Goal: Information Seeking & Learning: Learn about a topic

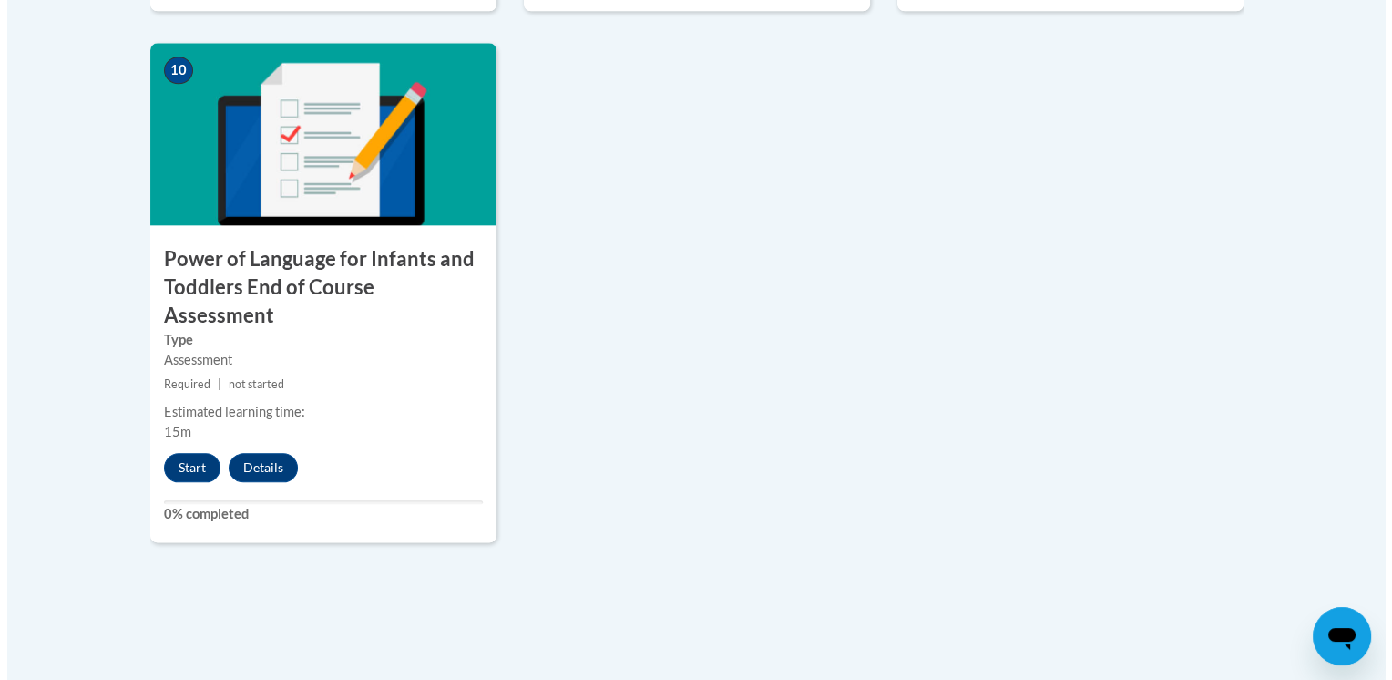
scroll to position [2094, 0]
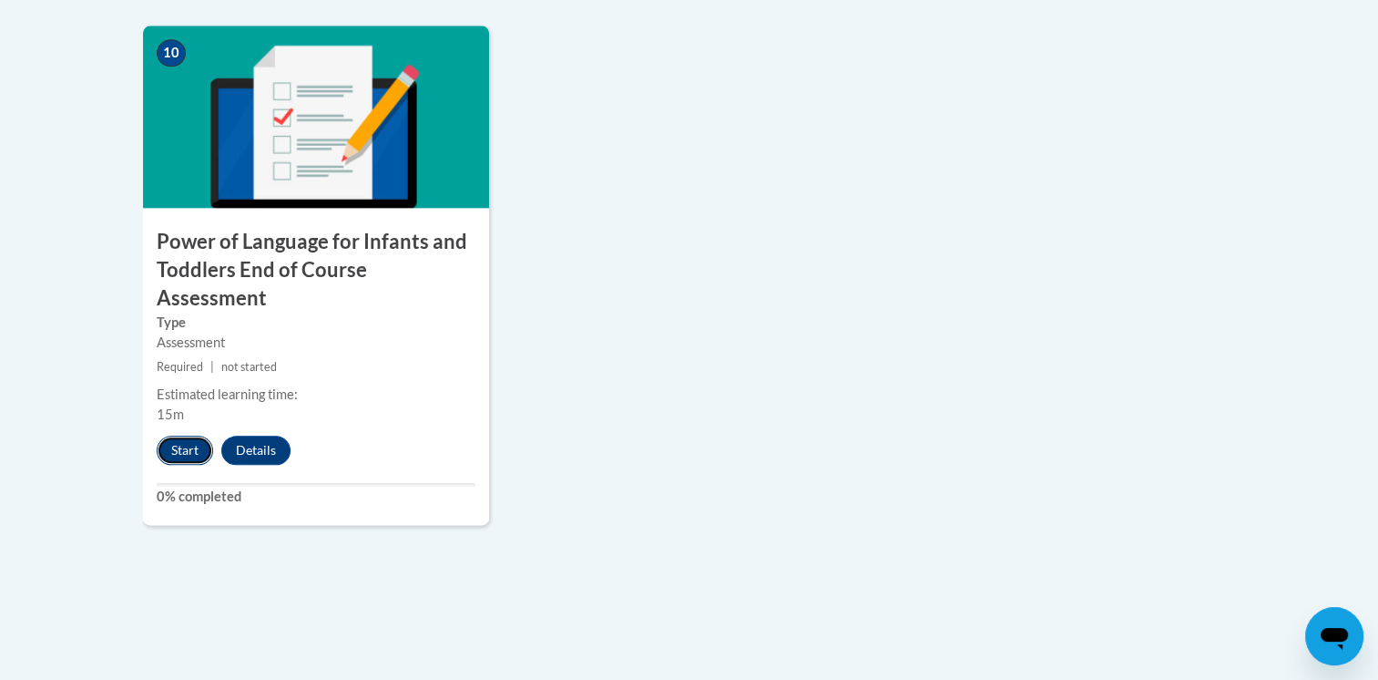
click at [182, 435] on button "Start" at bounding box center [185, 449] width 56 height 29
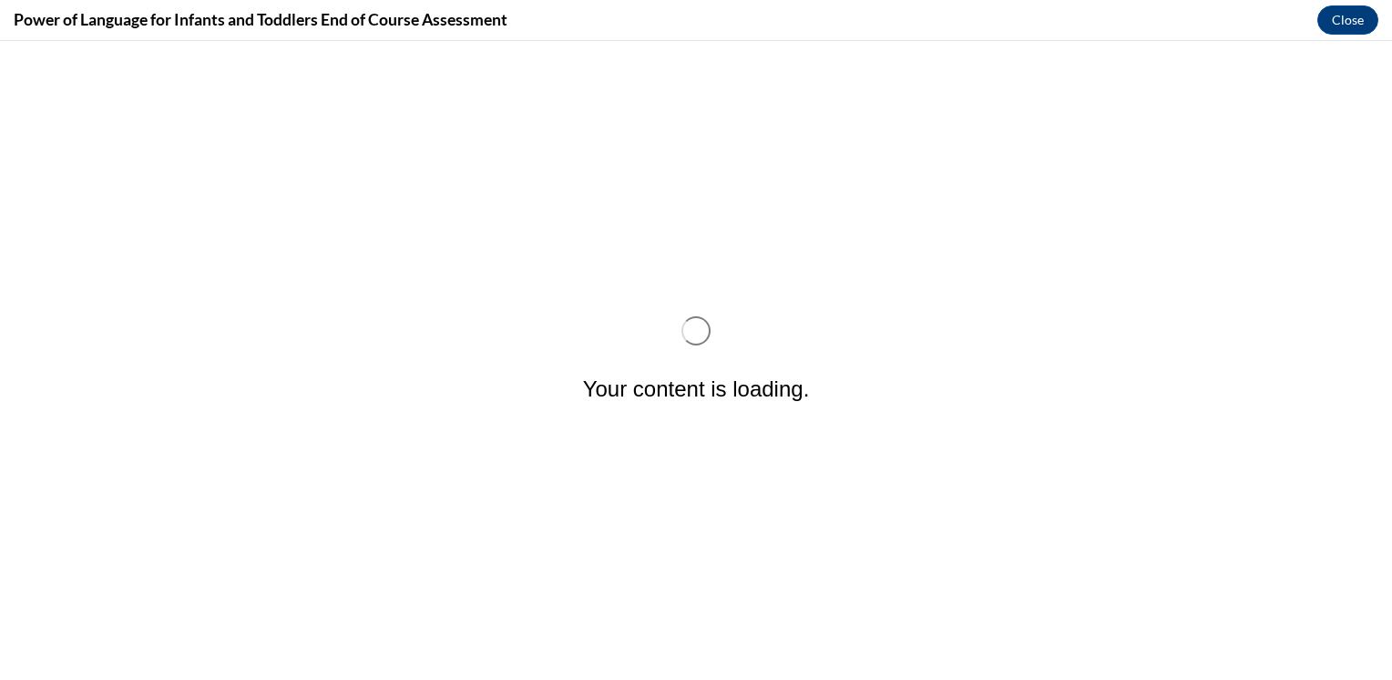
scroll to position [0, 0]
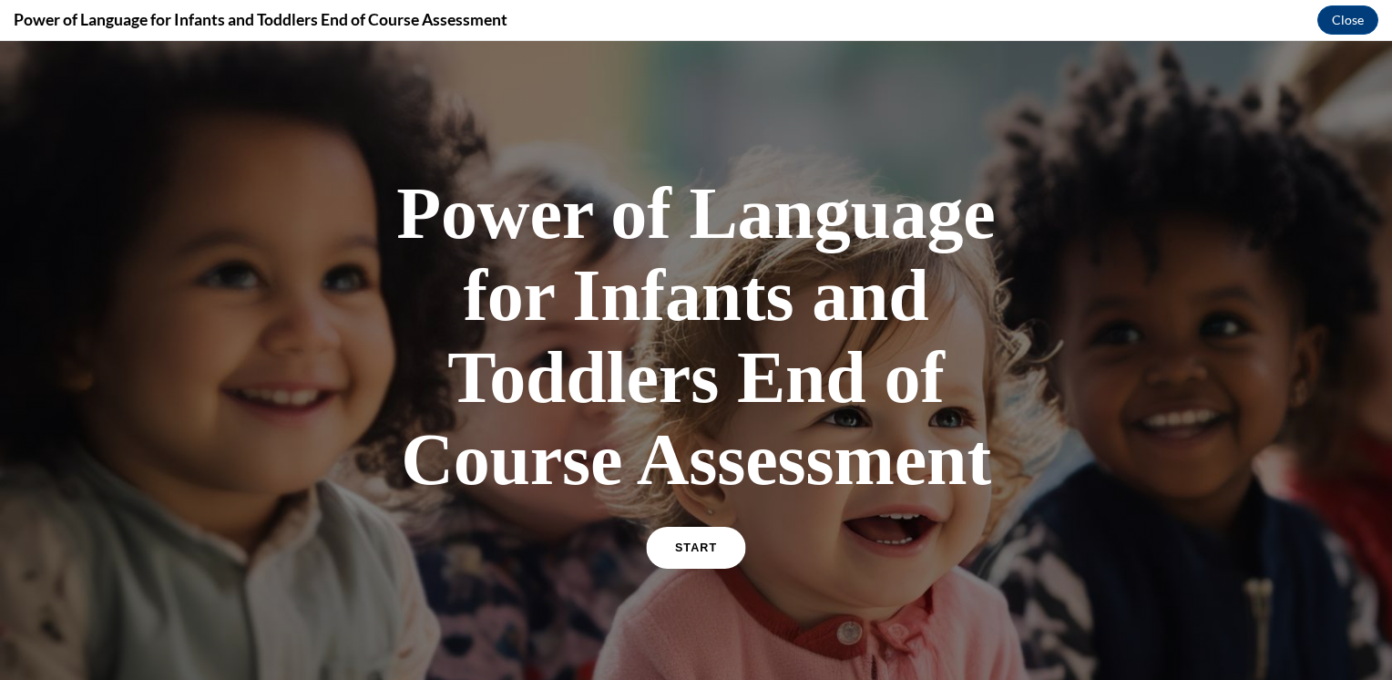
click at [696, 552] on link "START" at bounding box center [695, 548] width 99 height 42
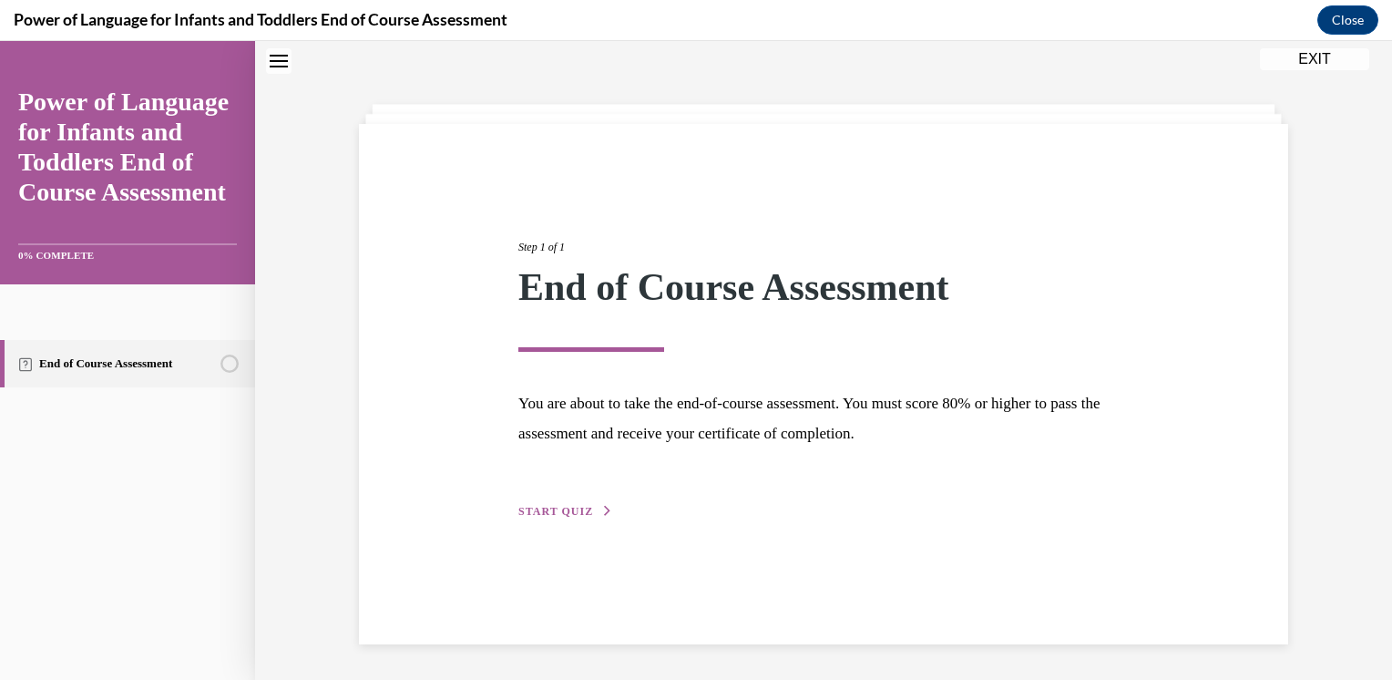
scroll to position [57, 0]
click at [554, 514] on span "START QUIZ" at bounding box center [555, 510] width 75 height 13
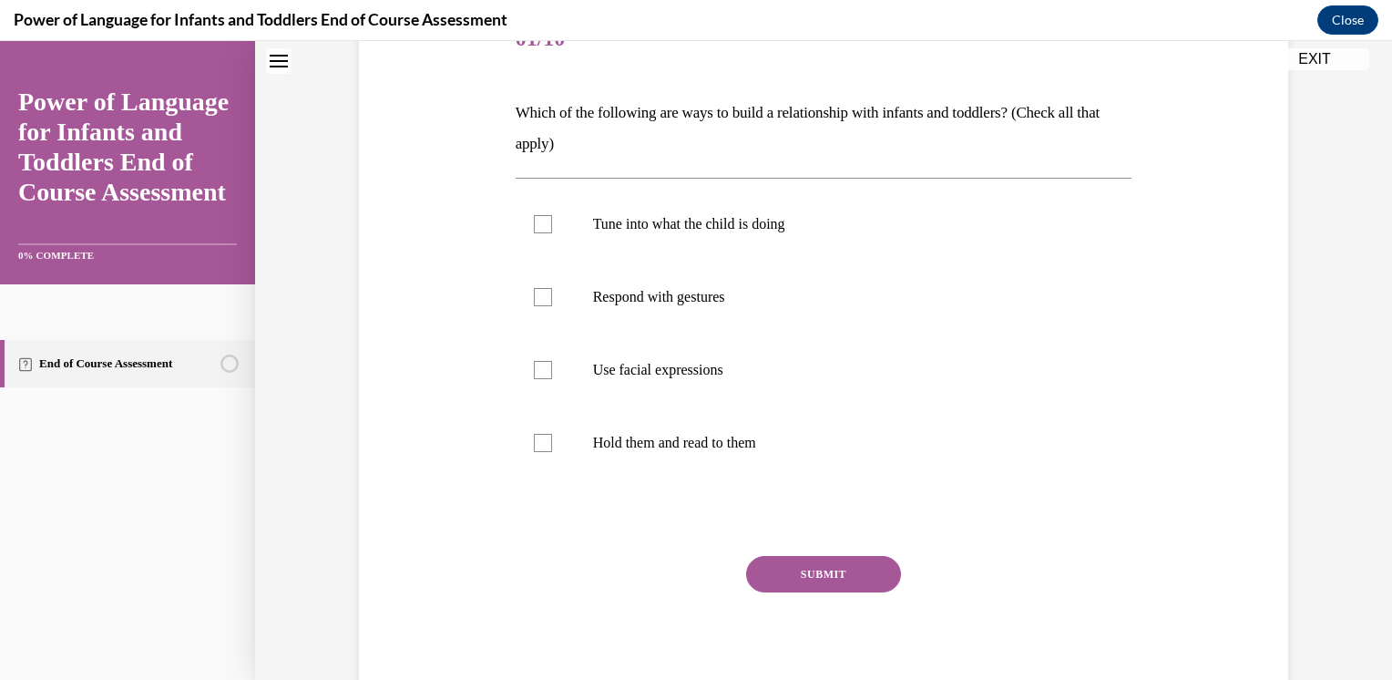
scroll to position [259, 0]
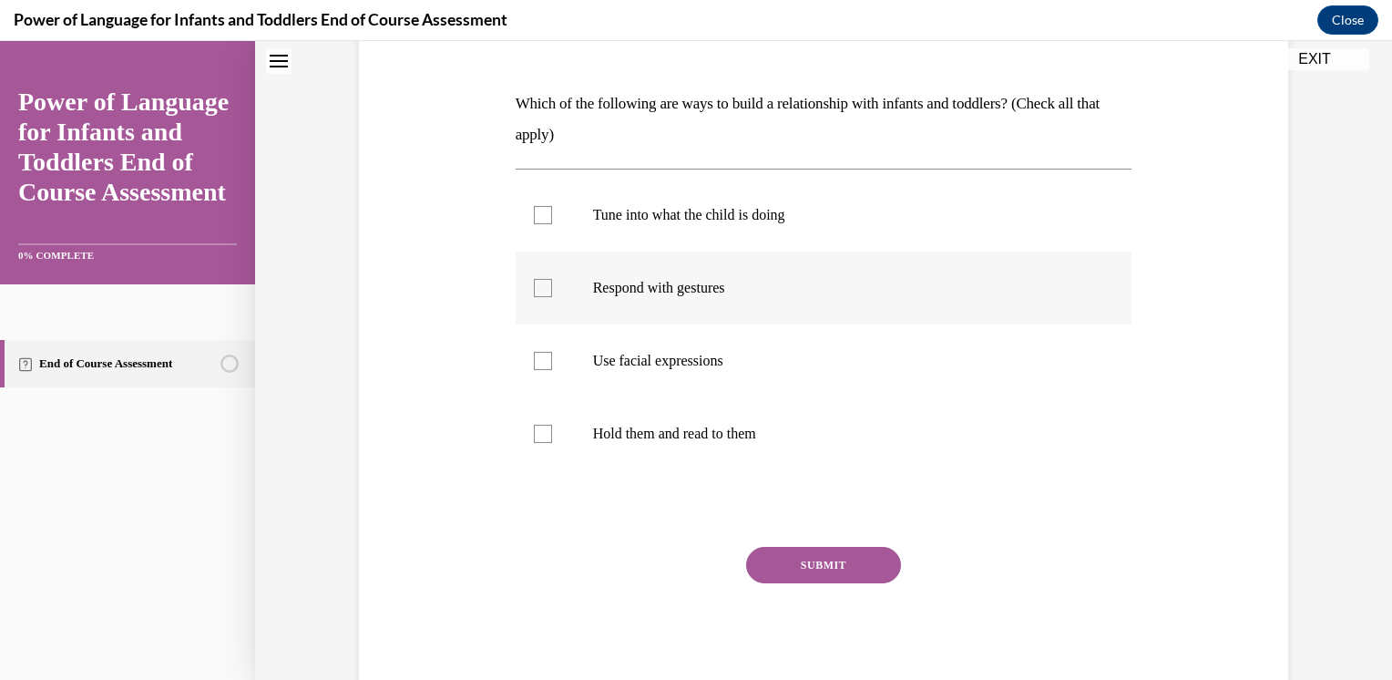
click at [766, 292] on p "Respond with gestures" at bounding box center [840, 288] width 494 height 18
click at [552, 292] on input "Respond with gestures" at bounding box center [543, 288] width 18 height 18
checkbox input "true"
click at [735, 364] on p "Use facial expressions" at bounding box center [840, 361] width 494 height 18
click at [552, 364] on input "Use facial expressions" at bounding box center [543, 361] width 18 height 18
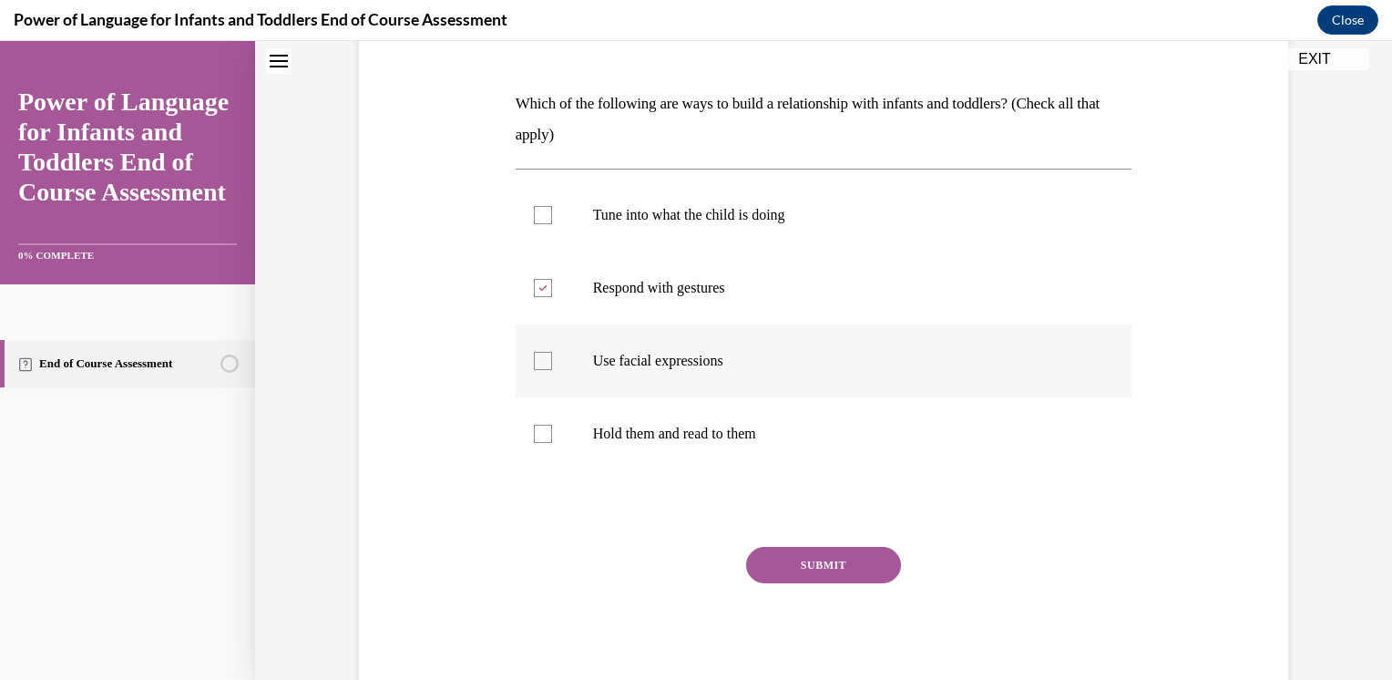
checkbox input "true"
click at [732, 439] on p "Hold them and read to them" at bounding box center [840, 434] width 494 height 18
click at [552, 439] on input "Hold them and read to them" at bounding box center [543, 434] width 18 height 18
checkbox input "true"
click at [660, 211] on p "Tune into what the child is doing" at bounding box center [840, 215] width 494 height 18
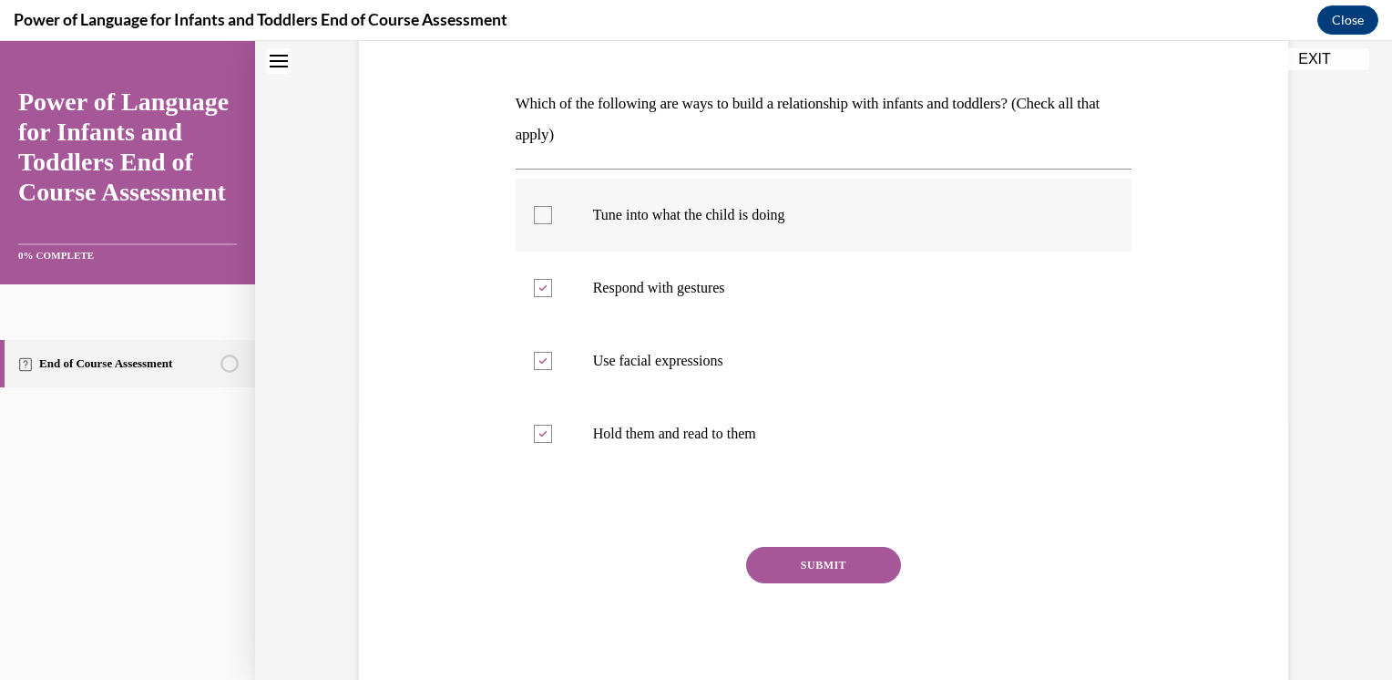
click at [552, 211] on input "Tune into what the child is doing" at bounding box center [543, 215] width 18 height 18
checkbox input "true"
click at [793, 575] on button "SUBMIT" at bounding box center [823, 565] width 155 height 36
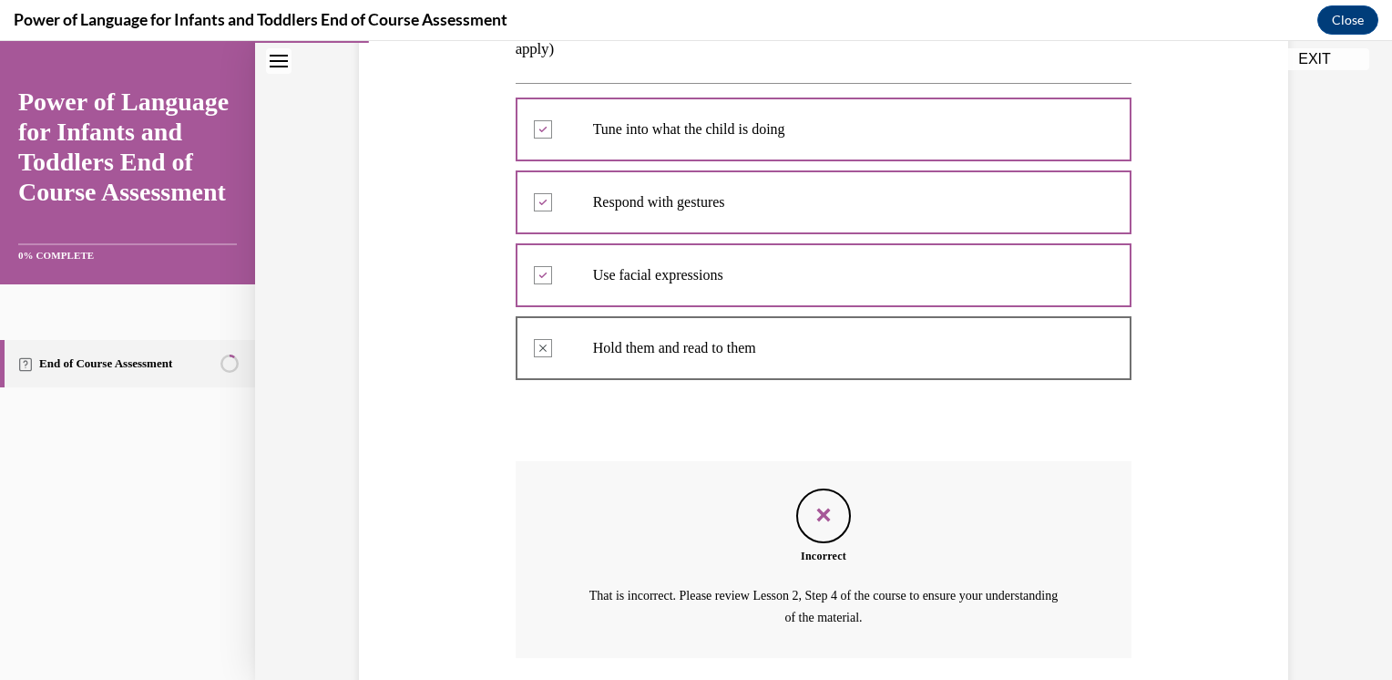
scroll to position [480, 0]
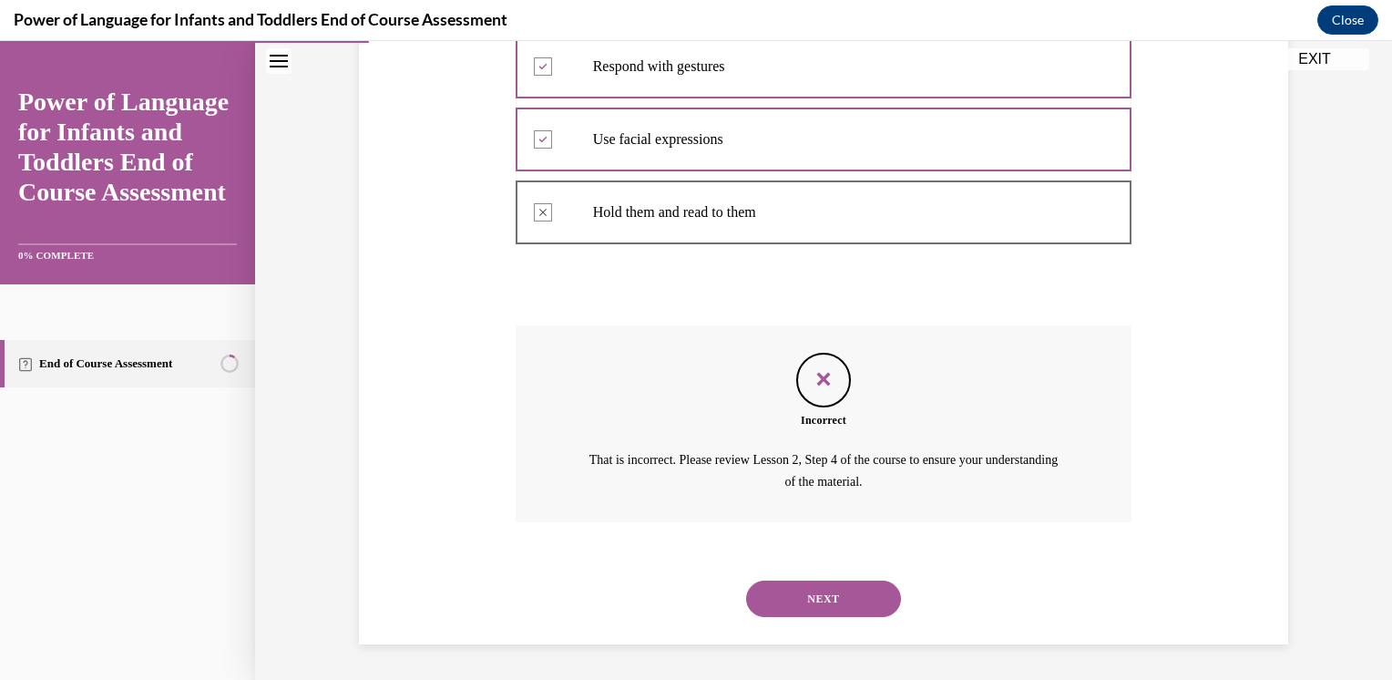
click at [838, 596] on button "NEXT" at bounding box center [823, 598] width 155 height 36
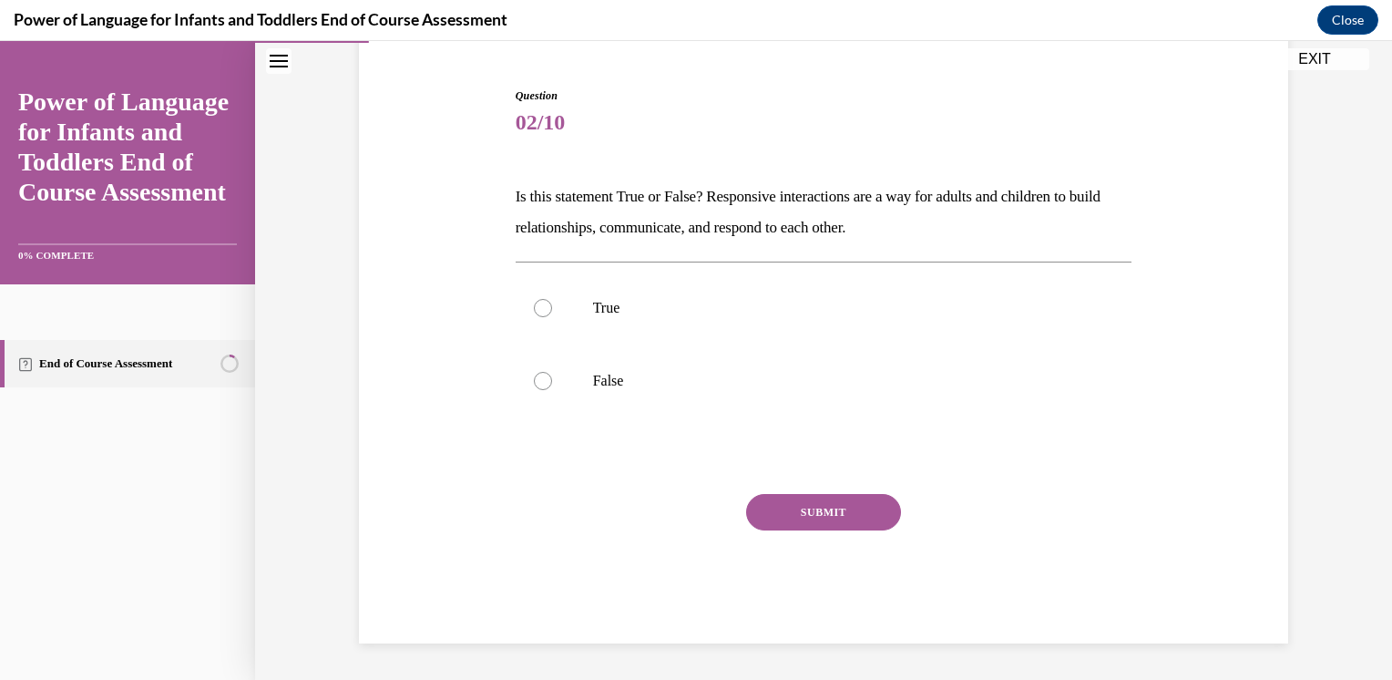
scroll to position [165, 0]
click at [606, 312] on p "True" at bounding box center [840, 309] width 494 height 18
click at [552, 312] on input "True" at bounding box center [543, 309] width 18 height 18
radio input "true"
click at [845, 501] on button "SUBMIT" at bounding box center [823, 513] width 155 height 36
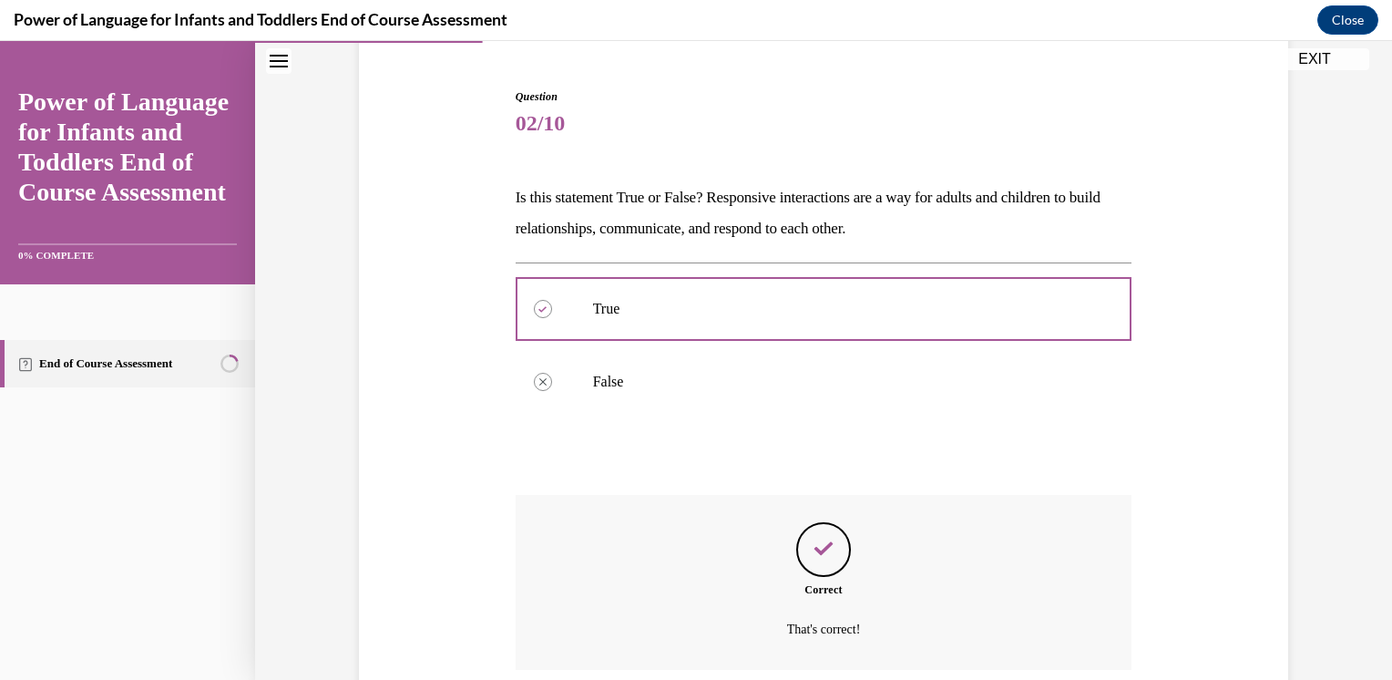
scroll to position [312, 0]
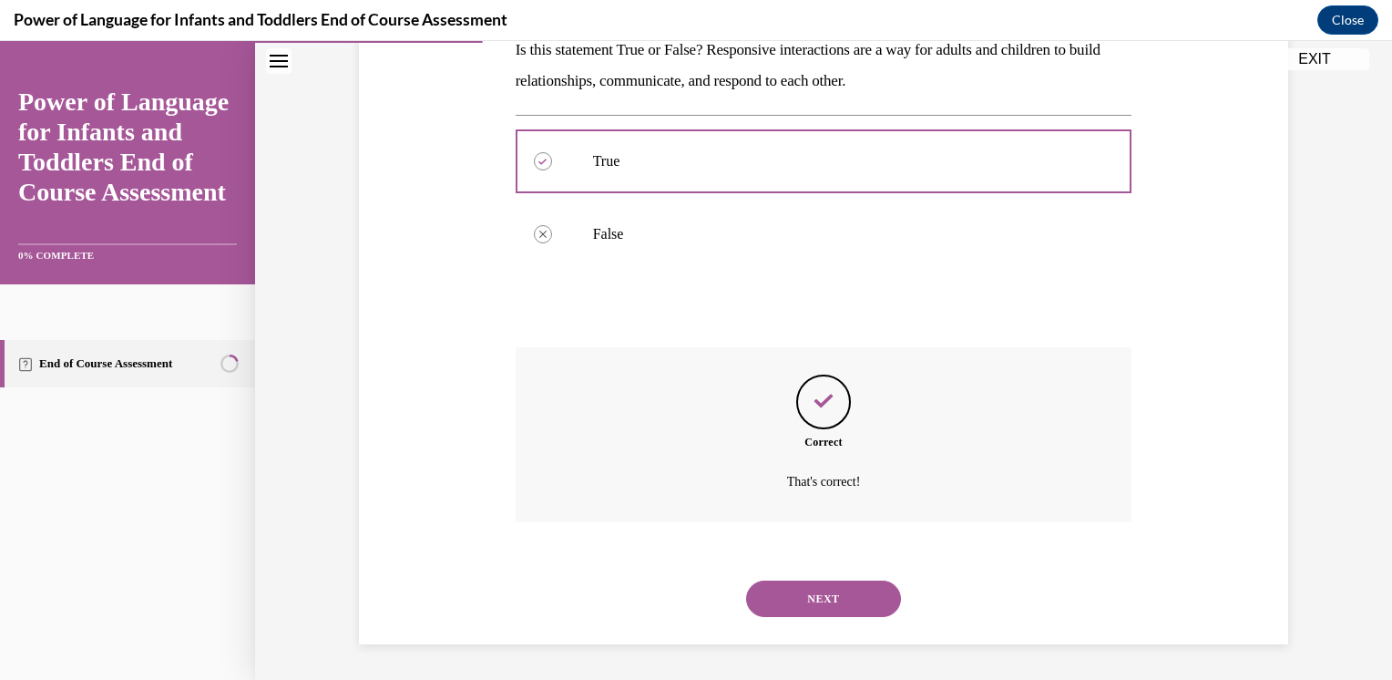
click at [860, 610] on button "NEXT" at bounding box center [823, 598] width 155 height 36
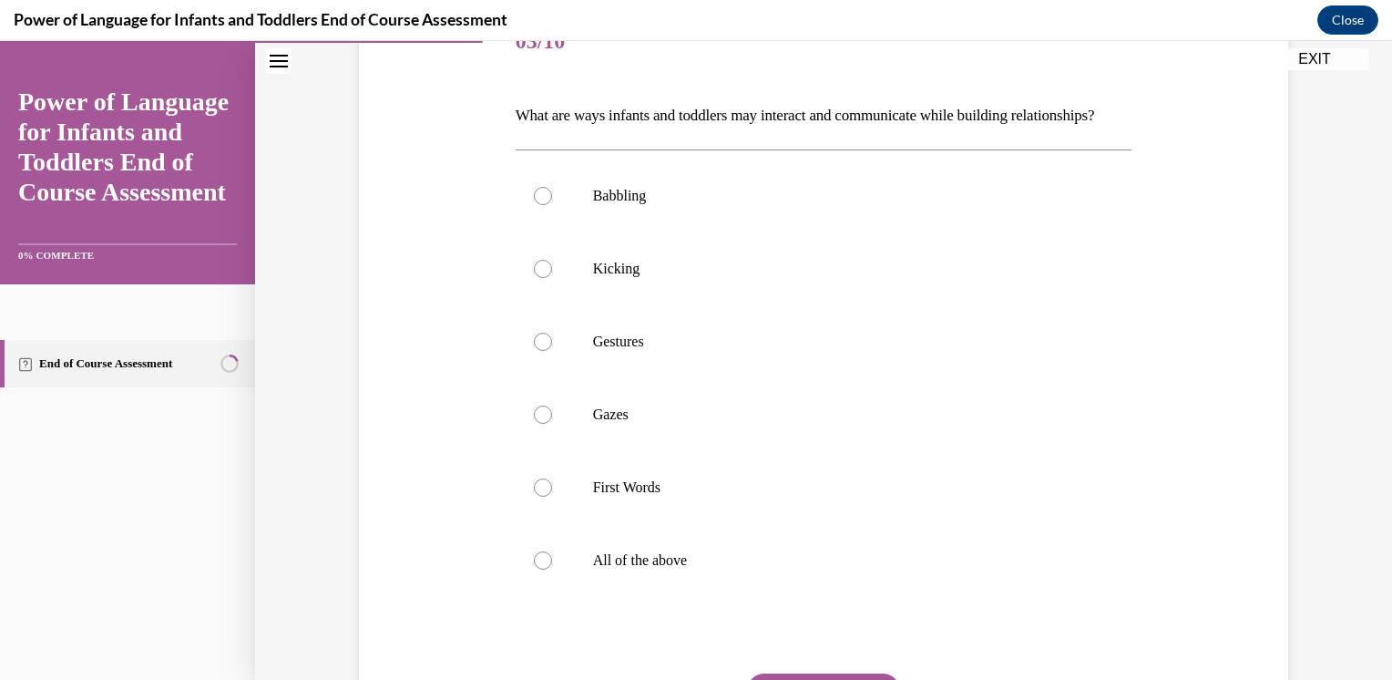
scroll to position [248, 0]
click at [537, 204] on div at bounding box center [543, 195] width 18 height 18
click at [537, 204] on input "Babbling" at bounding box center [543, 195] width 18 height 18
radio input "true"
click at [539, 350] on div at bounding box center [543, 341] width 18 height 18
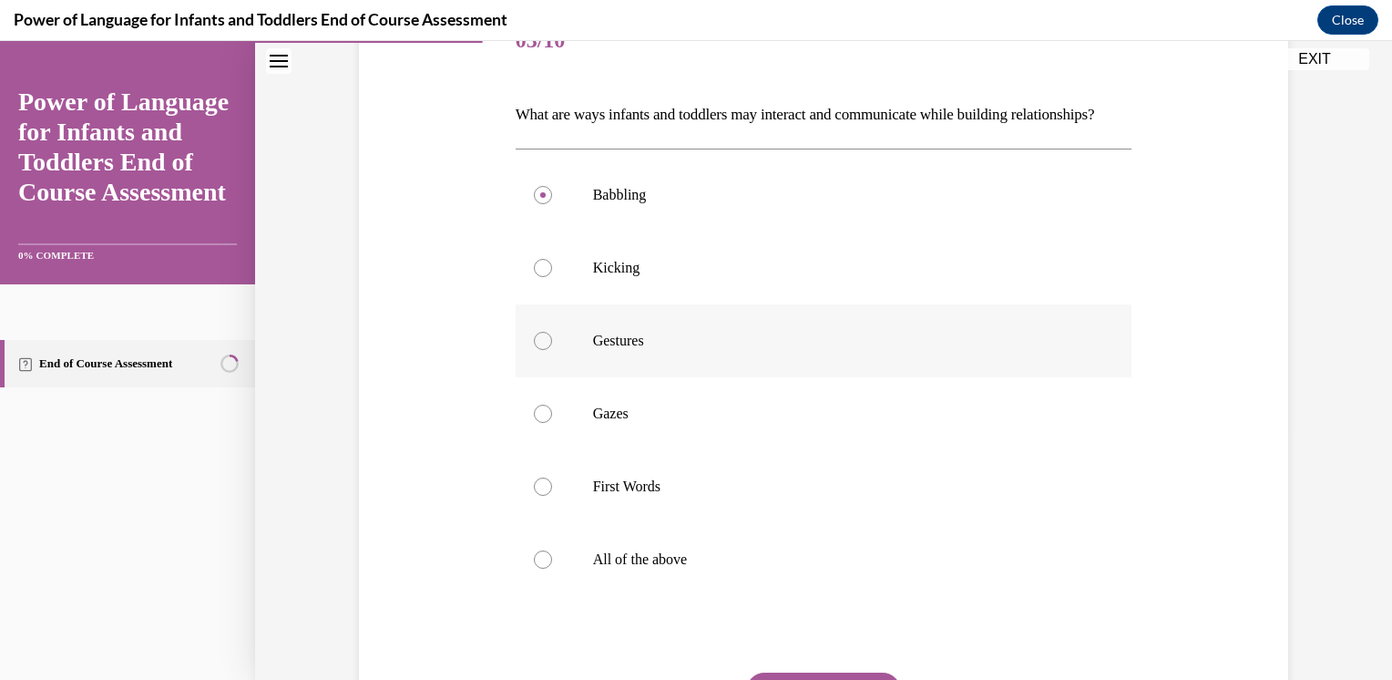
click at [539, 350] on input "Gestures" at bounding box center [543, 341] width 18 height 18
radio input "true"
click at [528, 450] on label "Gazes" at bounding box center [824, 413] width 617 height 73
click at [534, 423] on input "Gazes" at bounding box center [543, 413] width 18 height 18
radio input "true"
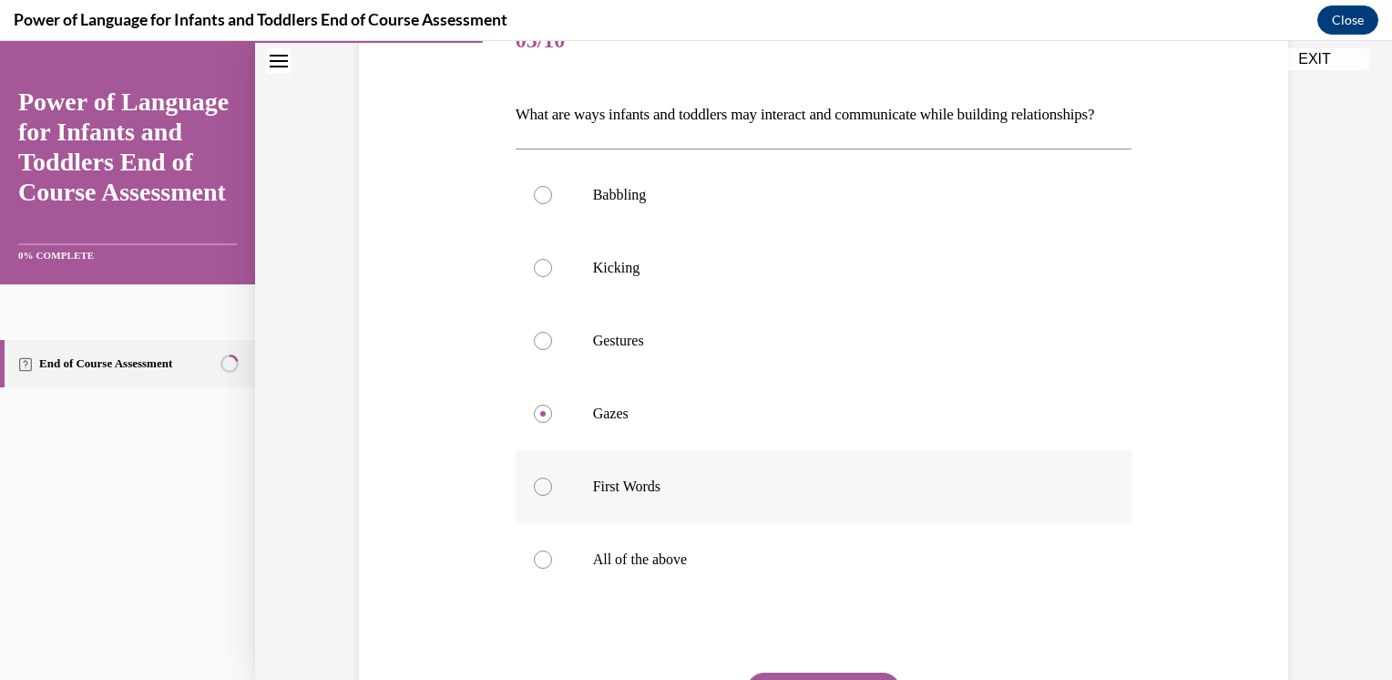
click at [543, 496] on div at bounding box center [543, 486] width 18 height 18
click at [543, 496] on input "First Words" at bounding box center [543, 486] width 18 height 18
radio input "true"
click at [638, 596] on label "All of the above" at bounding box center [824, 559] width 617 height 73
click at [552, 568] on input "All of the above" at bounding box center [543, 559] width 18 height 18
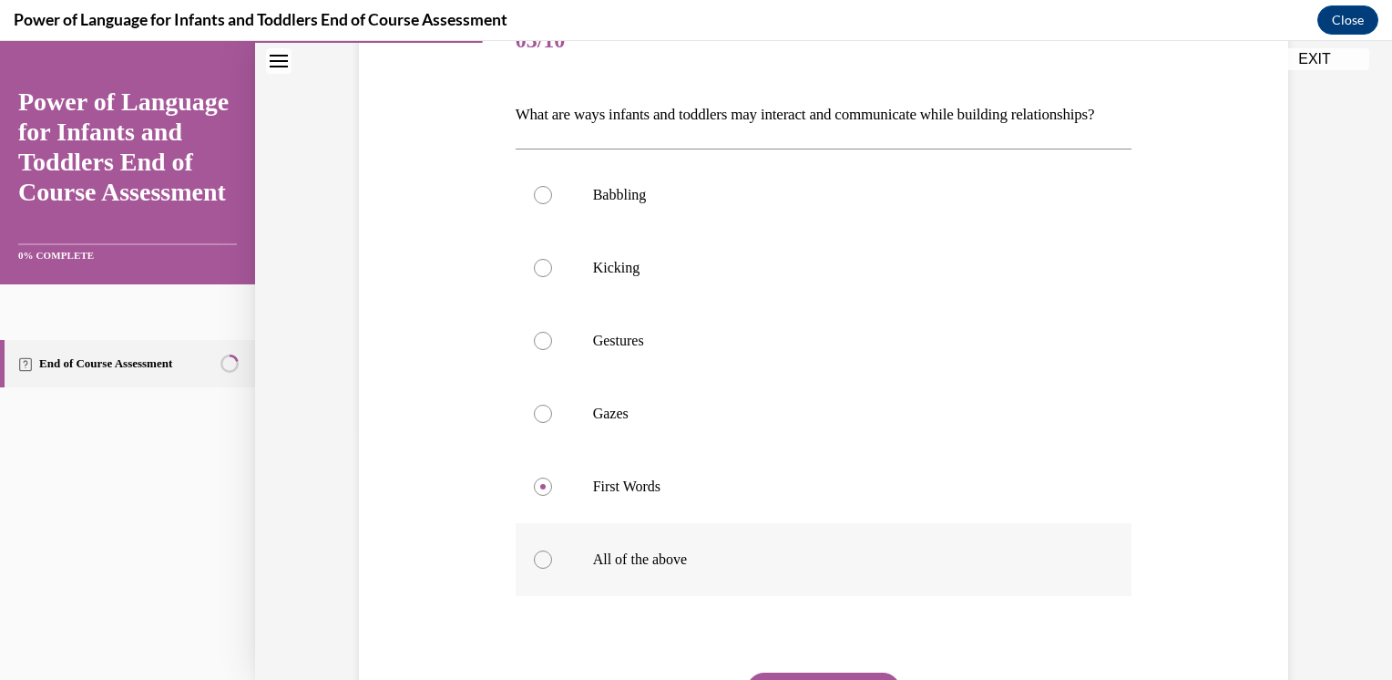
radio input "true"
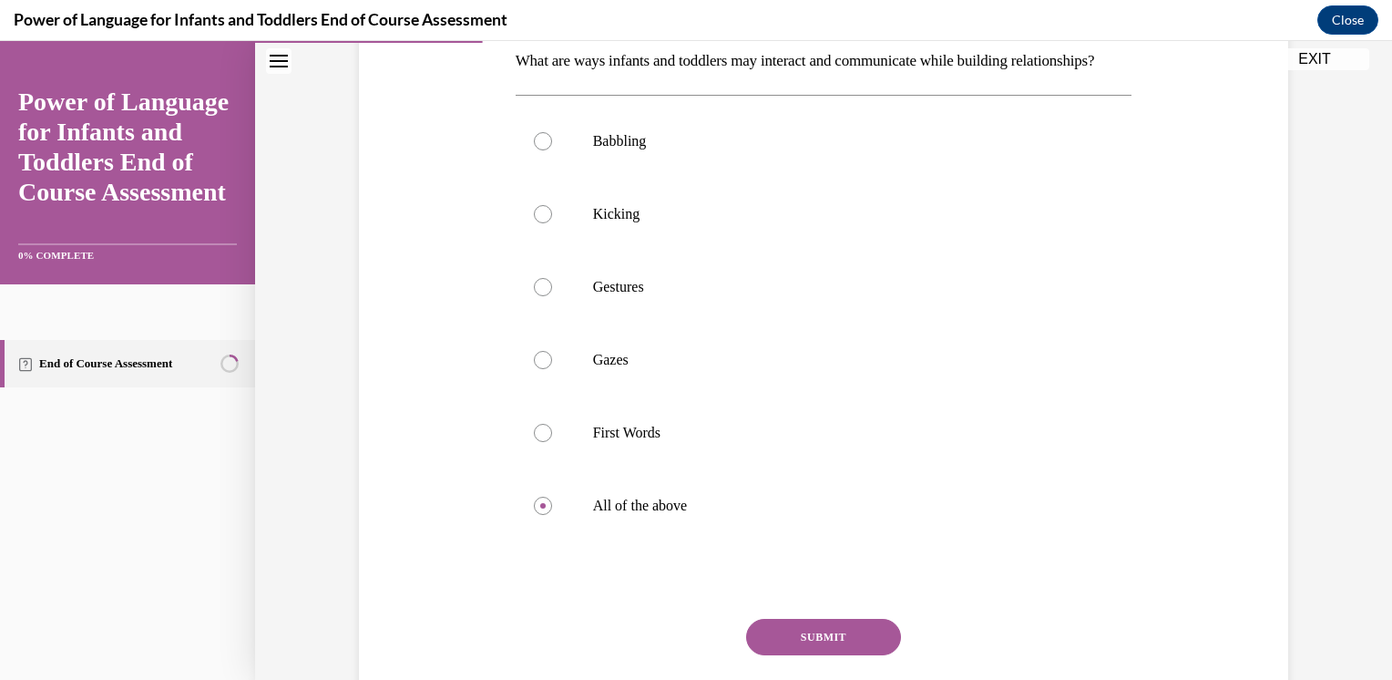
scroll to position [305, 0]
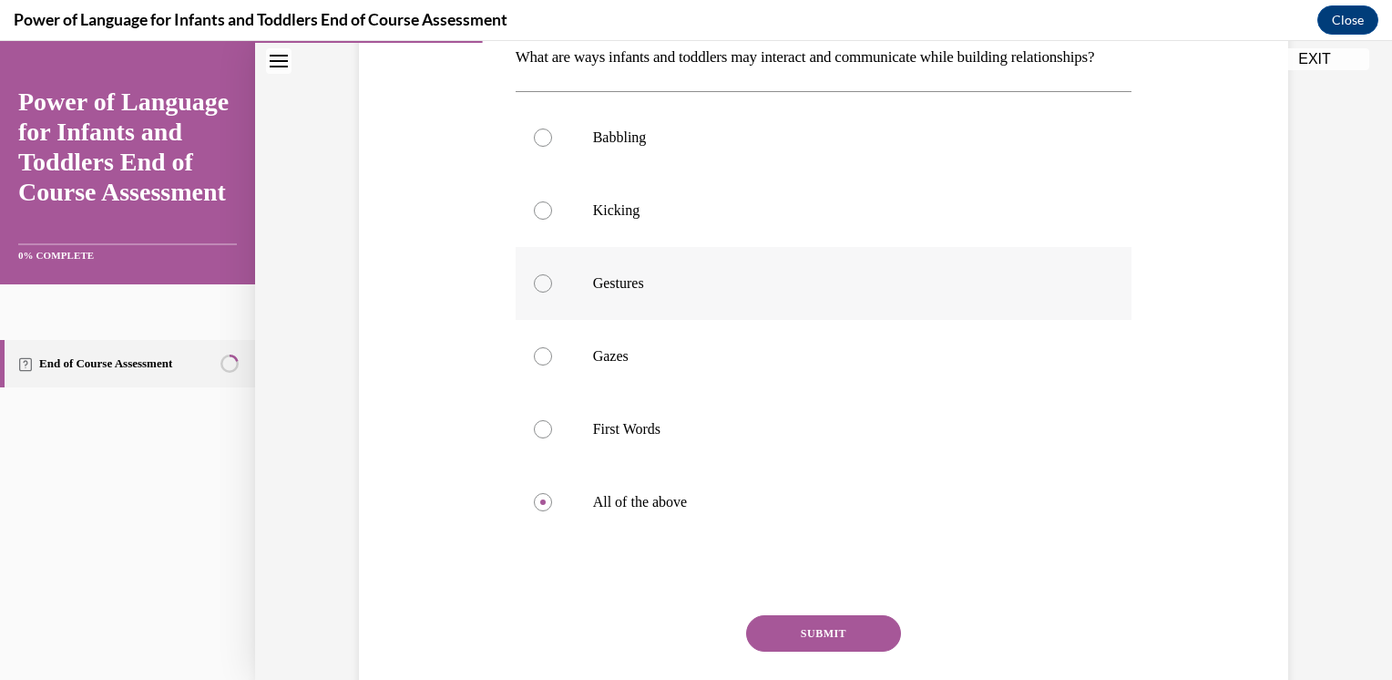
click at [646, 320] on label "Gestures" at bounding box center [824, 283] width 617 height 73
click at [552, 292] on input "Gestures" at bounding box center [543, 283] width 18 height 18
radio input "true"
click at [625, 511] on p "All of the above" at bounding box center [840, 502] width 494 height 18
click at [552, 511] on input "All of the above" at bounding box center [543, 502] width 18 height 18
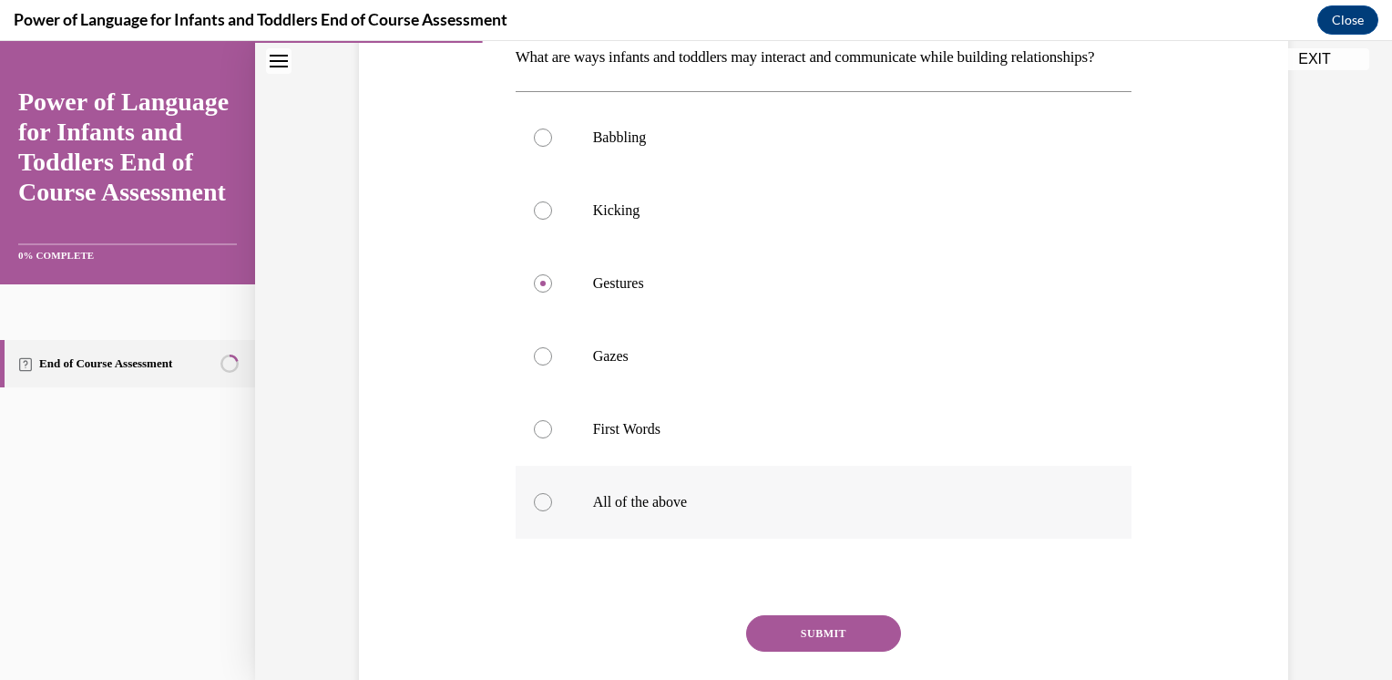
radio input "true"
click at [783, 651] on button "SUBMIT" at bounding box center [823, 633] width 155 height 36
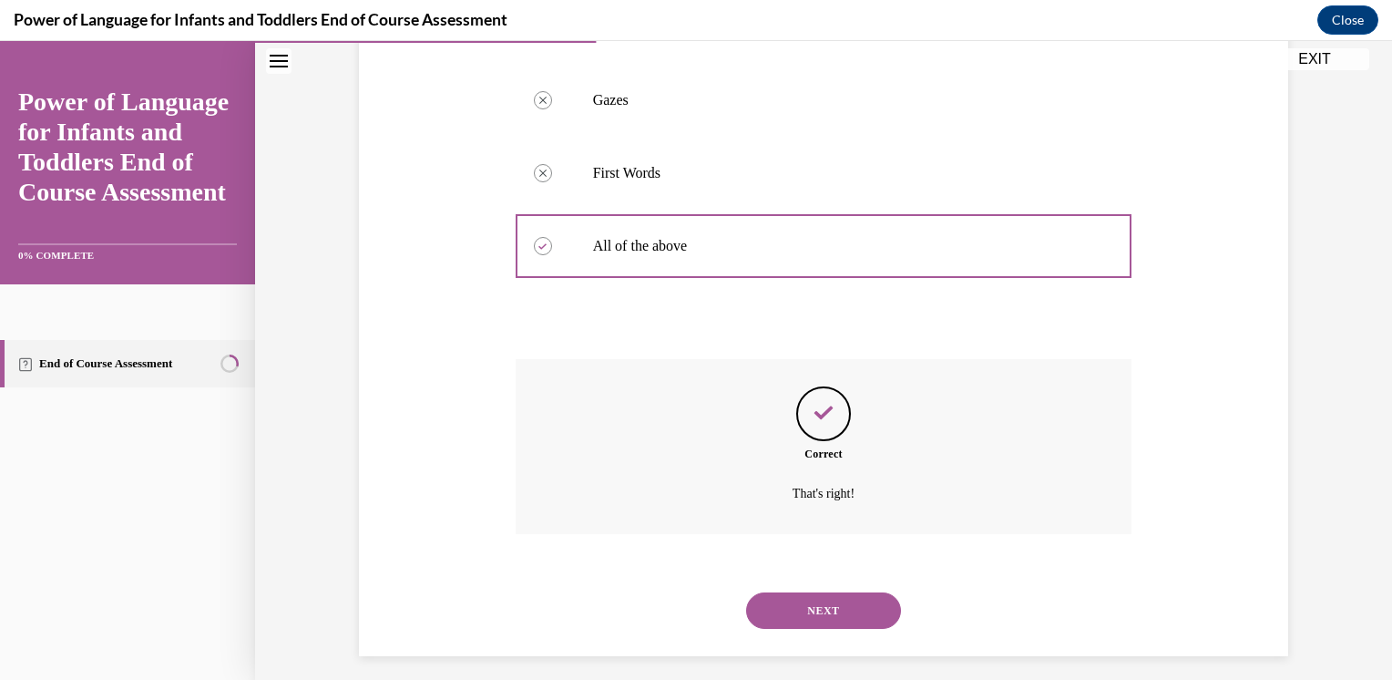
scroll to position [604, 0]
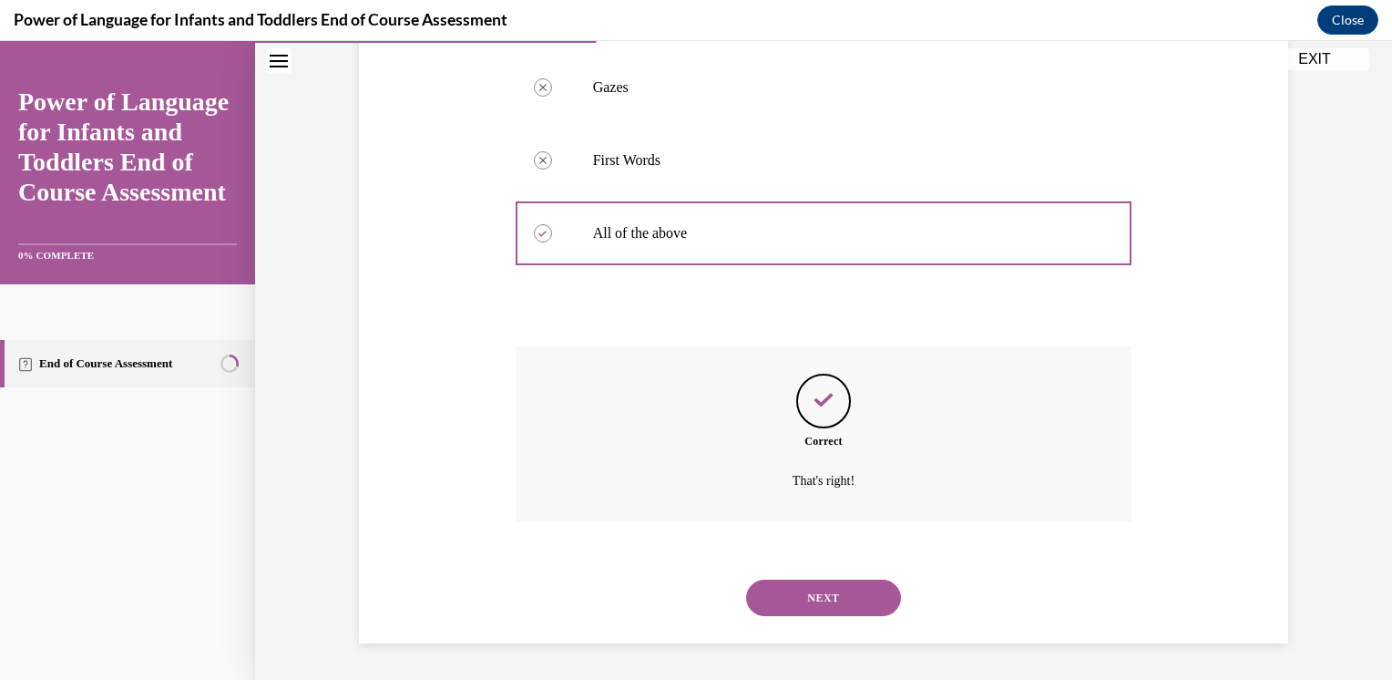
click at [819, 601] on button "NEXT" at bounding box center [823, 597] width 155 height 36
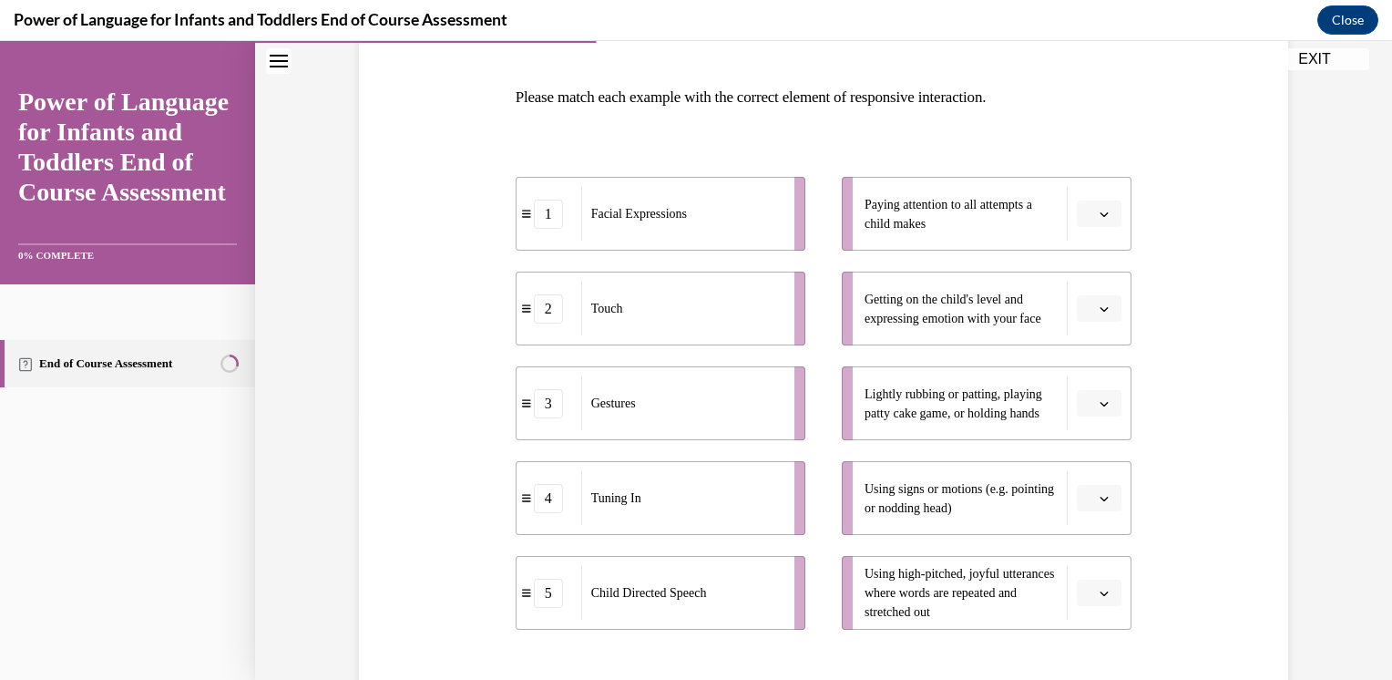
scroll to position [272, 0]
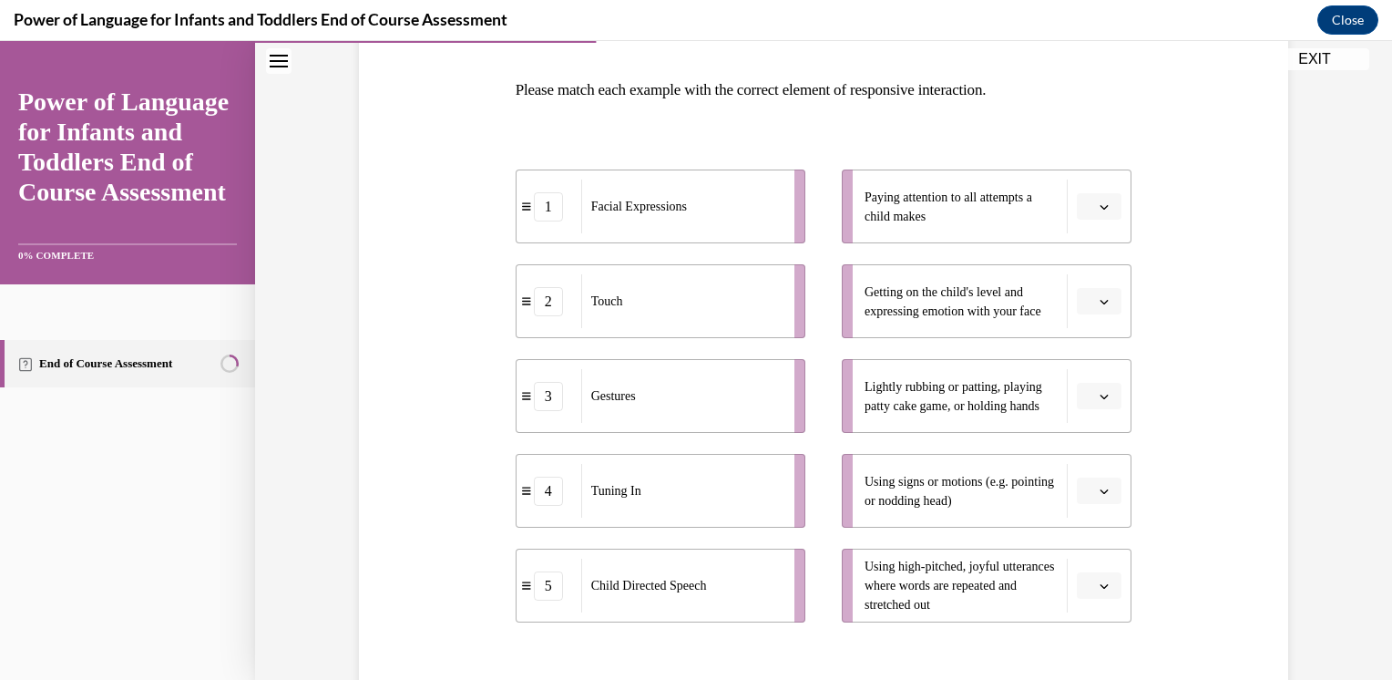
click at [1100, 213] on button "button" at bounding box center [1099, 206] width 45 height 27
drag, startPoint x: 1367, startPoint y: 284, endPoint x: 1368, endPoint y: 302, distance: 18.3
click at [1368, 302] on div "Question 04/10 Please match each example with the correct element of responsive…" at bounding box center [823, 355] width 1137 height 1059
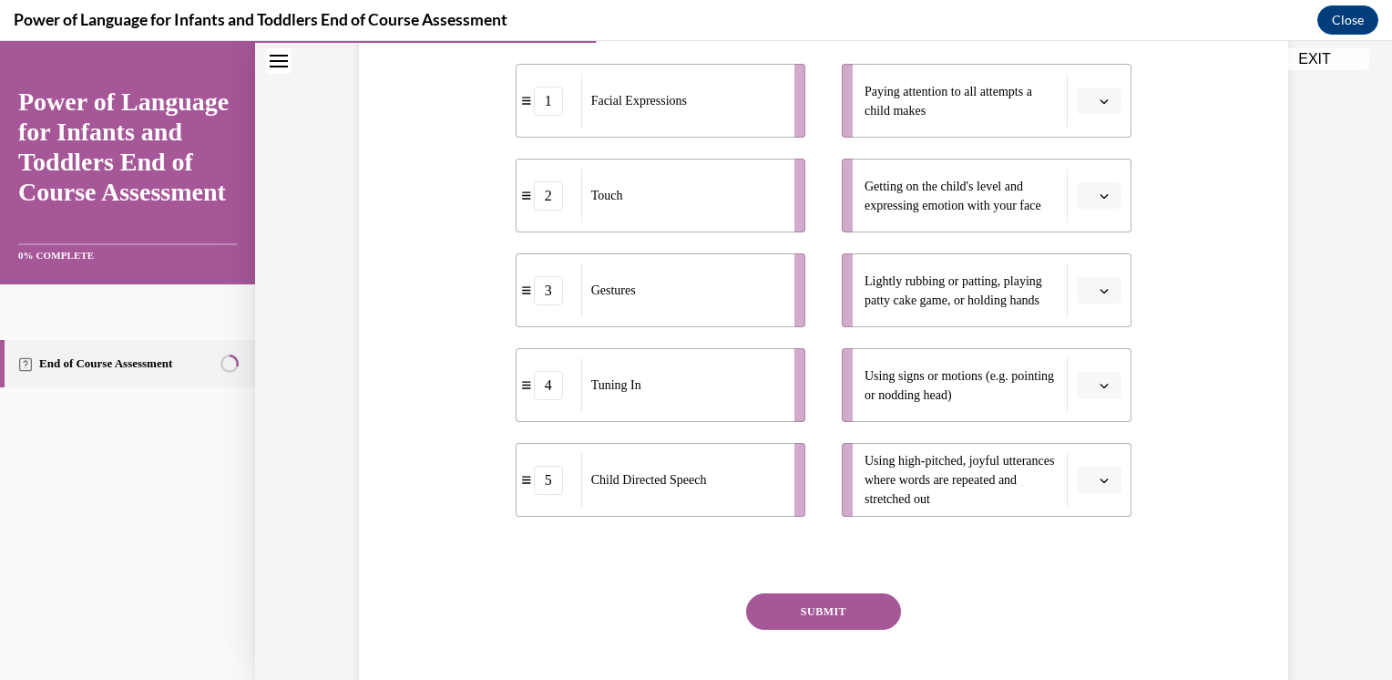
scroll to position [387, 0]
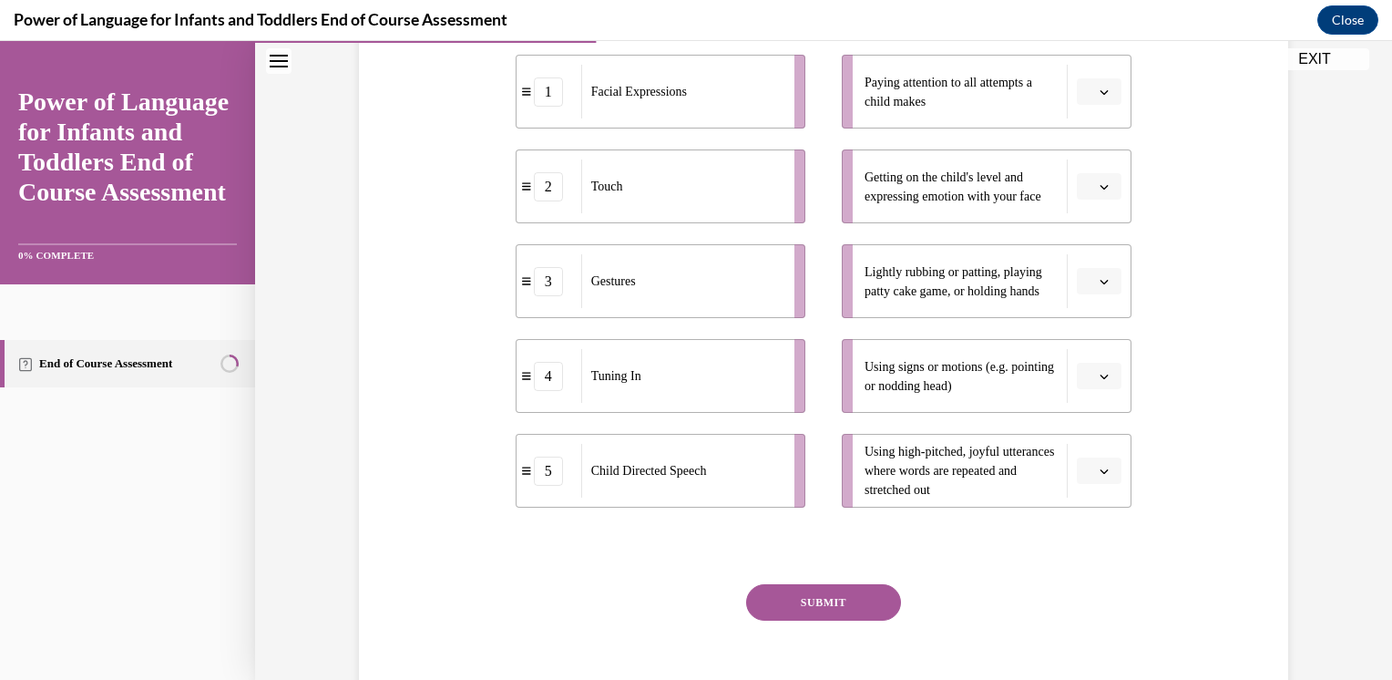
click at [1096, 289] on button "button" at bounding box center [1099, 281] width 45 height 27
click at [1091, 393] on div "2" at bounding box center [1091, 394] width 46 height 36
click at [1106, 473] on button "button" at bounding box center [1099, 470] width 45 height 27
click at [1090, 432] on div "5" at bounding box center [1091, 429] width 46 height 36
click at [1100, 94] on icon "button" at bounding box center [1104, 91] width 9 height 9
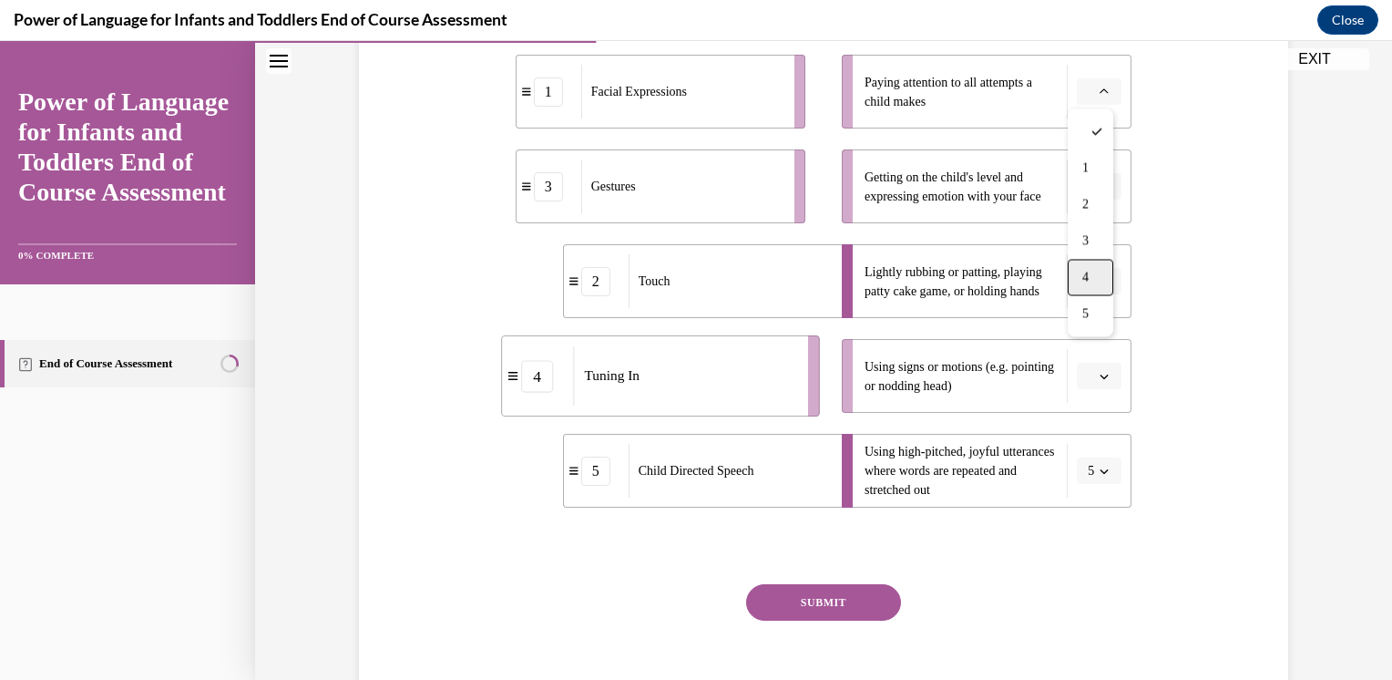
click at [1090, 271] on div "4" at bounding box center [1091, 278] width 46 height 36
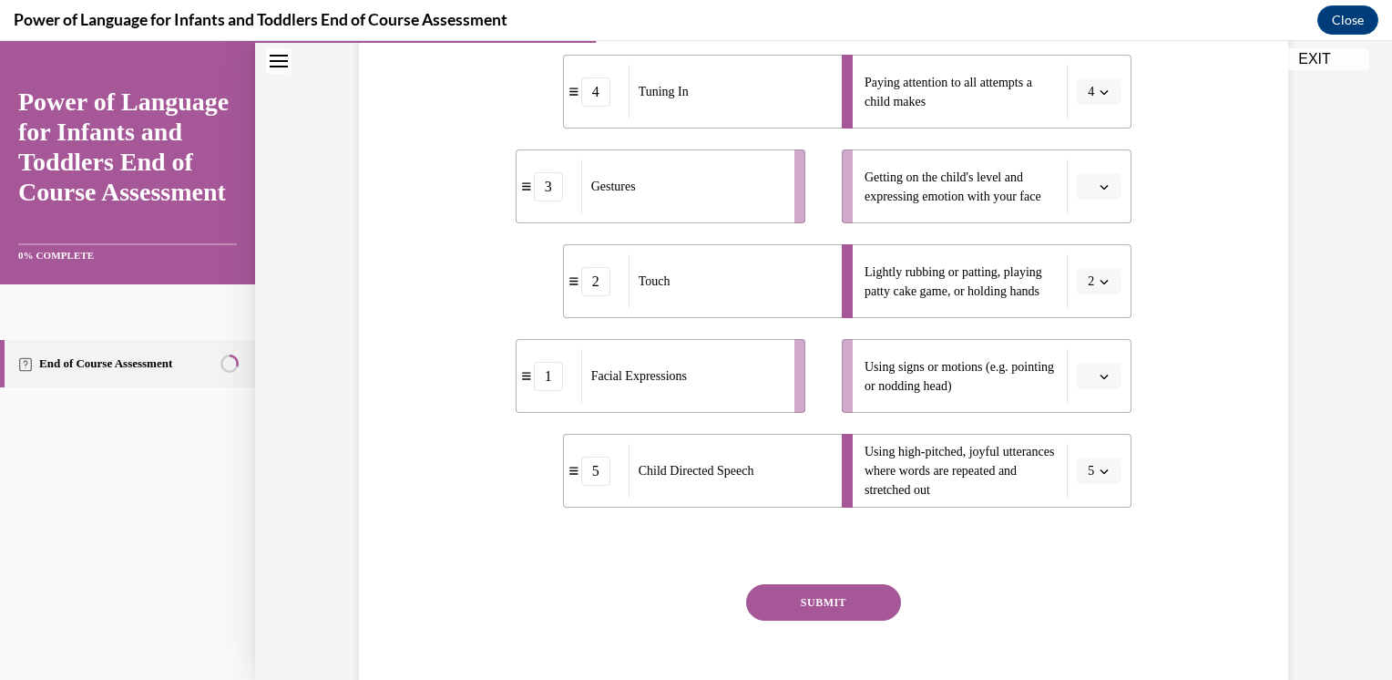
click at [1100, 376] on icon "button" at bounding box center [1104, 376] width 8 height 5
click at [1090, 534] on div "3" at bounding box center [1091, 525] width 46 height 36
click at [1105, 192] on button "button" at bounding box center [1099, 186] width 45 height 27
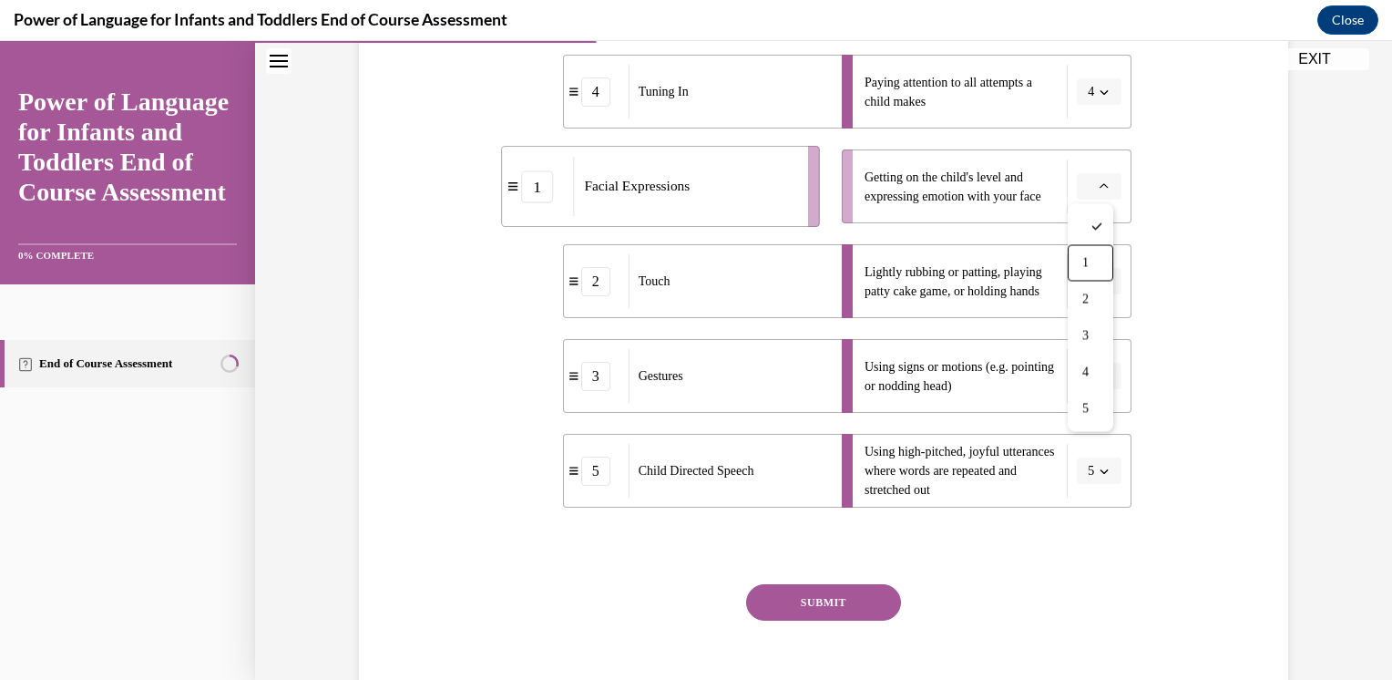
click at [1224, 357] on div "Question 04/10 Please match each example with the correct element of responsive…" at bounding box center [823, 272] width 938 height 922
click at [1100, 188] on icon "button" at bounding box center [1104, 186] width 9 height 9
click at [1100, 251] on div "1" at bounding box center [1091, 263] width 46 height 36
click at [846, 601] on button "SUBMIT" at bounding box center [823, 602] width 155 height 36
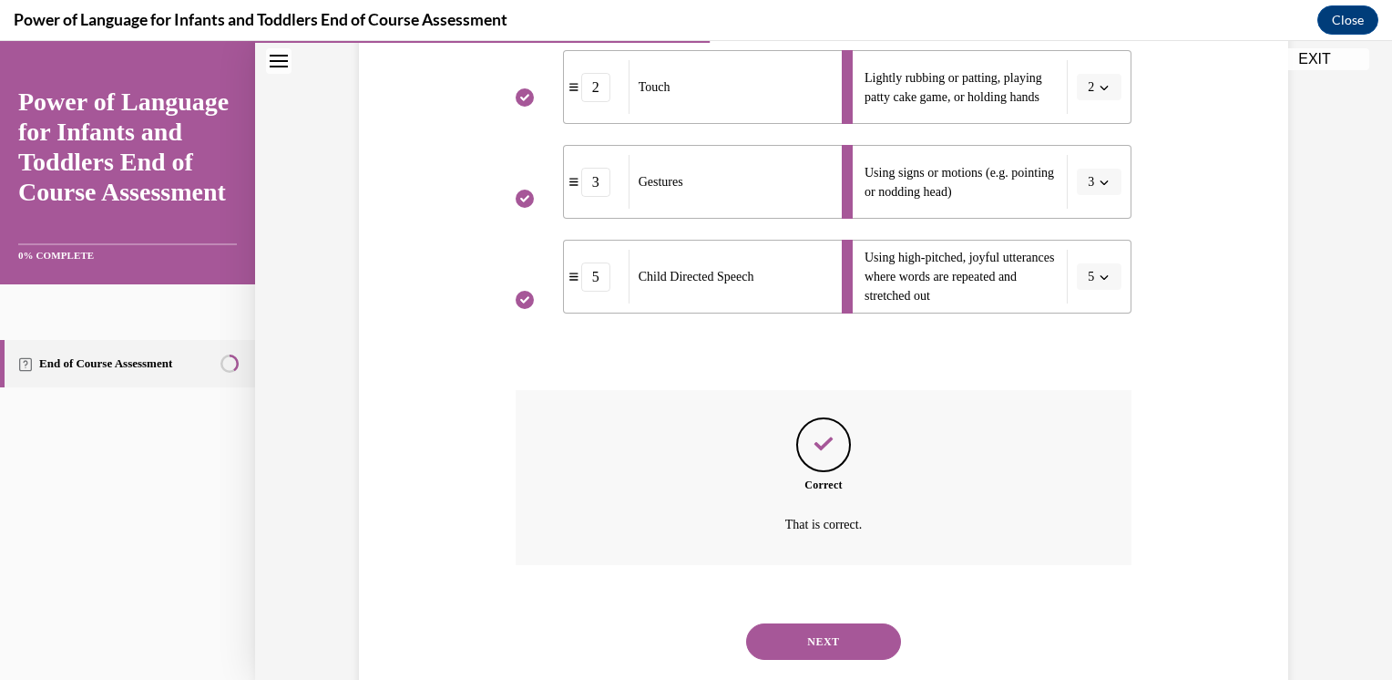
scroll to position [583, 0]
click at [830, 632] on button "NEXT" at bounding box center [823, 639] width 155 height 36
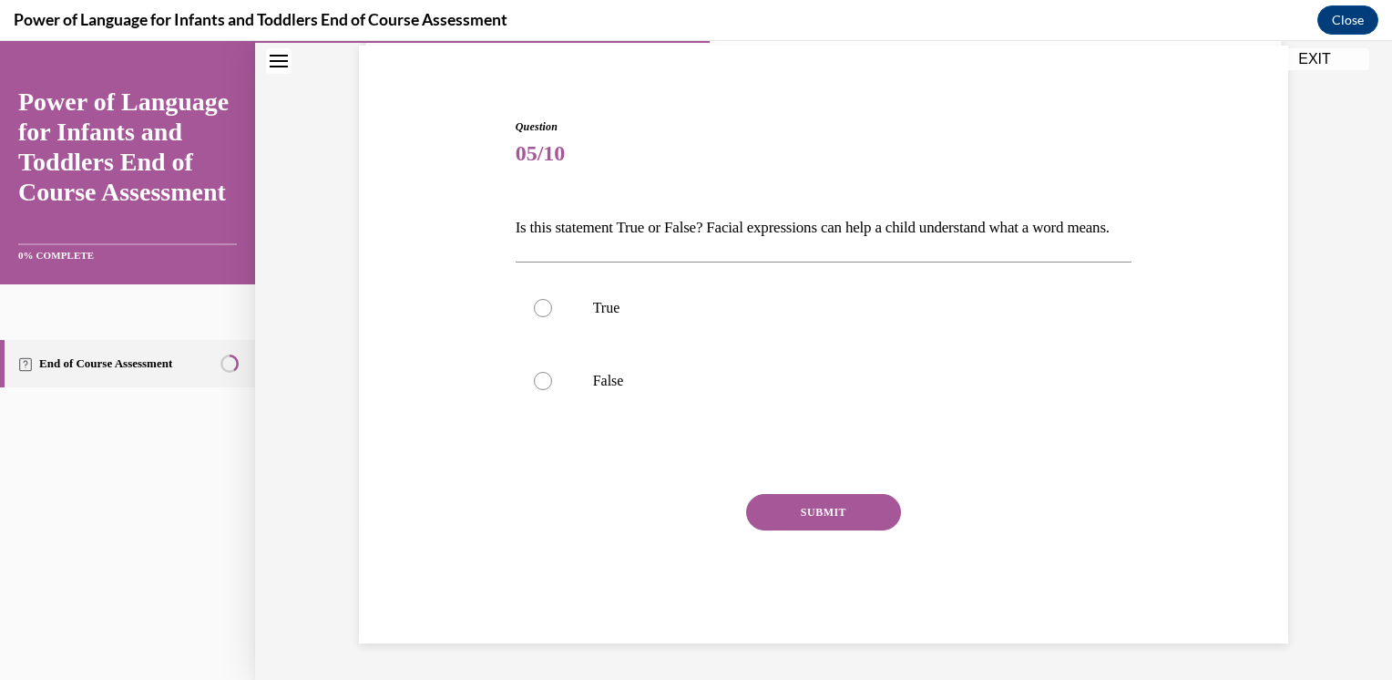
scroll to position [165, 0]
click at [604, 310] on p "True" at bounding box center [840, 308] width 494 height 18
click at [552, 310] on input "True" at bounding box center [543, 308] width 18 height 18
radio input "true"
click at [790, 508] on button "SUBMIT" at bounding box center [823, 512] width 155 height 36
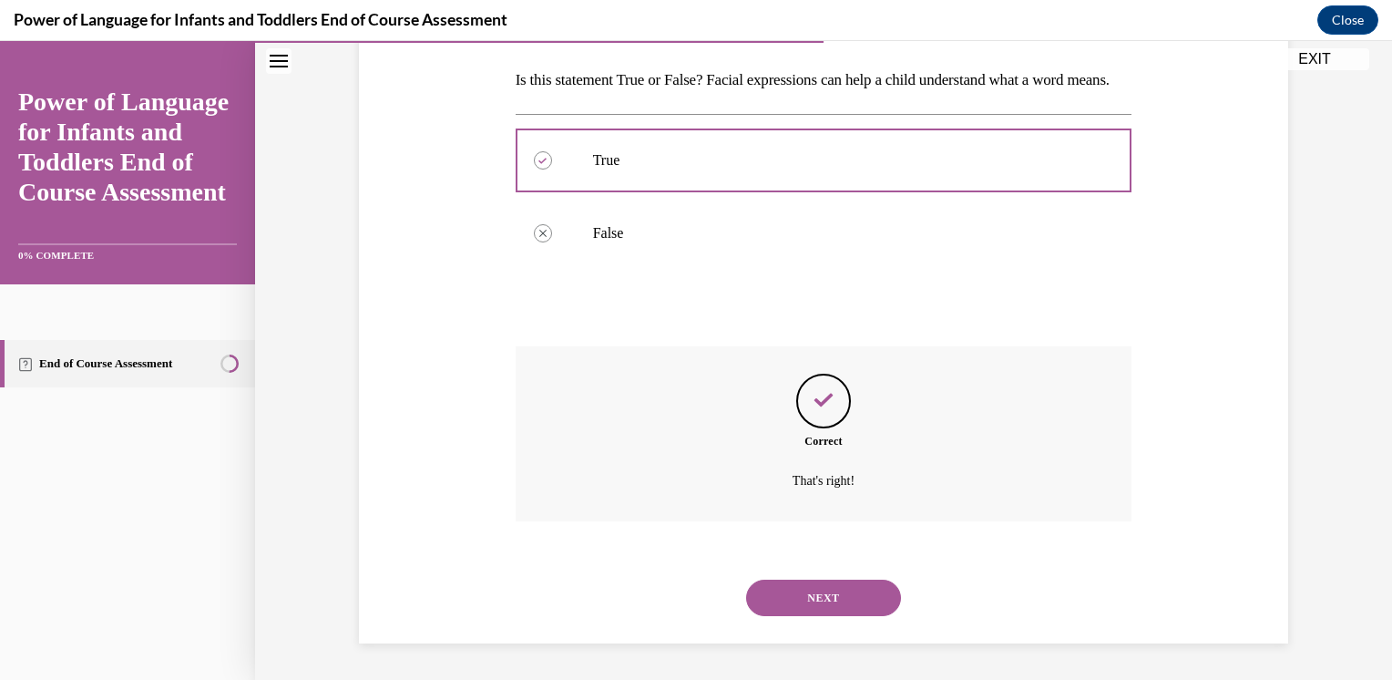
scroll to position [312, 0]
click at [831, 608] on button "NEXT" at bounding box center [823, 597] width 155 height 36
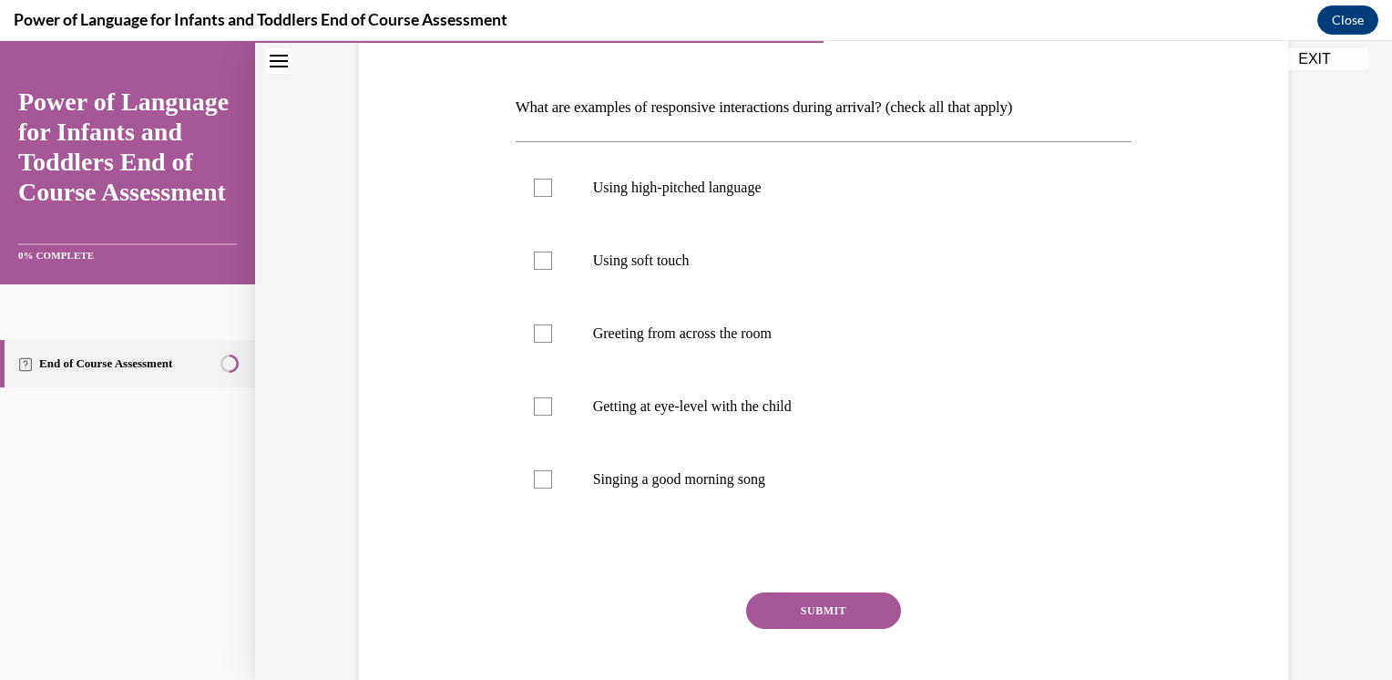
scroll to position [253, 0]
click at [636, 271] on label "Using soft touch" at bounding box center [824, 262] width 617 height 73
click at [552, 271] on input "Using soft touch" at bounding box center [543, 262] width 18 height 18
checkbox input "true"
click at [625, 399] on p "Getting at eye-level with the child" at bounding box center [840, 408] width 494 height 18
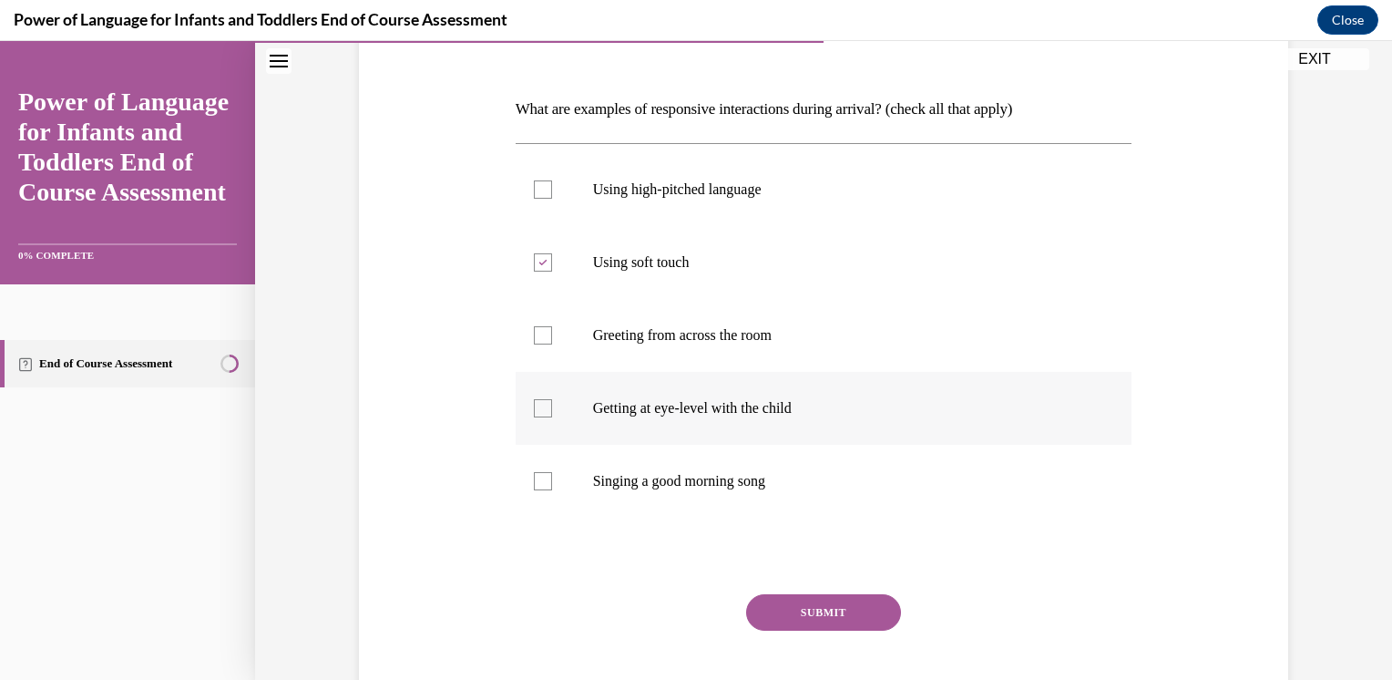
click at [552, 399] on input "Getting at eye-level with the child" at bounding box center [543, 408] width 18 height 18
checkbox input "true"
click at [707, 194] on p "Using high-pitched language" at bounding box center [840, 189] width 494 height 18
click at [552, 194] on input "Using high-pitched language" at bounding box center [543, 189] width 18 height 18
checkbox input "true"
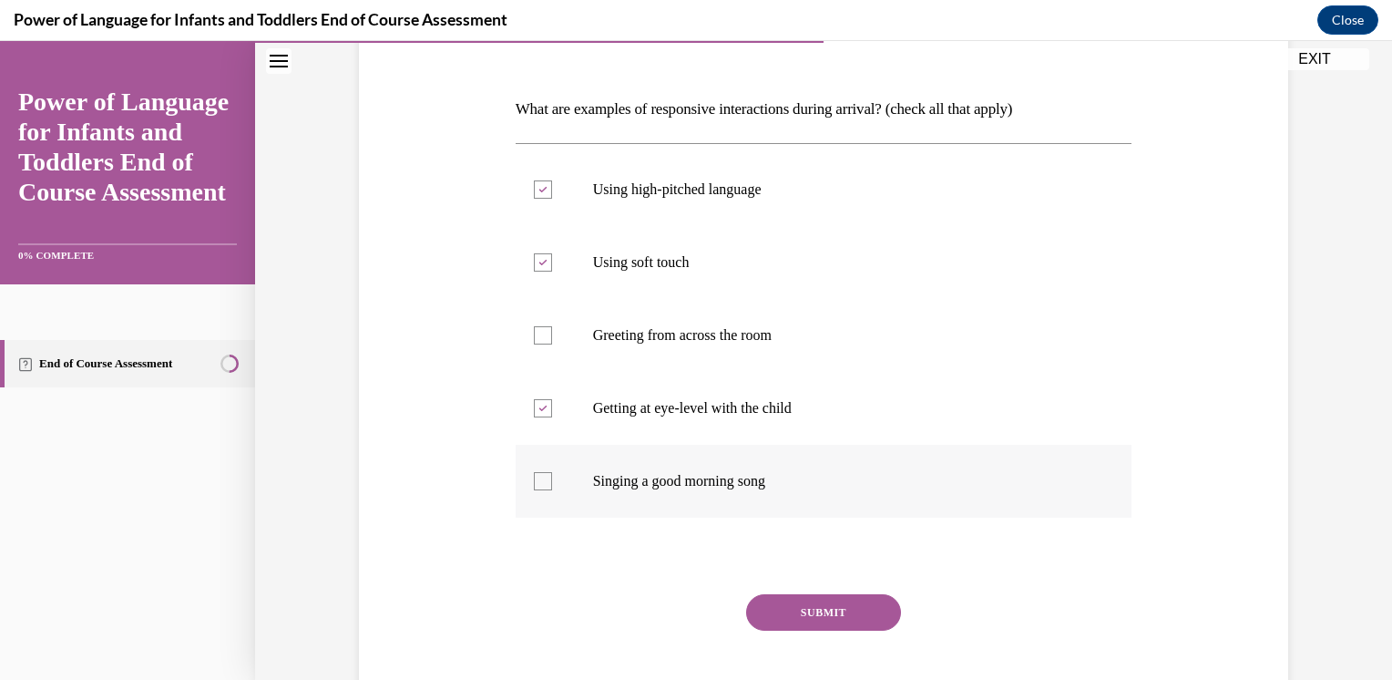
click at [608, 486] on p "Singing a good morning song" at bounding box center [840, 481] width 494 height 18
click at [552, 486] on input "Singing a good morning song" at bounding box center [543, 481] width 18 height 18
checkbox input "true"
click at [811, 621] on button "SUBMIT" at bounding box center [823, 612] width 155 height 36
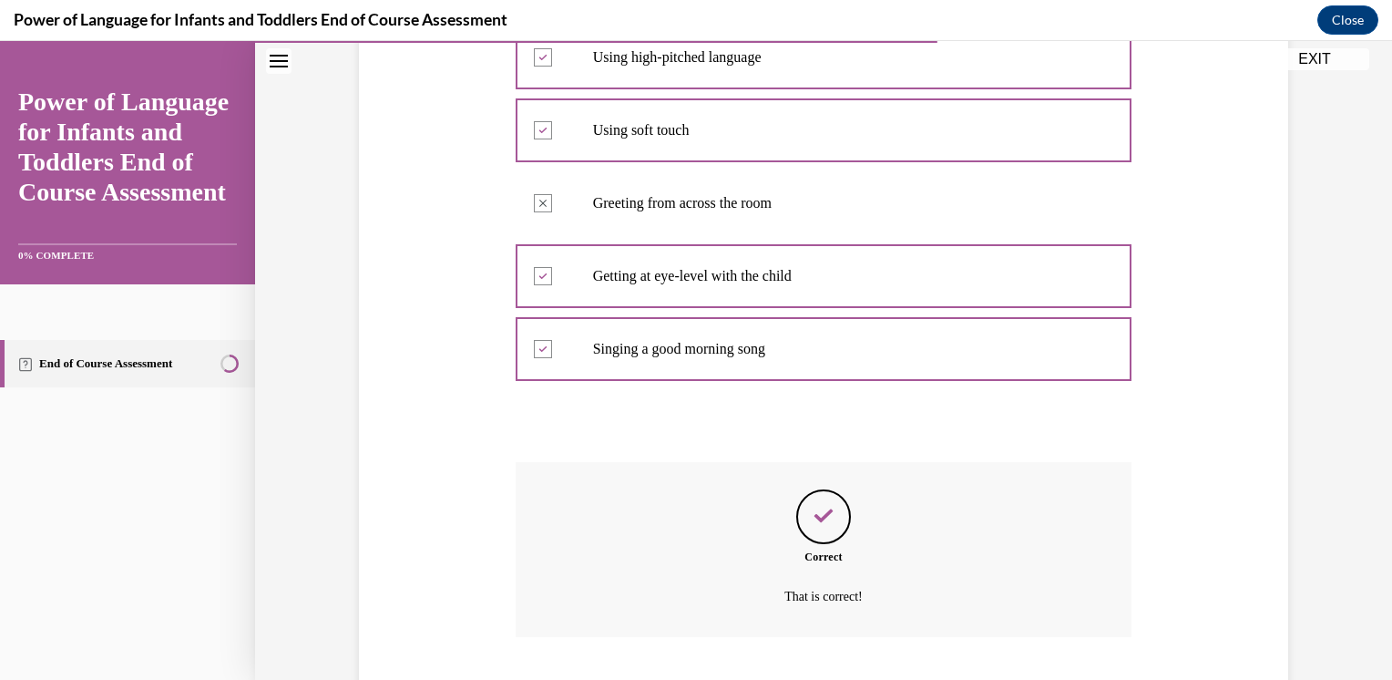
scroll to position [499, 0]
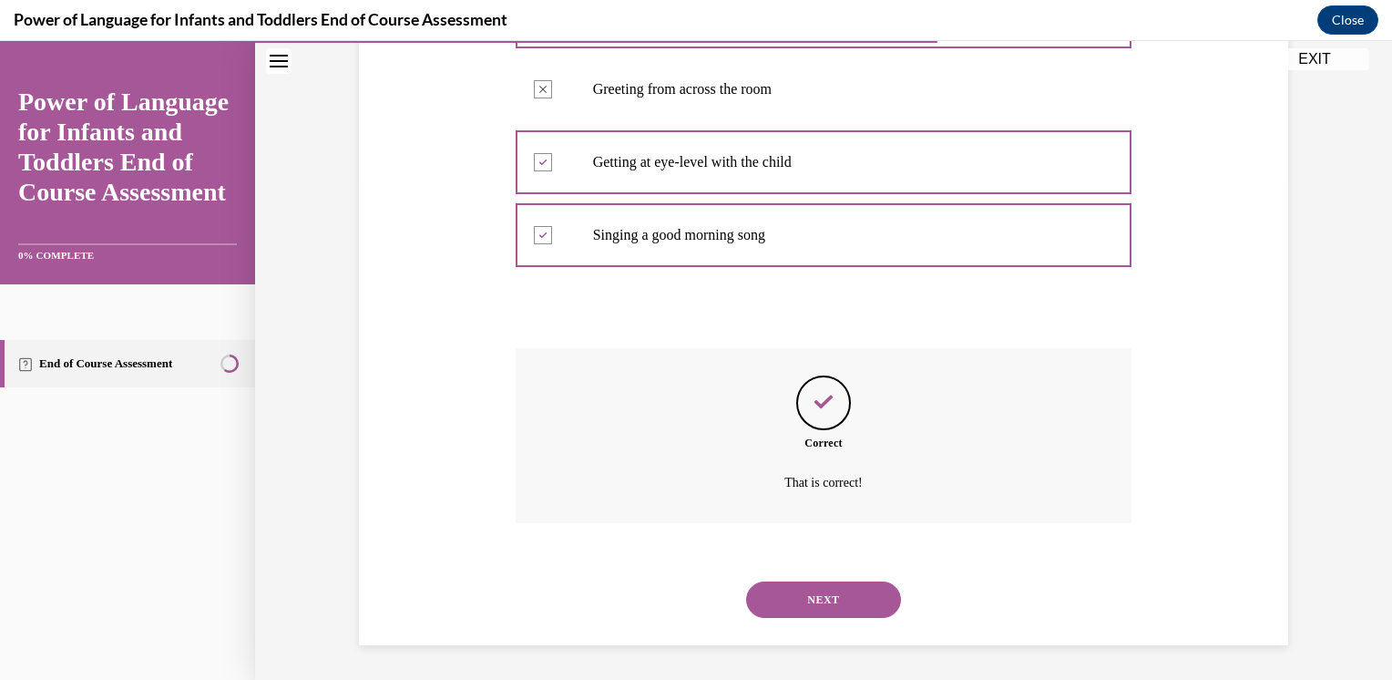
click at [864, 599] on button "NEXT" at bounding box center [823, 599] width 155 height 36
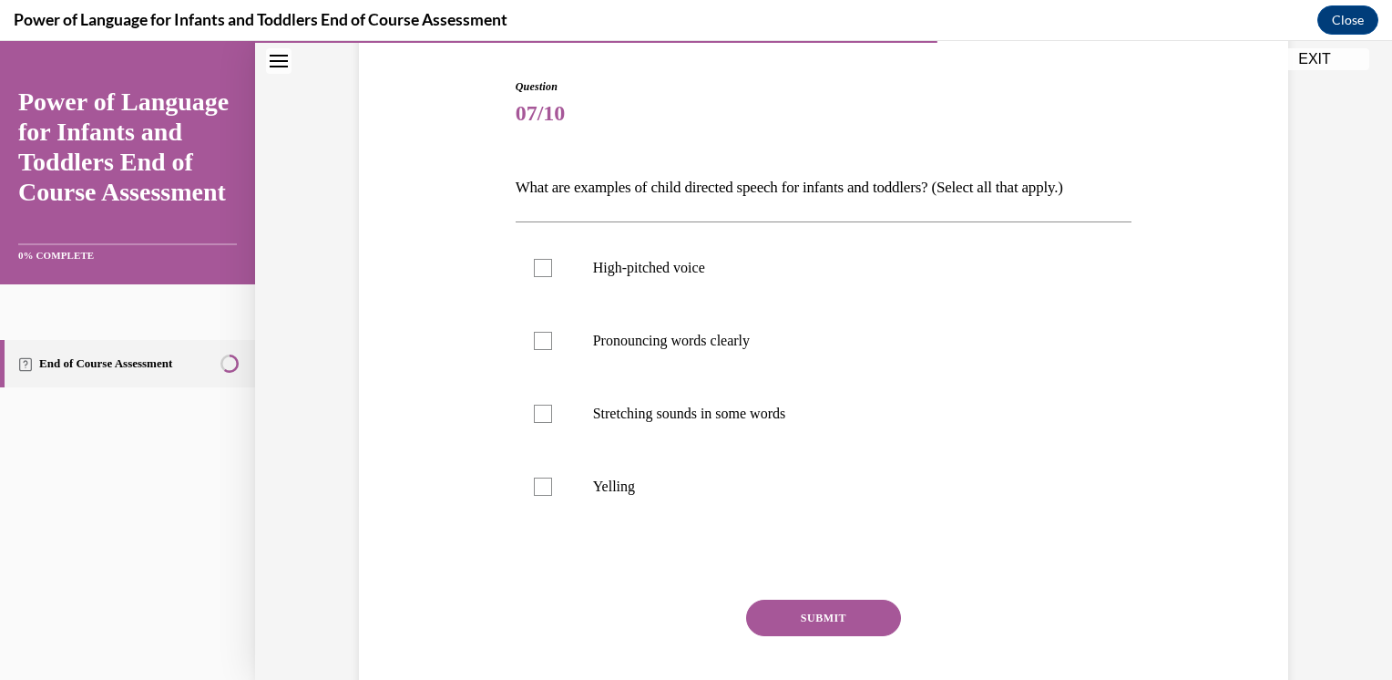
scroll to position [181, 0]
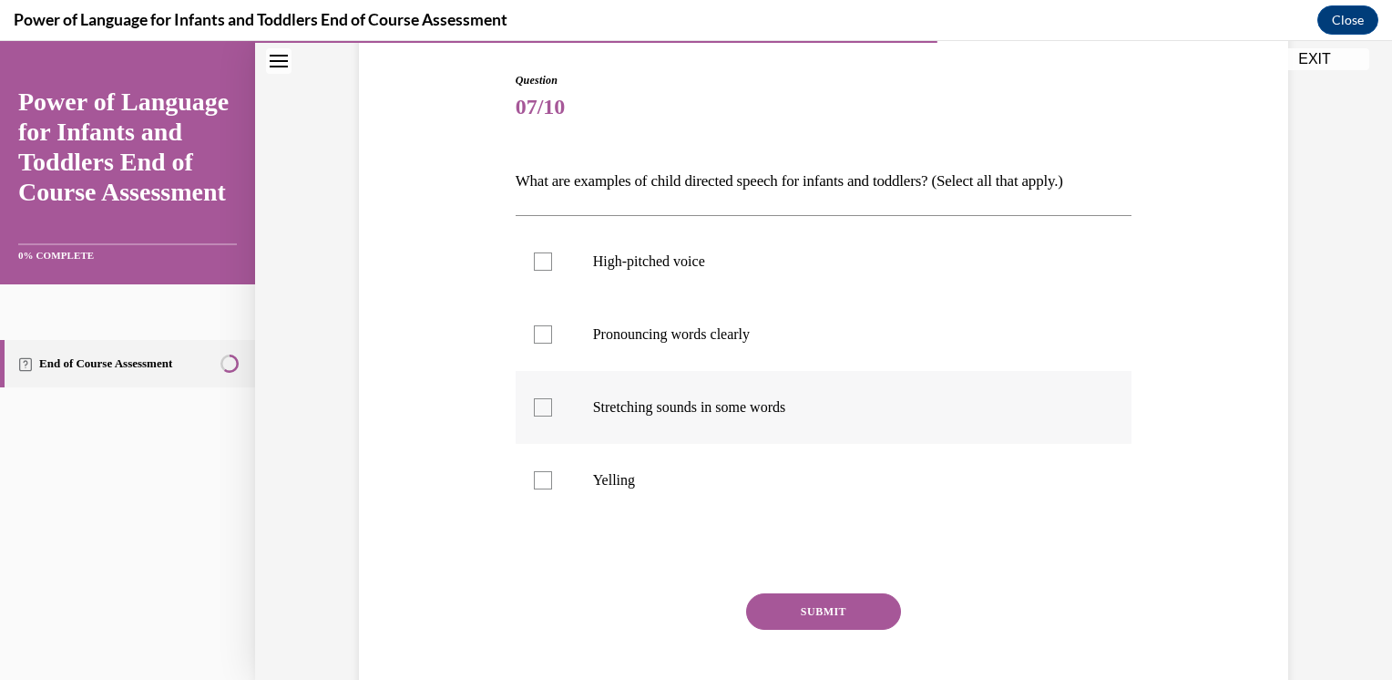
click at [571, 402] on label "Stretching sounds in some words" at bounding box center [824, 407] width 617 height 73
click at [552, 402] on input "Stretching sounds in some words" at bounding box center [543, 407] width 18 height 18
checkbox input "true"
click at [537, 330] on div at bounding box center [543, 334] width 18 height 18
click at [537, 330] on input "Pronouncing words clearly" at bounding box center [543, 334] width 18 height 18
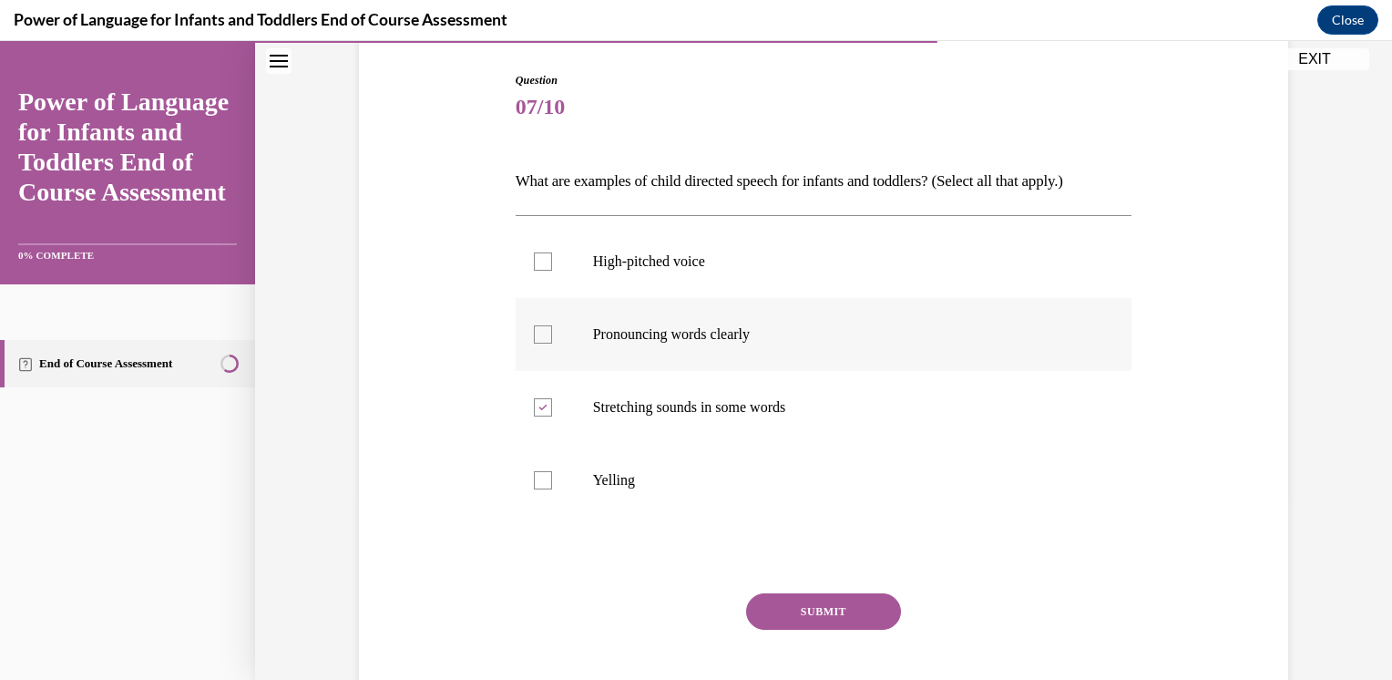
checkbox input "true"
click at [539, 268] on div at bounding box center [543, 261] width 18 height 18
click at [539, 268] on input "High-pitched voice" at bounding box center [543, 261] width 18 height 18
checkbox input "true"
click at [801, 609] on button "SUBMIT" at bounding box center [823, 611] width 155 height 36
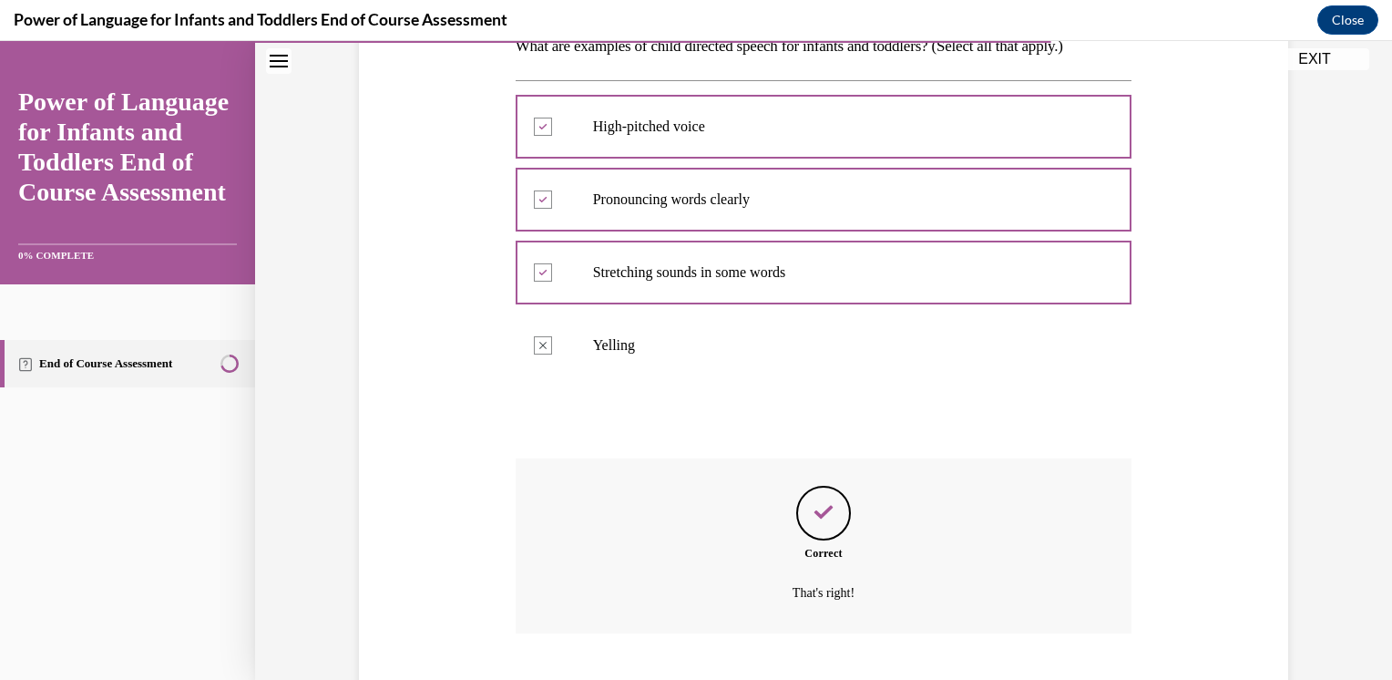
scroll to position [426, 0]
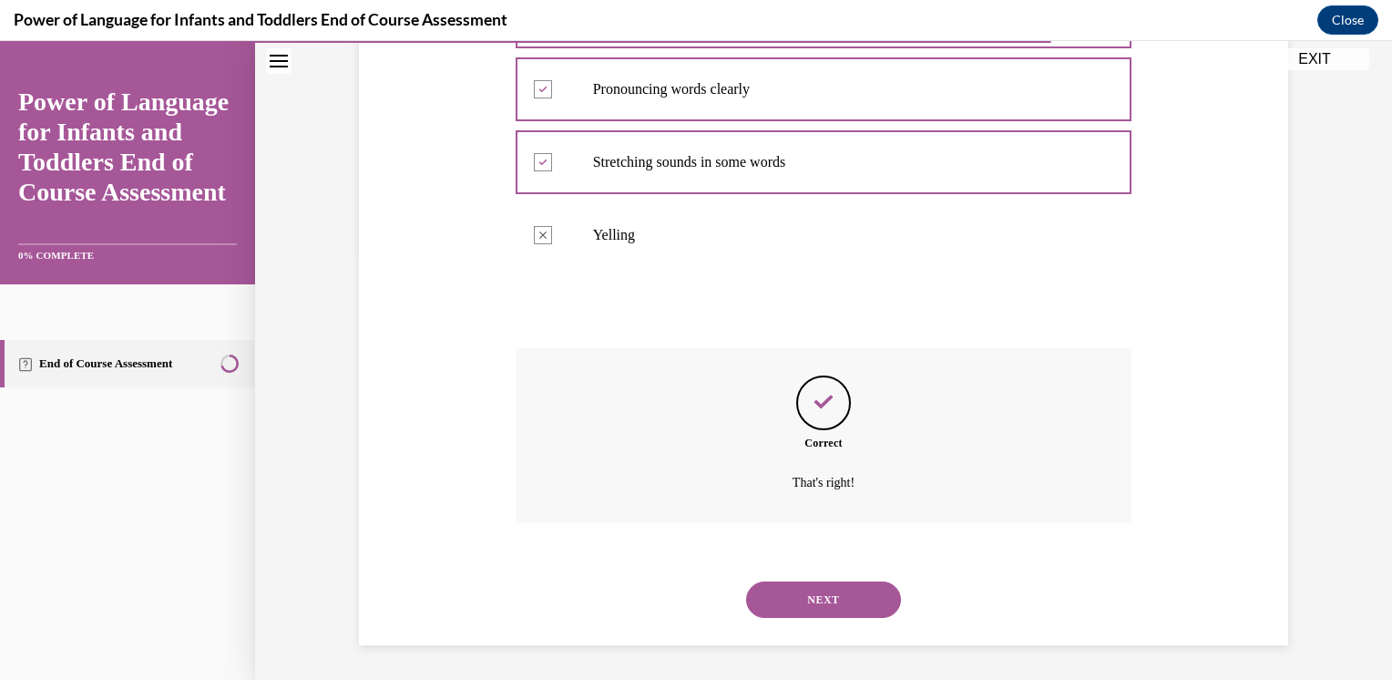
click at [827, 599] on button "NEXT" at bounding box center [823, 599] width 155 height 36
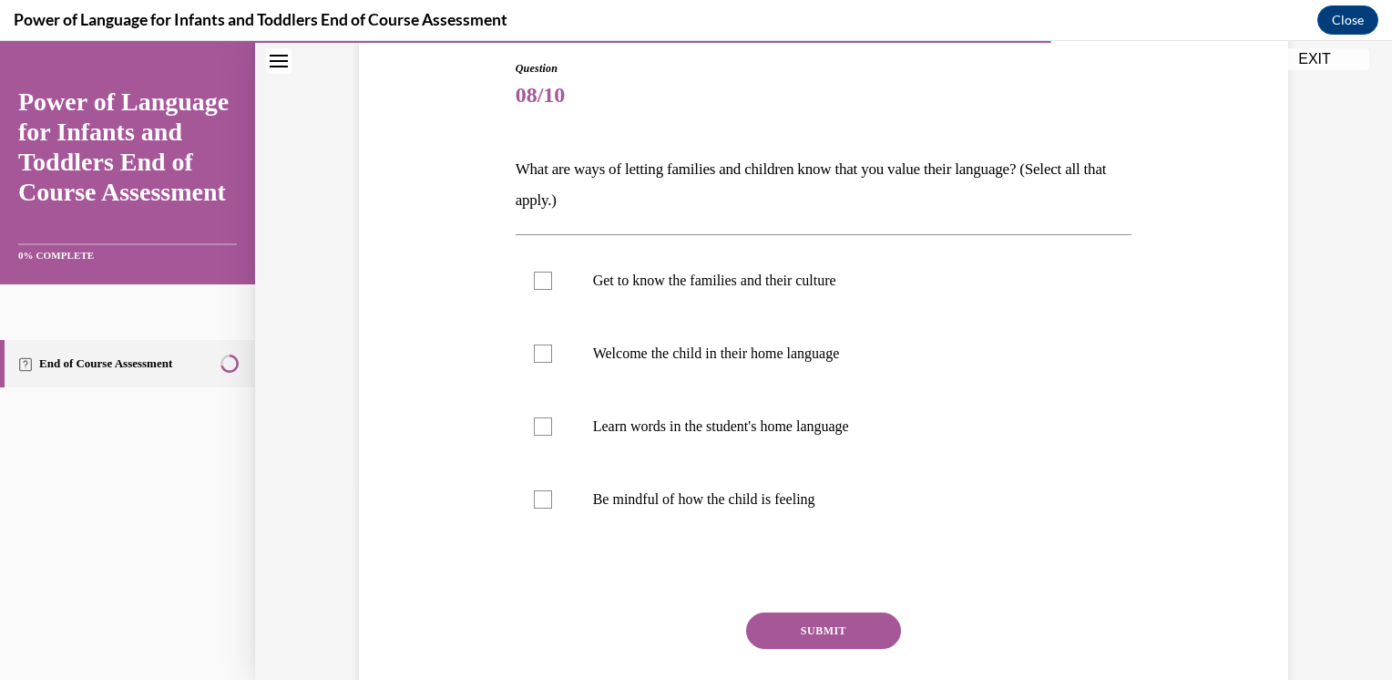
scroll to position [194, 0]
click at [965, 282] on p "Get to know the families and their culture" at bounding box center [840, 280] width 494 height 18
click at [552, 282] on input "Get to know the families and their culture" at bounding box center [543, 280] width 18 height 18
checkbox input "true"
click at [922, 353] on p "Welcome the child in their home language" at bounding box center [840, 352] width 494 height 18
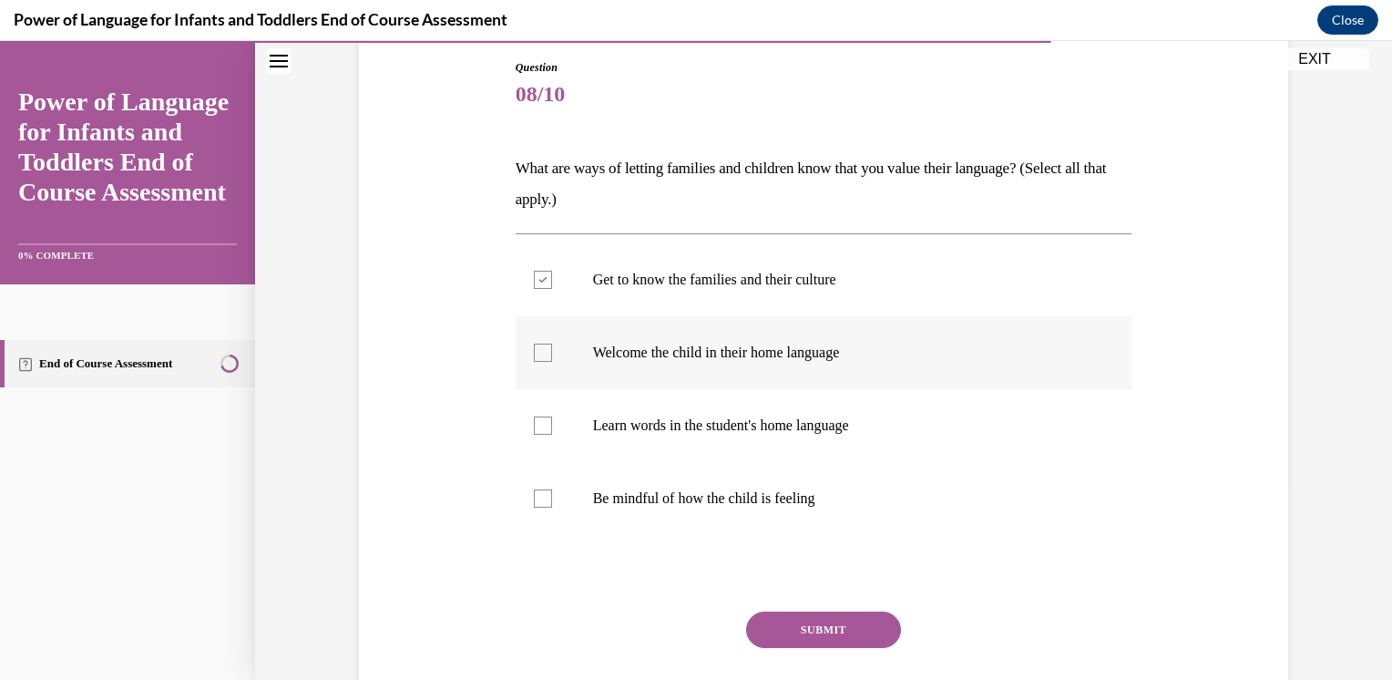
click at [552, 353] on input "Welcome the child in their home language" at bounding box center [543, 352] width 18 height 18
checkbox input "true"
click at [870, 434] on label "Learn words in the student's home language" at bounding box center [824, 425] width 617 height 73
click at [552, 434] on input "Learn words in the student's home language" at bounding box center [543, 425] width 18 height 18
checkbox input "true"
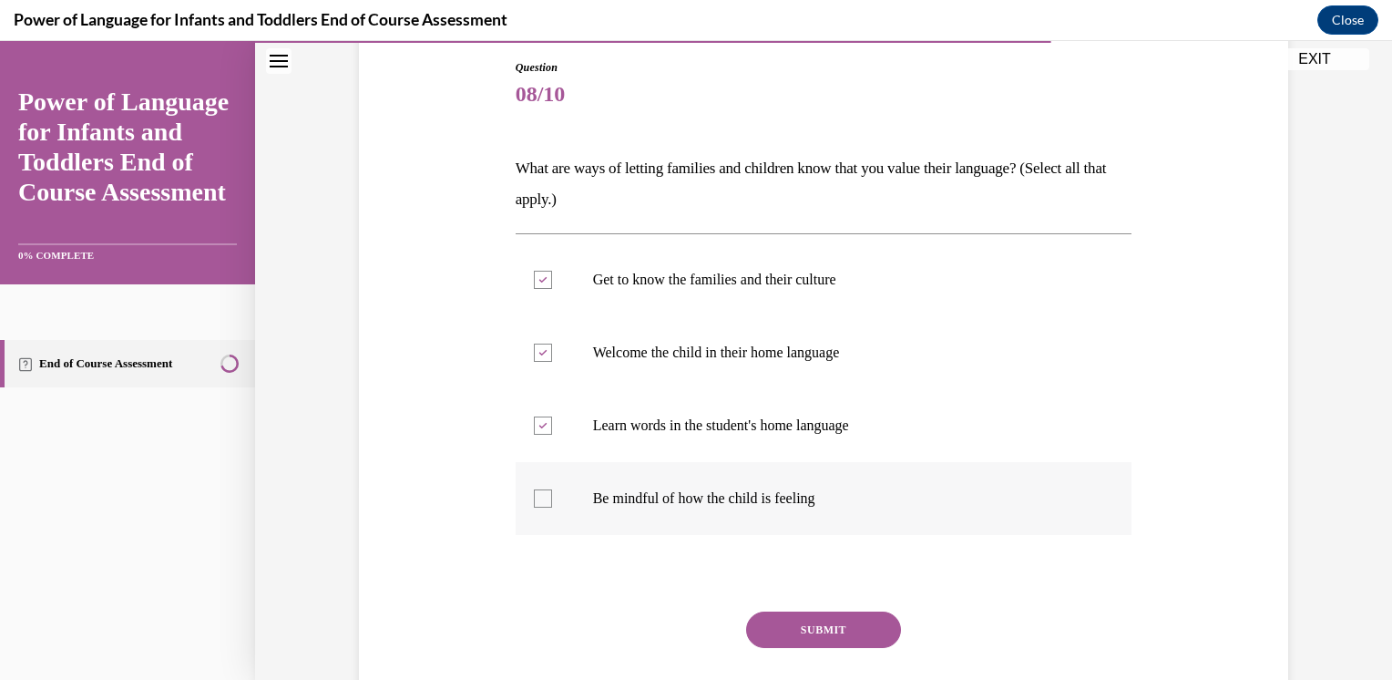
click at [829, 500] on p "Be mindful of how the child is feeling" at bounding box center [840, 498] width 494 height 18
click at [552, 500] on input "Be mindful of how the child is feeling" at bounding box center [543, 498] width 18 height 18
checkbox input "true"
click at [809, 354] on p "Welcome the child in their home language" at bounding box center [840, 352] width 494 height 18
click at [552, 354] on input "Welcome the child in their home language" at bounding box center [543, 352] width 18 height 18
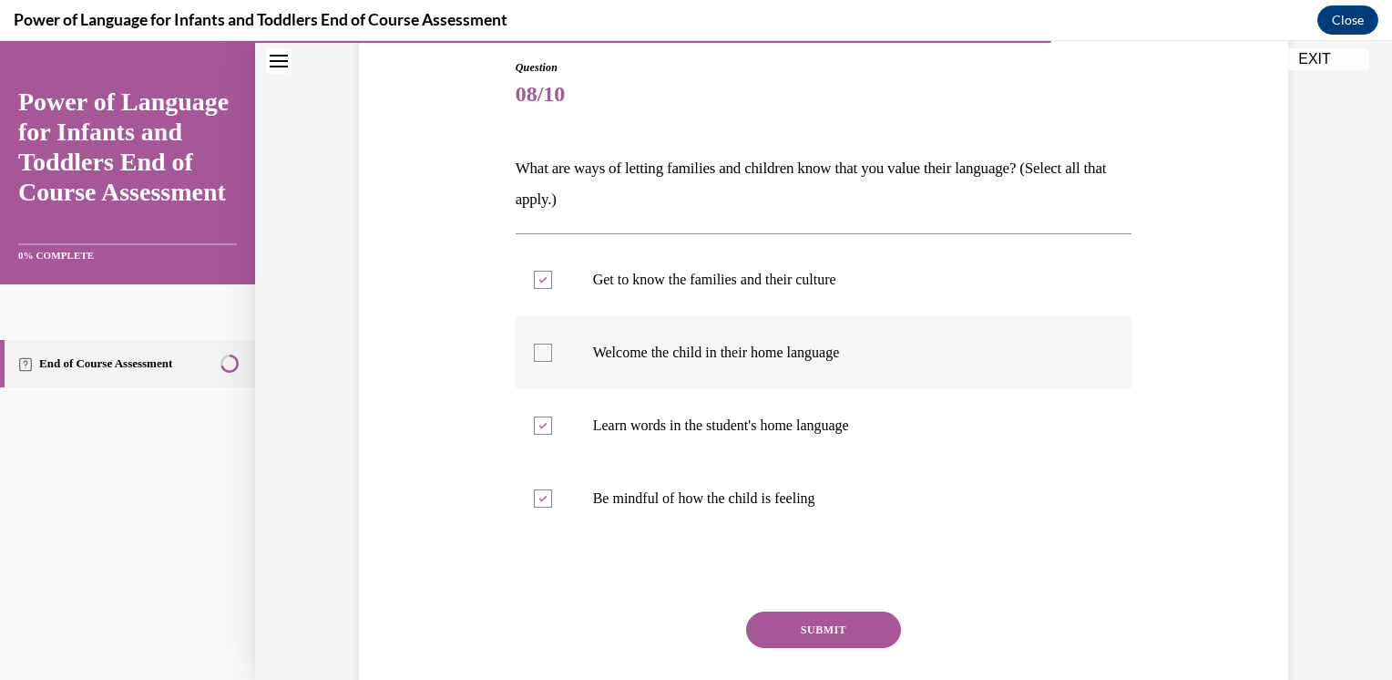
click at [817, 361] on label "Welcome the child in their home language" at bounding box center [824, 352] width 617 height 73
click at [552, 361] on input "Welcome the child in their home language" at bounding box center [543, 352] width 18 height 18
checkbox input "true"
click at [841, 633] on button "SUBMIT" at bounding box center [823, 629] width 155 height 36
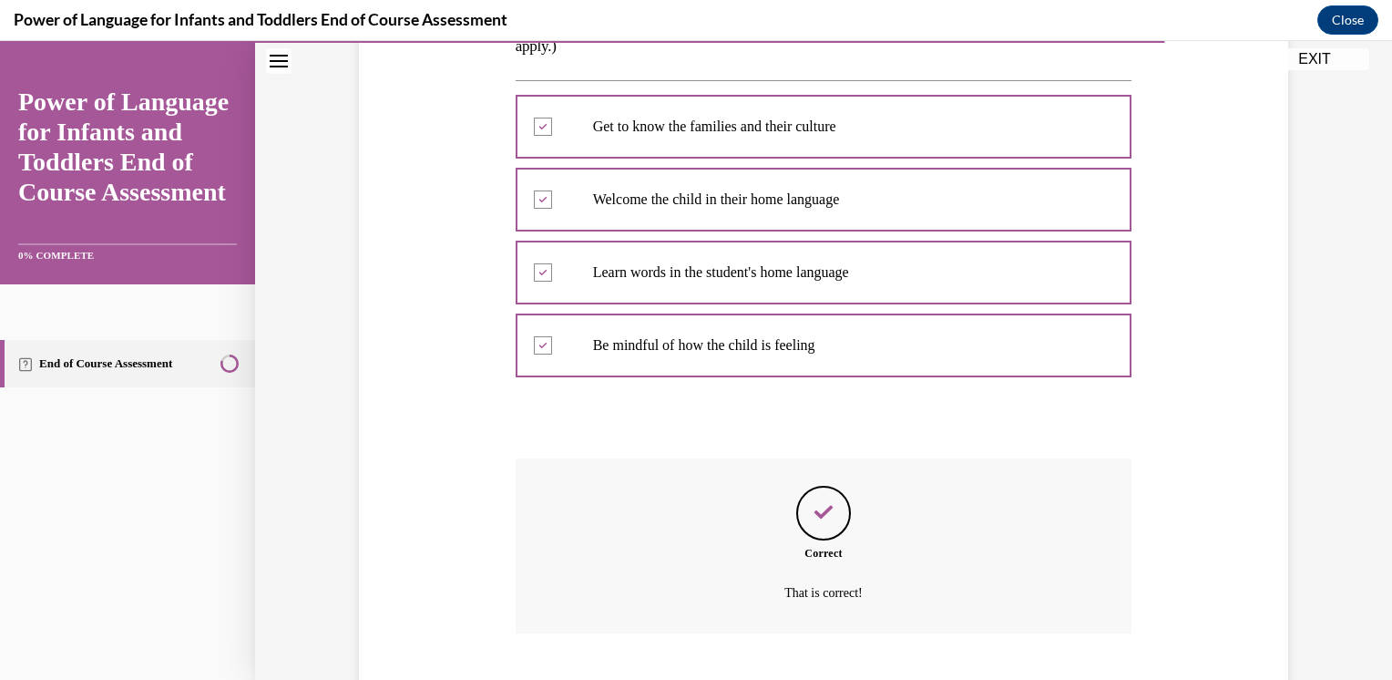
scroll to position [458, 0]
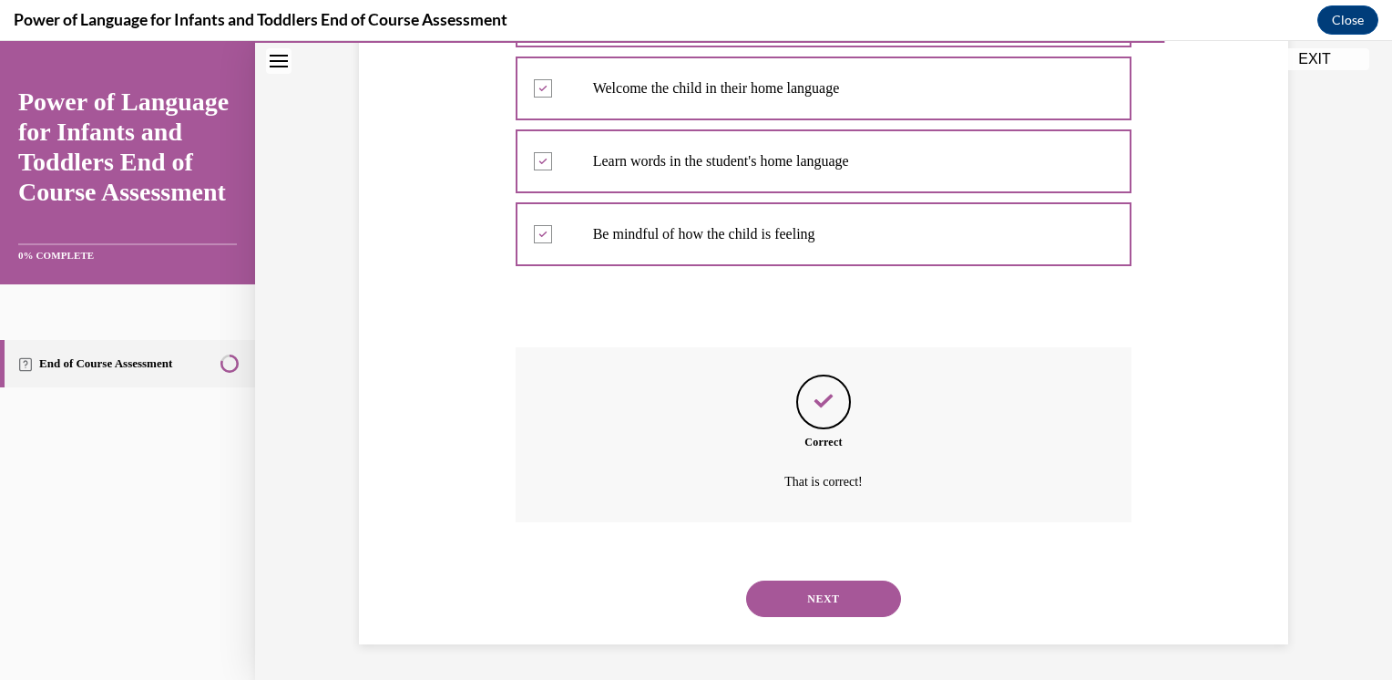
click at [849, 599] on button "NEXT" at bounding box center [823, 598] width 155 height 36
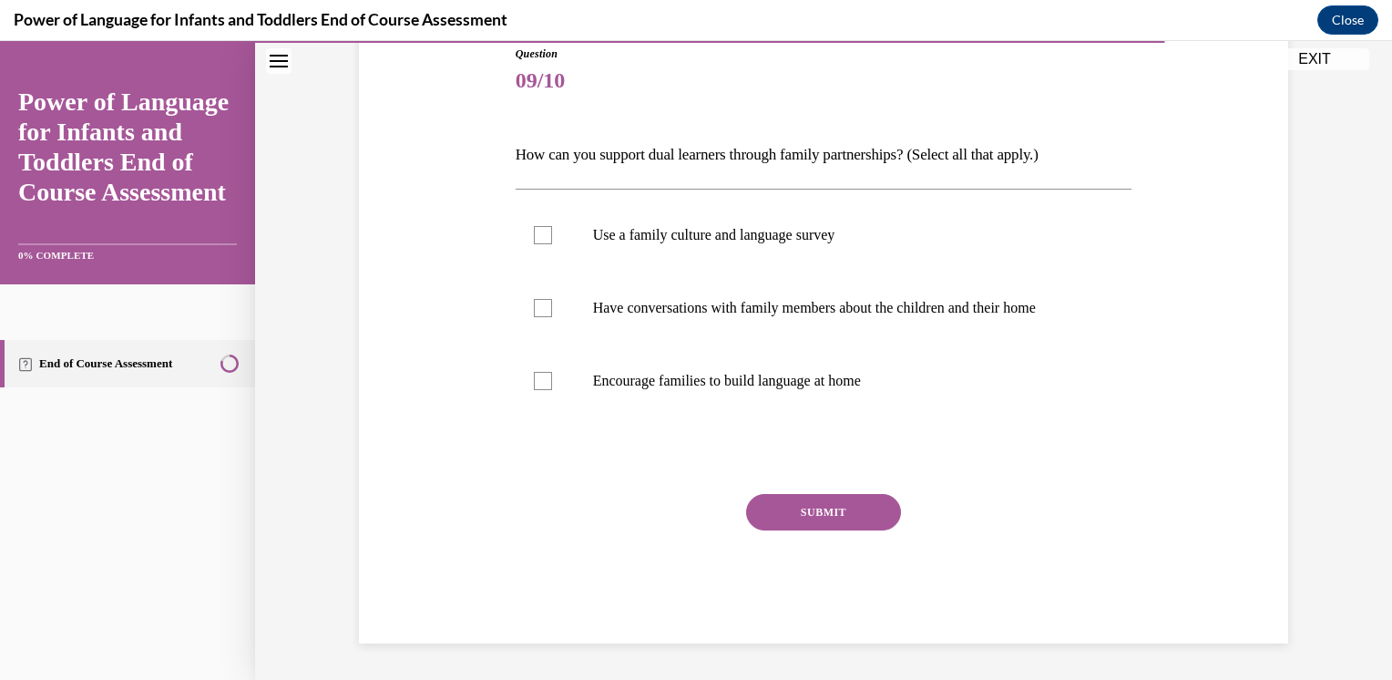
scroll to position [202, 0]
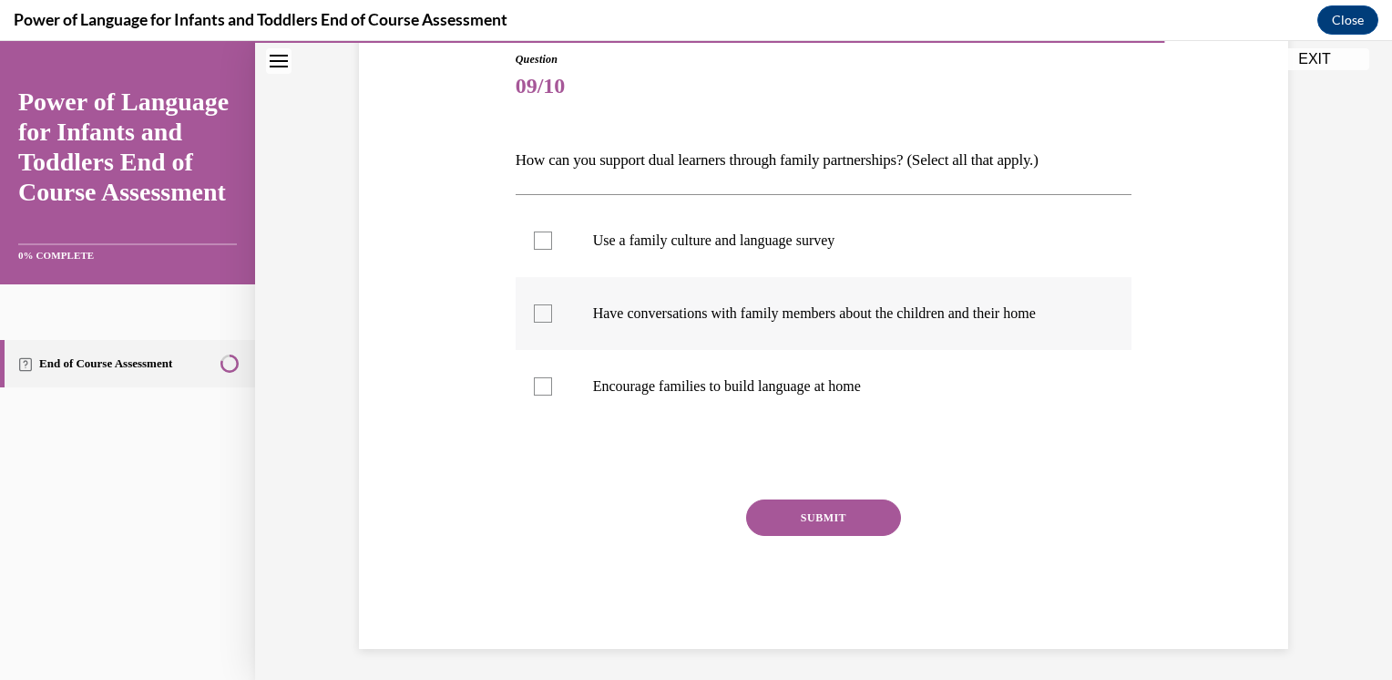
click at [984, 323] on label "Have conversations with family members about the children and their home" at bounding box center [824, 313] width 617 height 73
click at [552, 322] on input "Have conversations with family members about the children and their home" at bounding box center [543, 313] width 18 height 18
checkbox input "true"
click at [805, 374] on label "Encourage families to build language at home" at bounding box center [824, 386] width 617 height 73
click at [552, 377] on input "Encourage families to build language at home" at bounding box center [543, 386] width 18 height 18
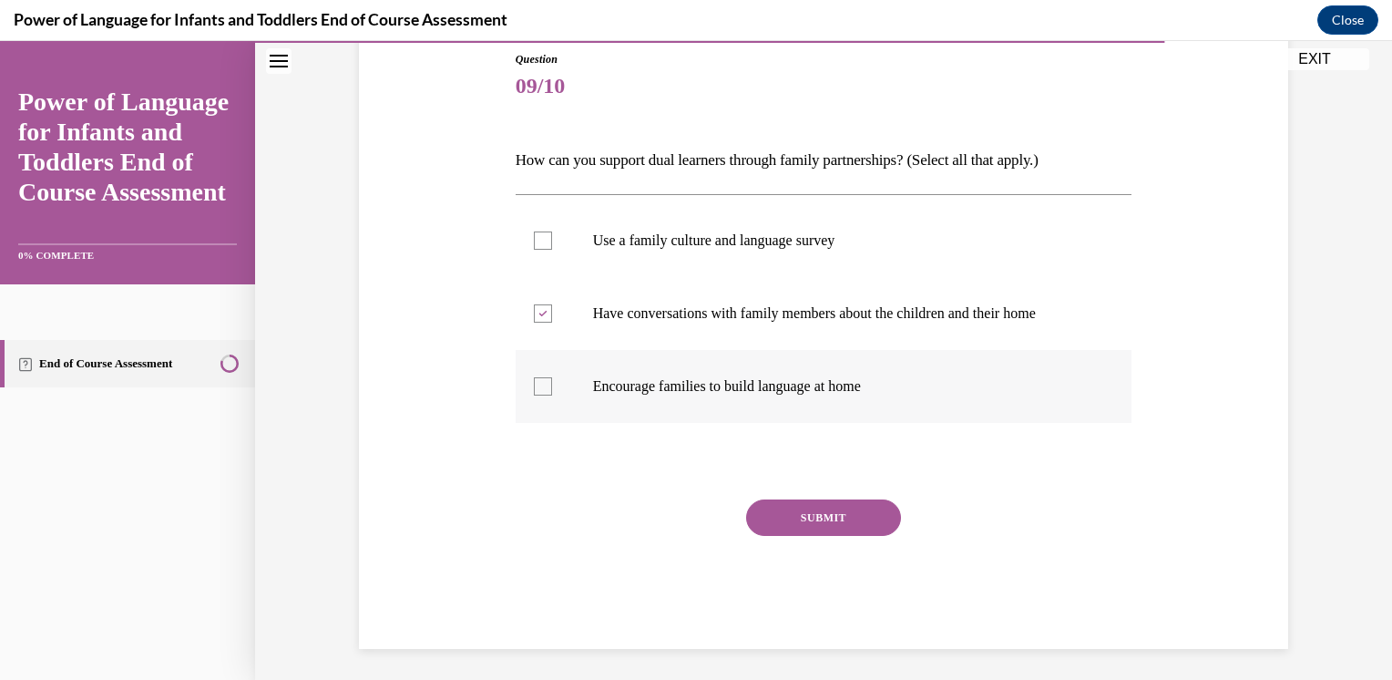
checkbox input "true"
click at [643, 244] on p "Use a family culture and language survey" at bounding box center [840, 240] width 494 height 18
click at [552, 244] on input "Use a family culture and language survey" at bounding box center [543, 240] width 18 height 18
checkbox input "true"
click at [806, 518] on button "SUBMIT" at bounding box center [823, 517] width 155 height 36
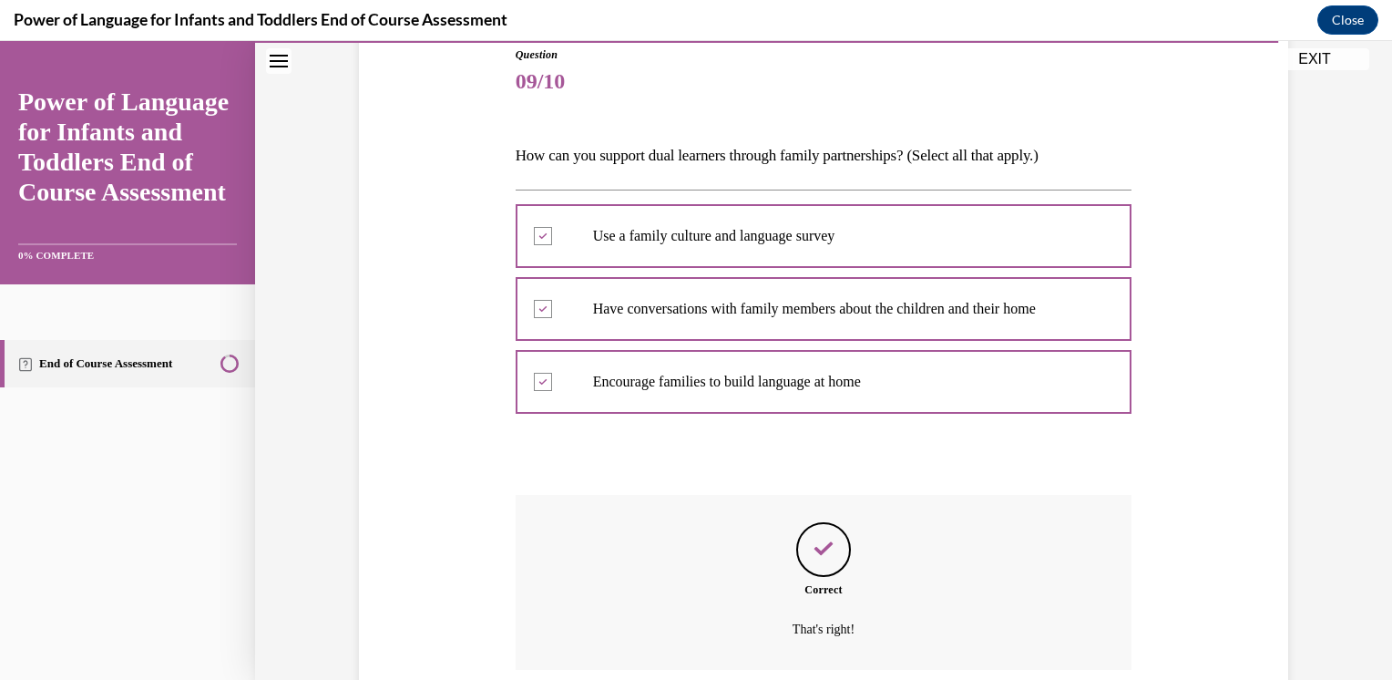
scroll to position [353, 0]
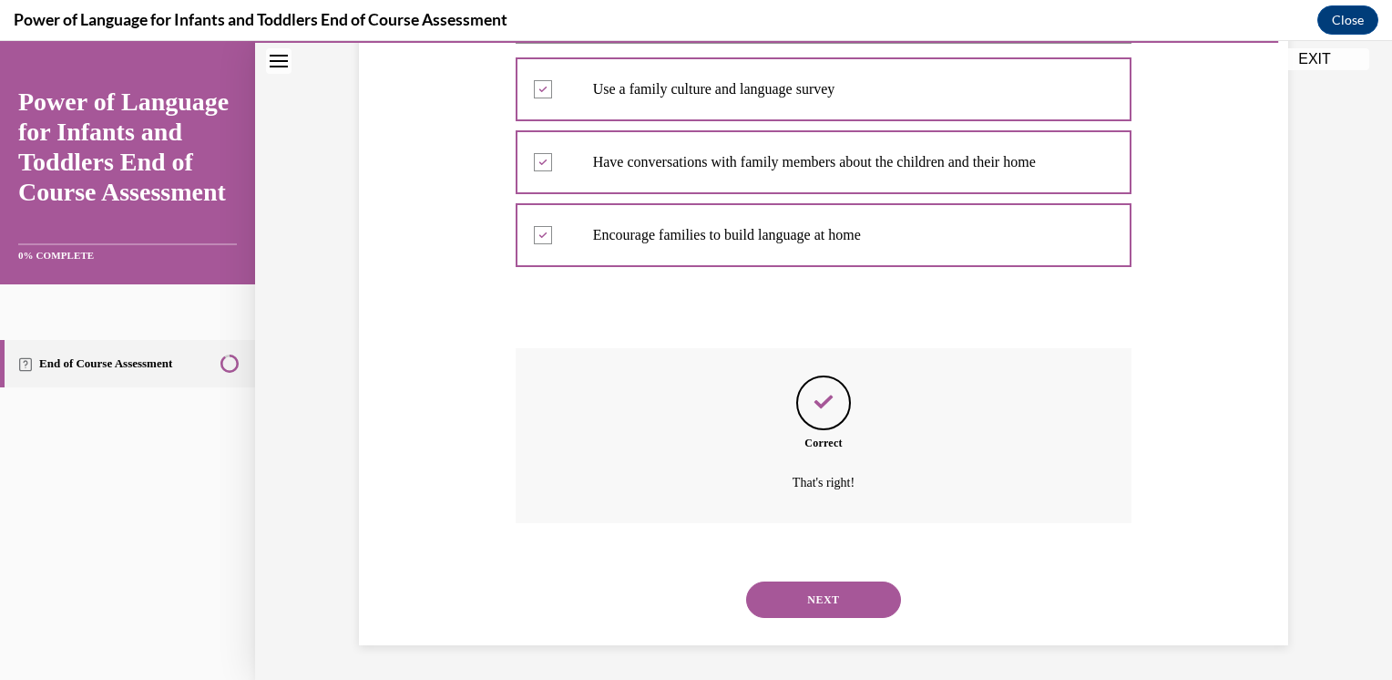
click at [820, 598] on button "NEXT" at bounding box center [823, 599] width 155 height 36
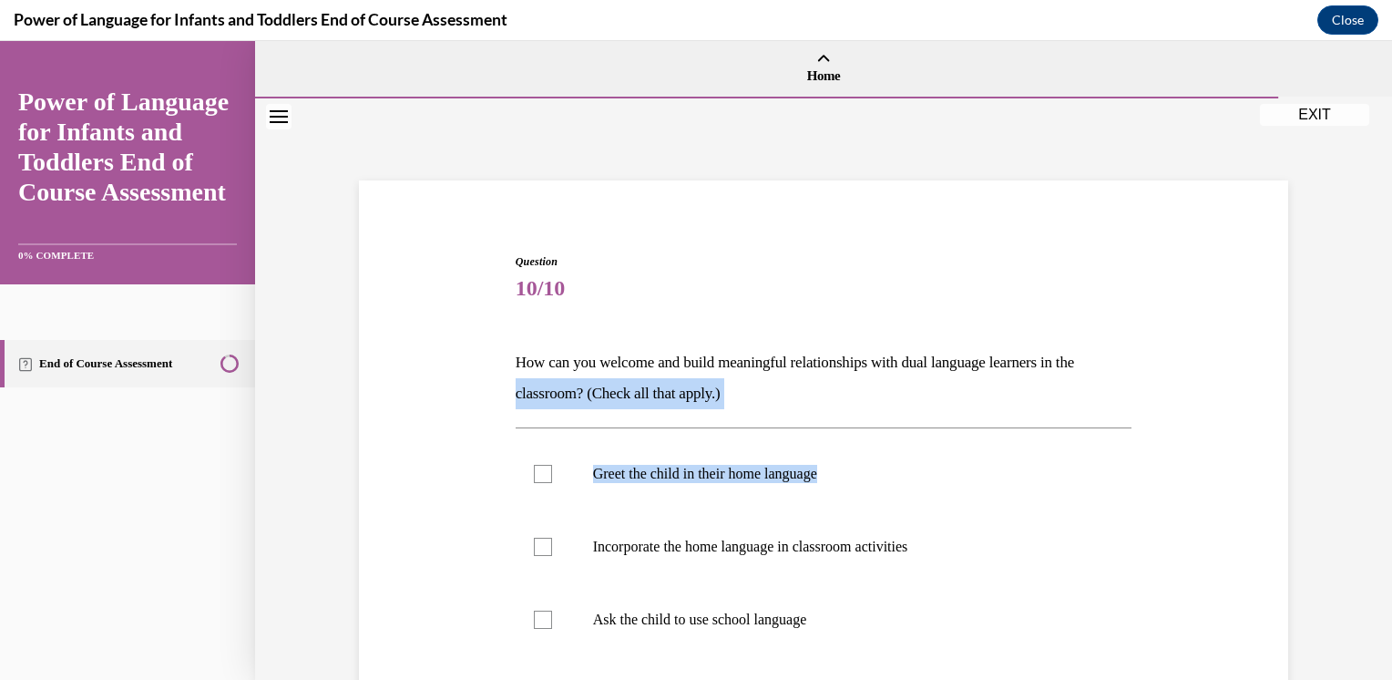
drag, startPoint x: 1377, startPoint y: 333, endPoint x: 1369, endPoint y: 419, distance: 86.0
click at [1369, 419] on div "Question 10/10 How can you welcome and build meaningful relationships with dual…" at bounding box center [823, 544] width 1137 height 893
drag, startPoint x: 1369, startPoint y: 419, endPoint x: 1302, endPoint y: 456, distance: 77.1
click at [1302, 456] on div "Question 10/10 How can you welcome and build meaningful relationships with dual…" at bounding box center [823, 544] width 1137 height 893
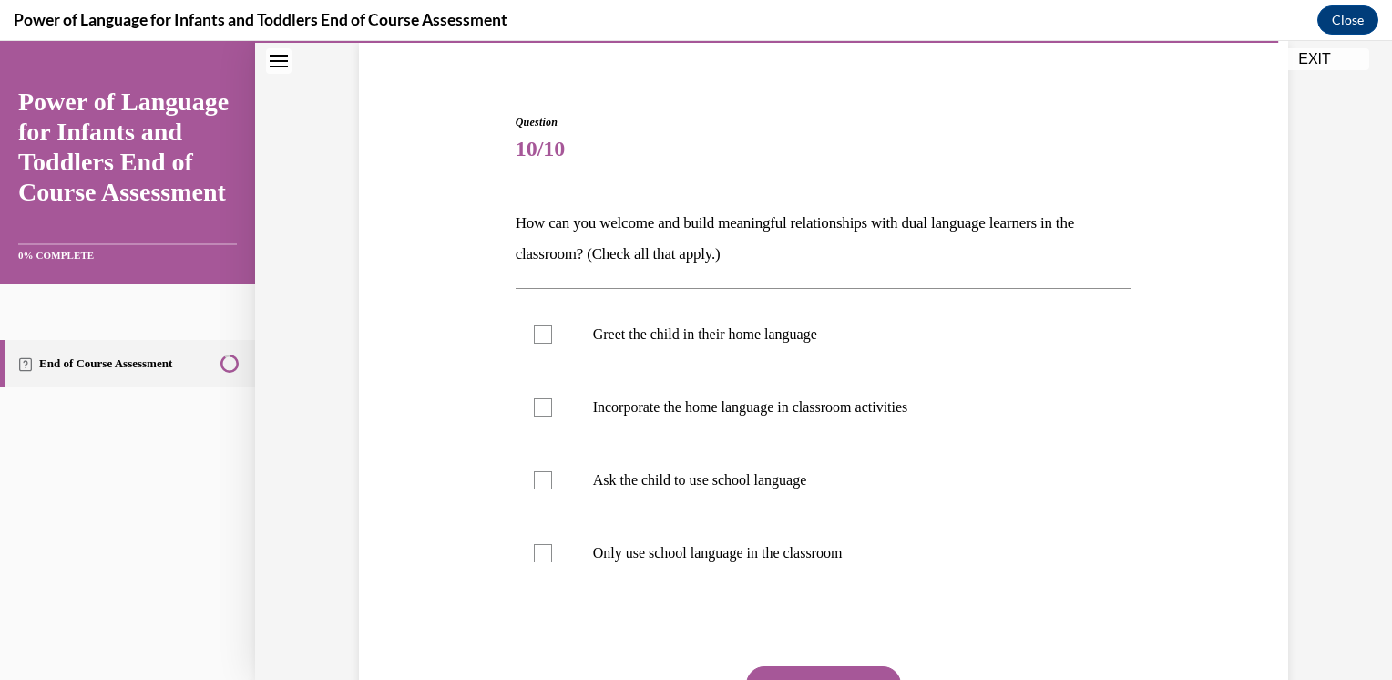
scroll to position [210, 0]
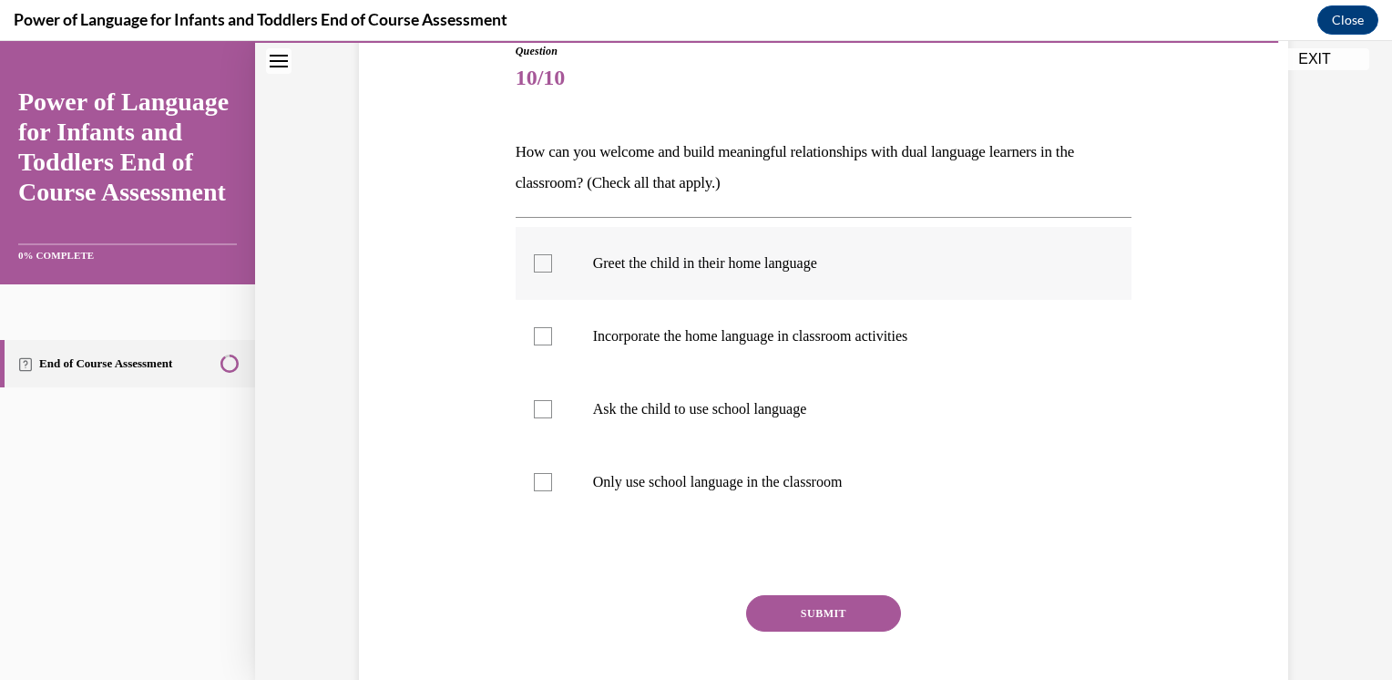
click at [834, 275] on label "Greet the child in their home language" at bounding box center [824, 263] width 617 height 73
click at [552, 272] on input "Greet the child in their home language" at bounding box center [543, 263] width 18 height 18
checkbox input "true"
click at [824, 352] on label "Incorporate the home language in classroom activities" at bounding box center [824, 336] width 617 height 73
click at [552, 345] on input "Incorporate the home language in classroom activities" at bounding box center [543, 336] width 18 height 18
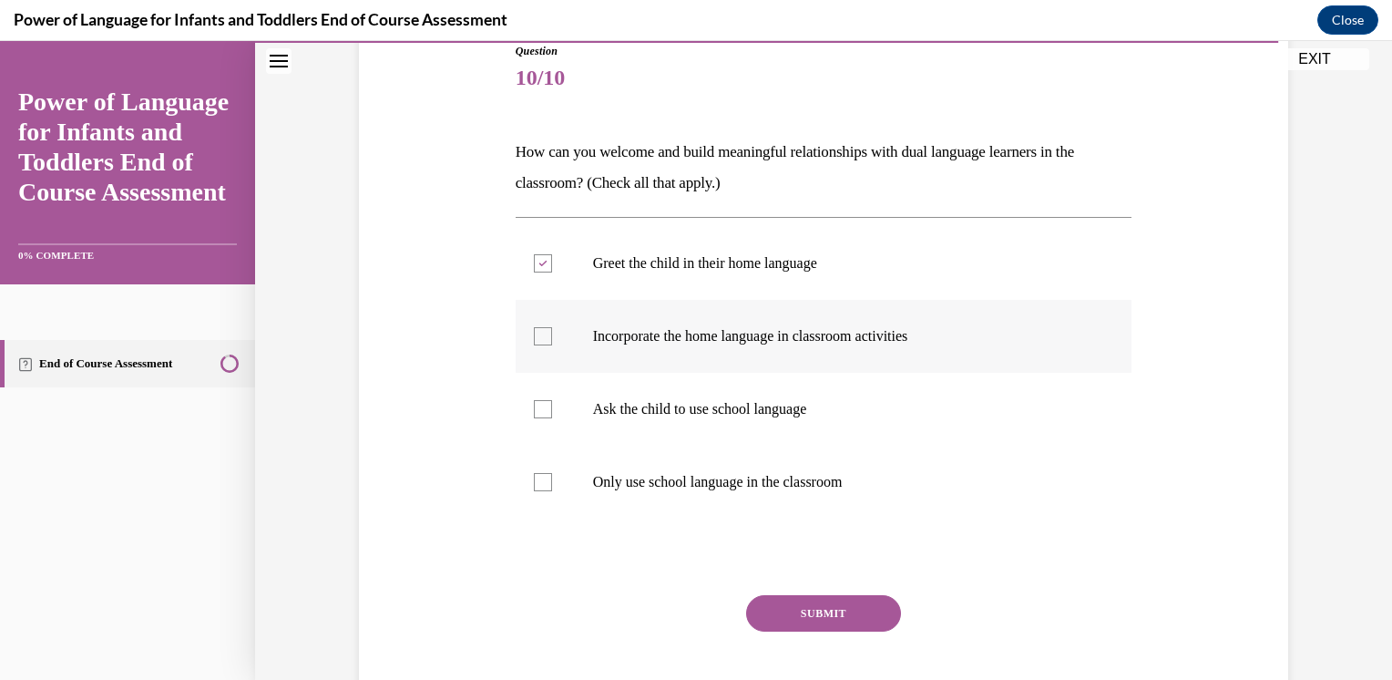
checkbox input "true"
click at [750, 482] on p "Only use school language in the classroom" at bounding box center [840, 482] width 494 height 18
click at [552, 482] on input "Only use school language in the classroom" at bounding box center [543, 482] width 18 height 18
checkbox input "true"
click at [804, 614] on button "SUBMIT" at bounding box center [823, 613] width 155 height 36
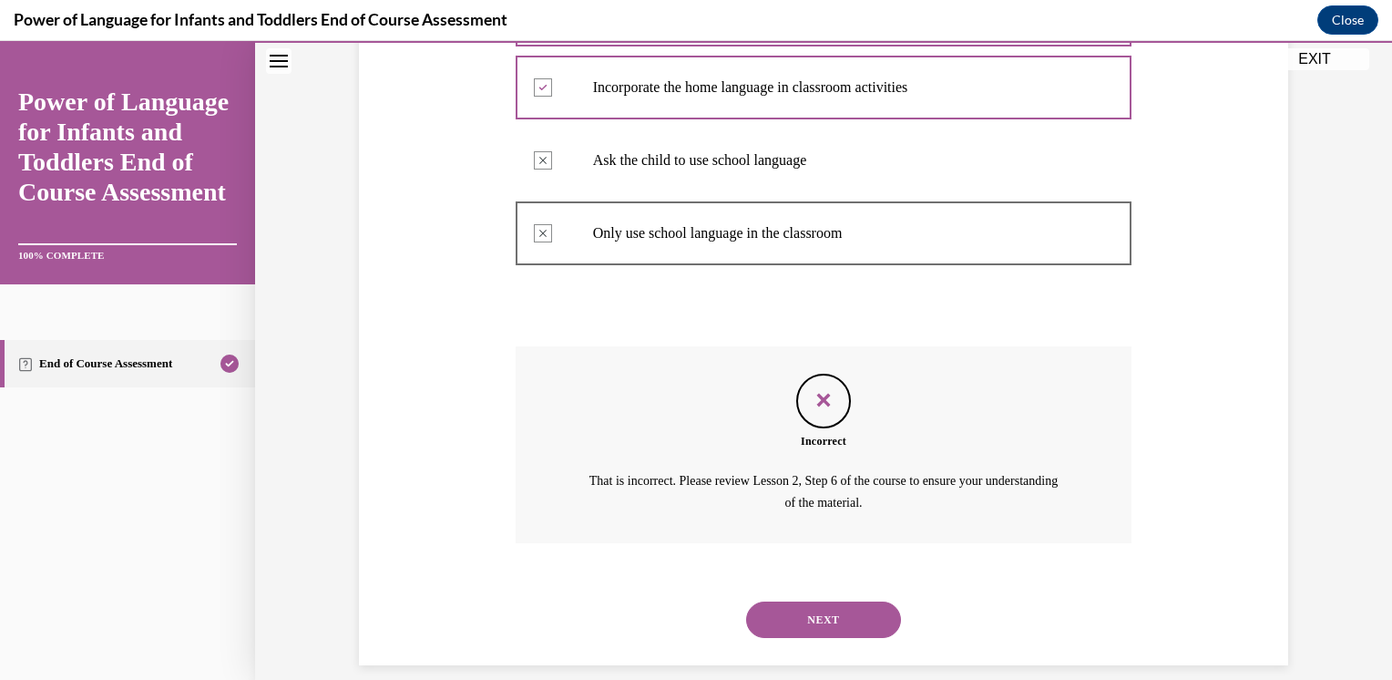
scroll to position [480, 0]
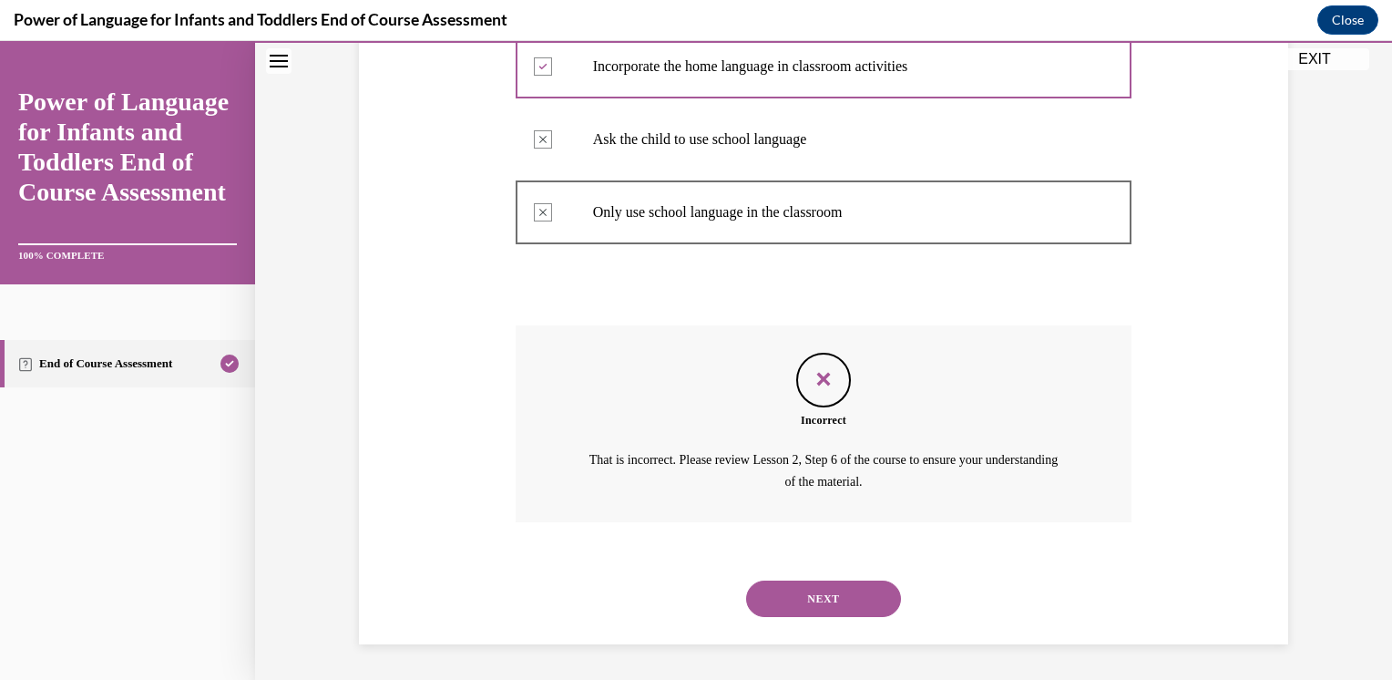
click at [831, 603] on button "NEXT" at bounding box center [823, 598] width 155 height 36
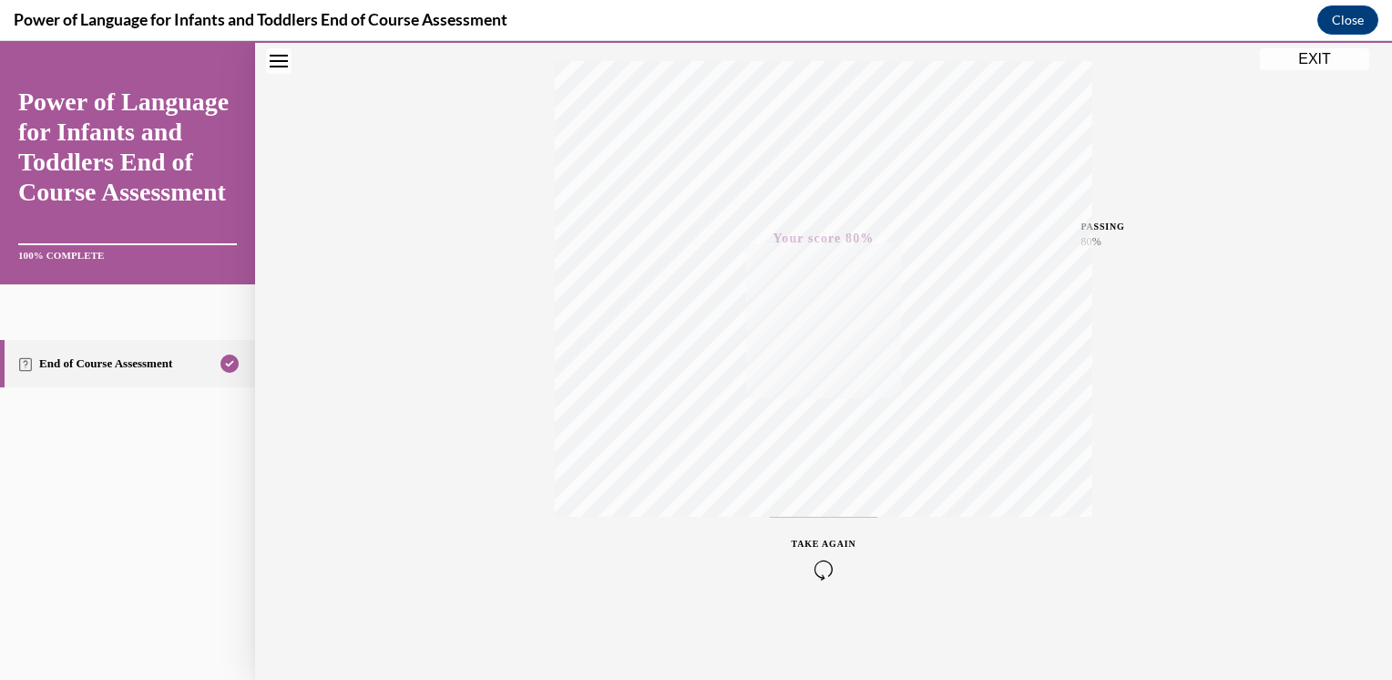
scroll to position [0, 0]
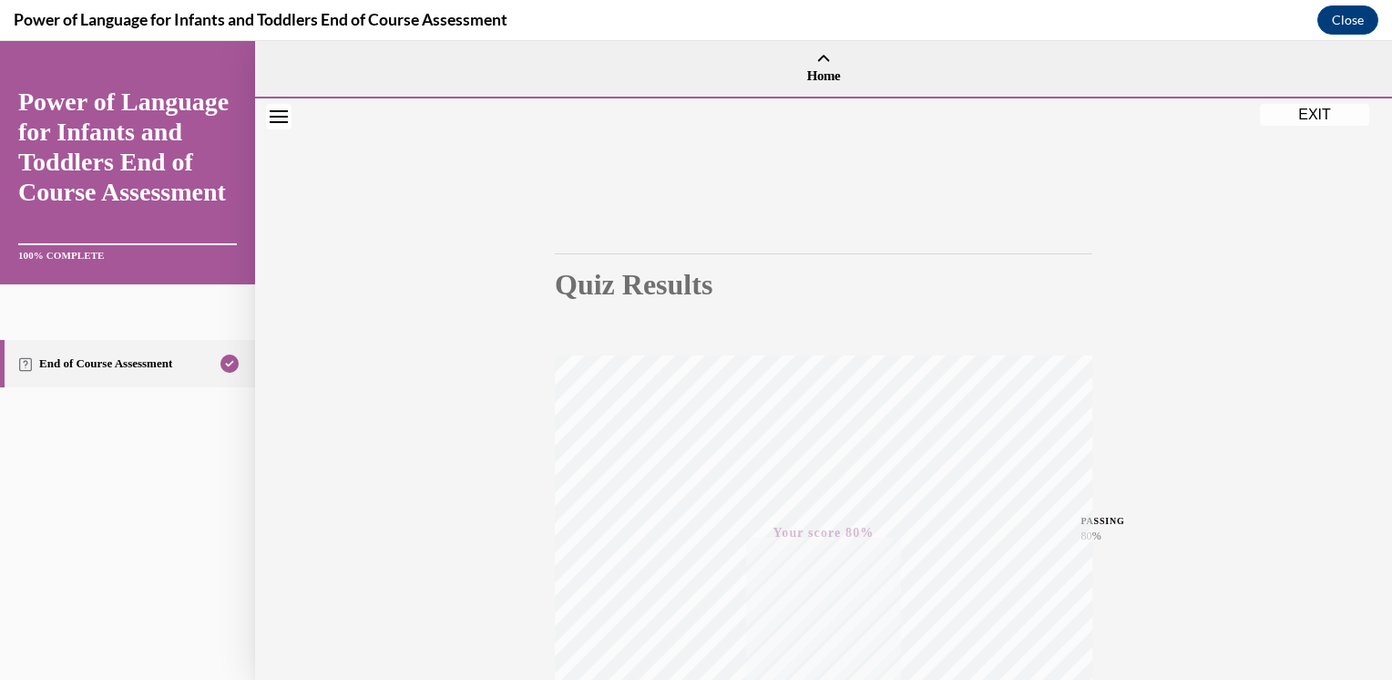
click at [1337, 118] on button "EXIT" at bounding box center [1314, 115] width 109 height 22
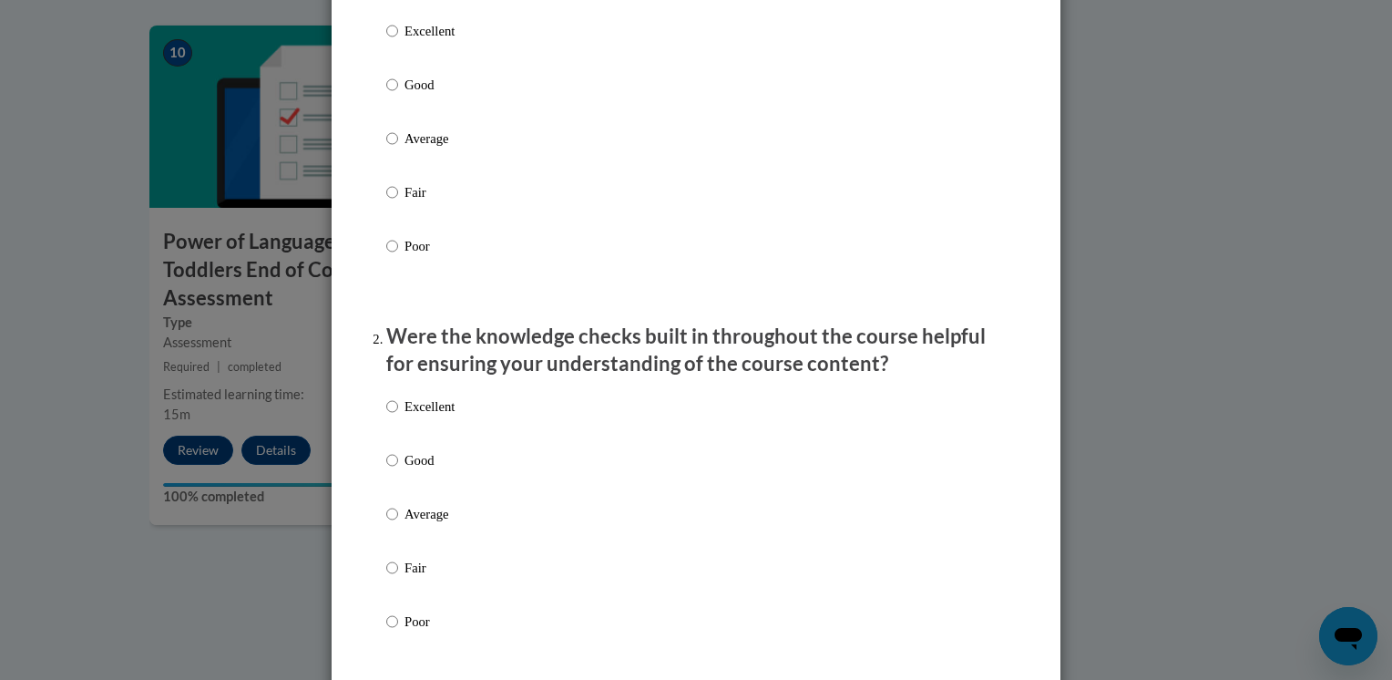
scroll to position [284, 0]
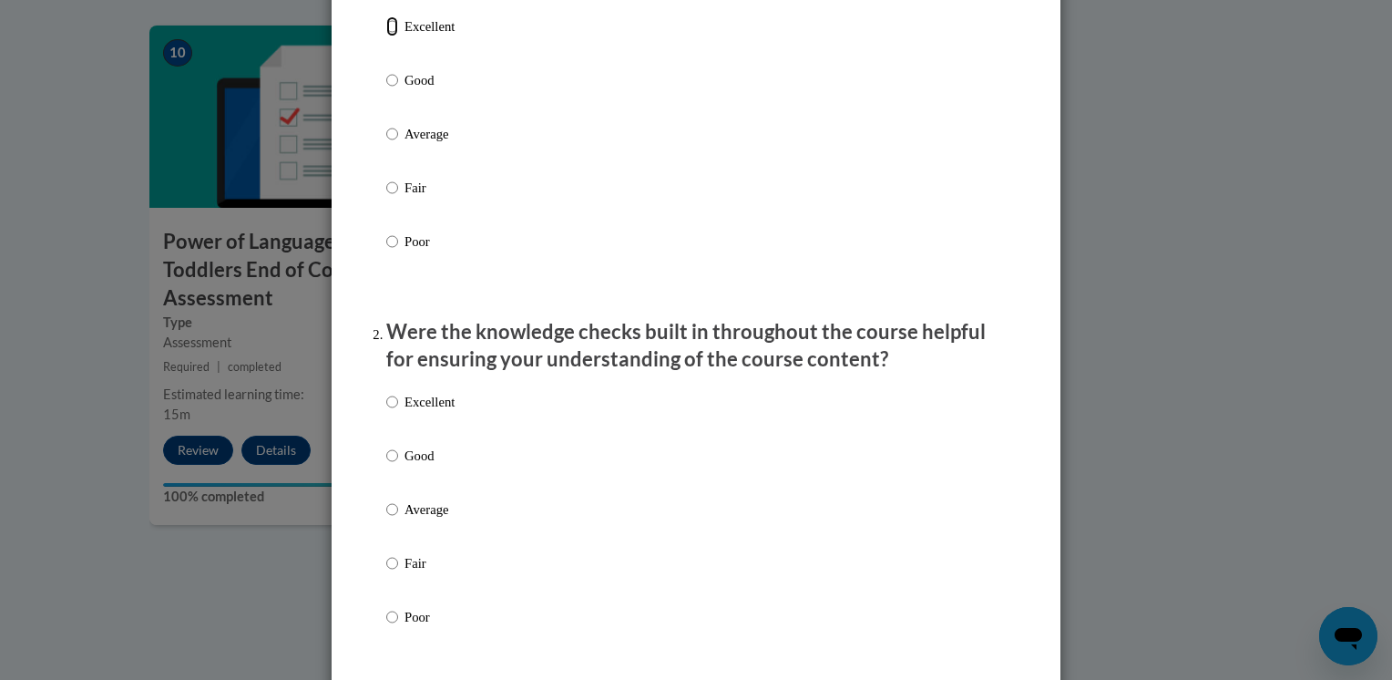
click at [386, 36] on input "Excellent" at bounding box center [392, 26] width 12 height 20
radio input "true"
click at [425, 412] on p "Excellent" at bounding box center [429, 402] width 50 height 20
click at [398, 412] on input "Excellent" at bounding box center [392, 402] width 12 height 20
radio input "true"
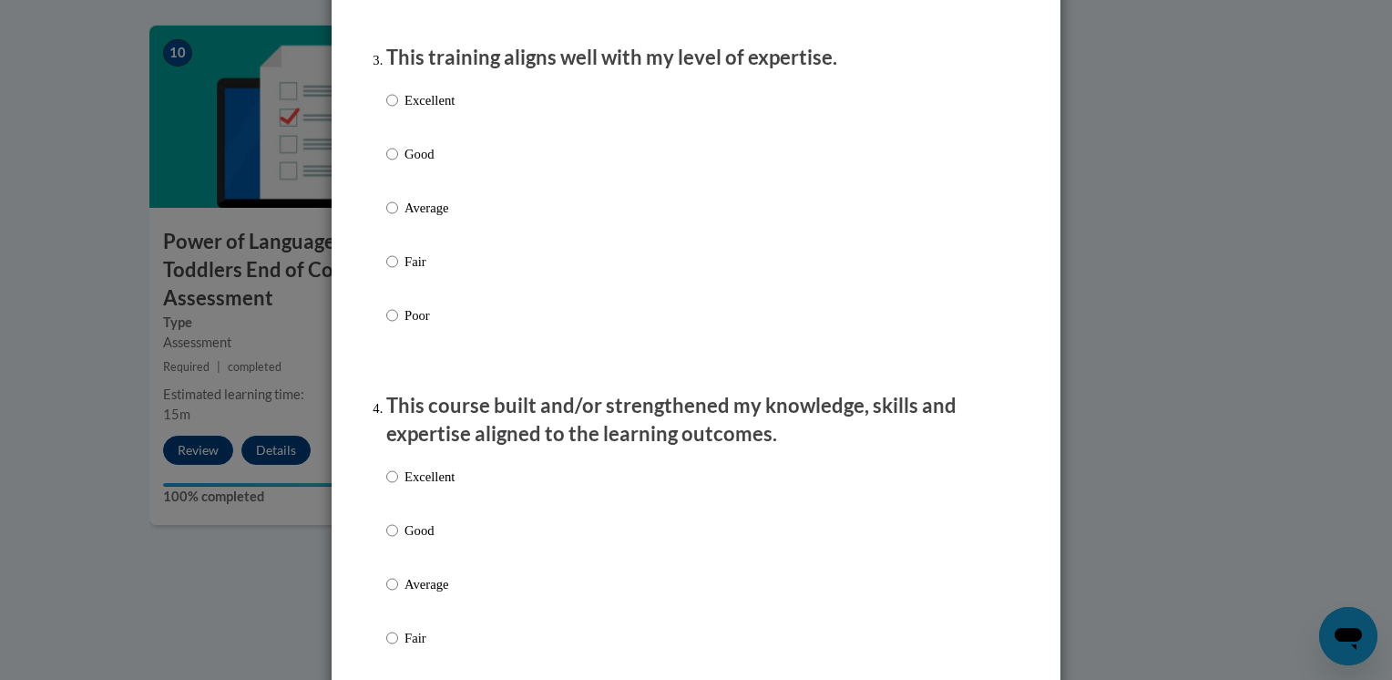
scroll to position [960, 0]
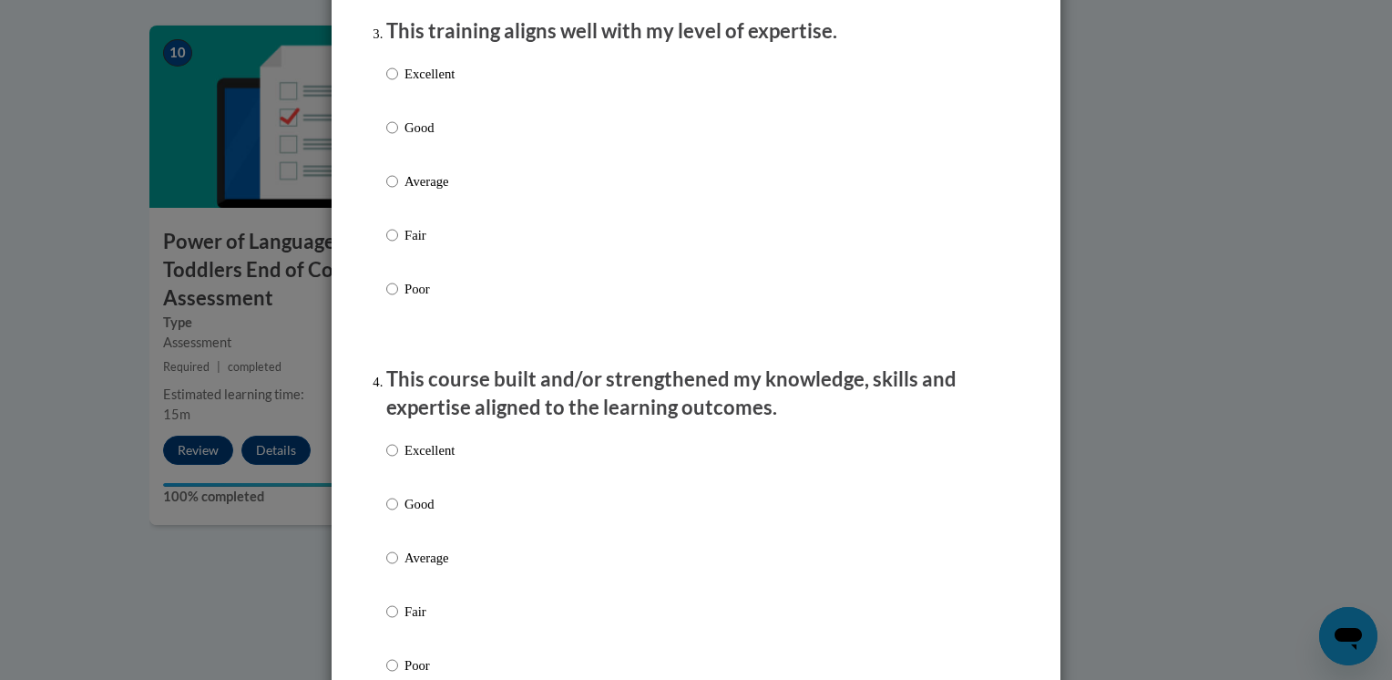
click at [428, 84] on p "Excellent" at bounding box center [429, 74] width 50 height 20
click at [398, 84] on input "Excellent" at bounding box center [392, 74] width 12 height 20
radio input "true"
click at [431, 460] on p "Excellent" at bounding box center [429, 450] width 50 height 20
click at [398, 460] on input "Excellent" at bounding box center [392, 450] width 12 height 20
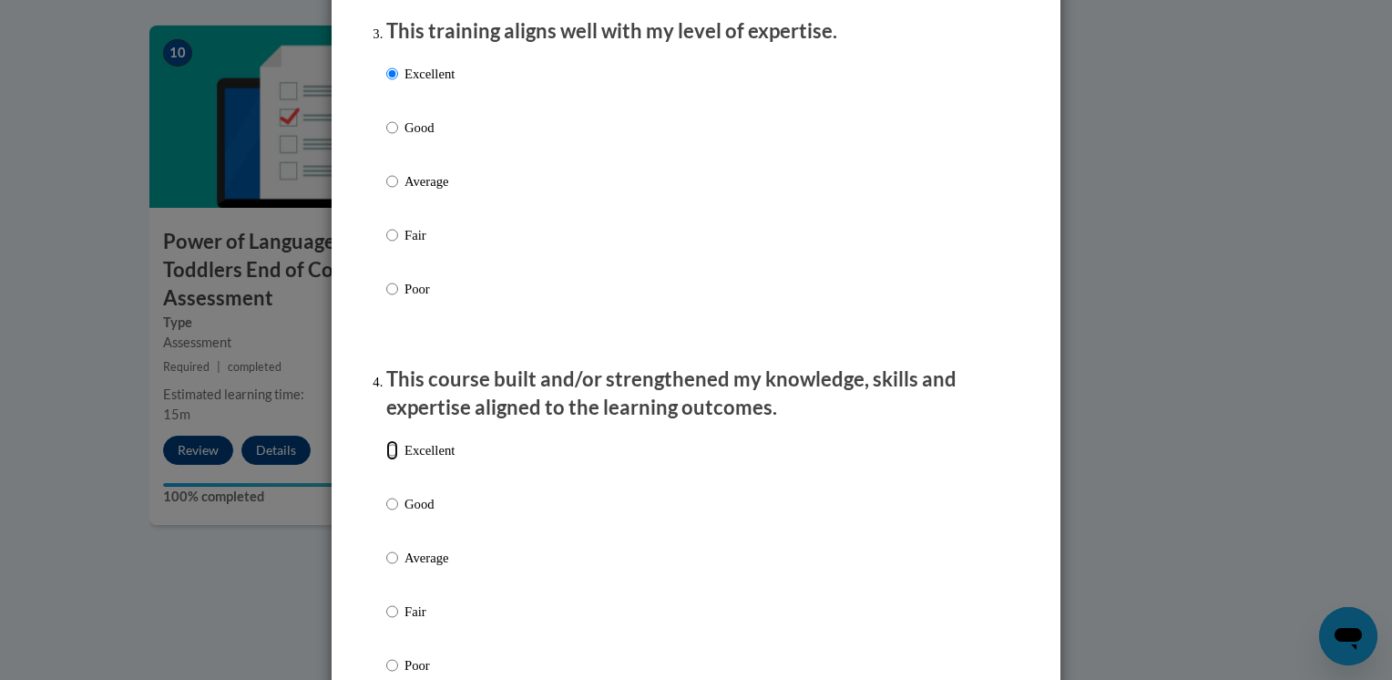
radio input "true"
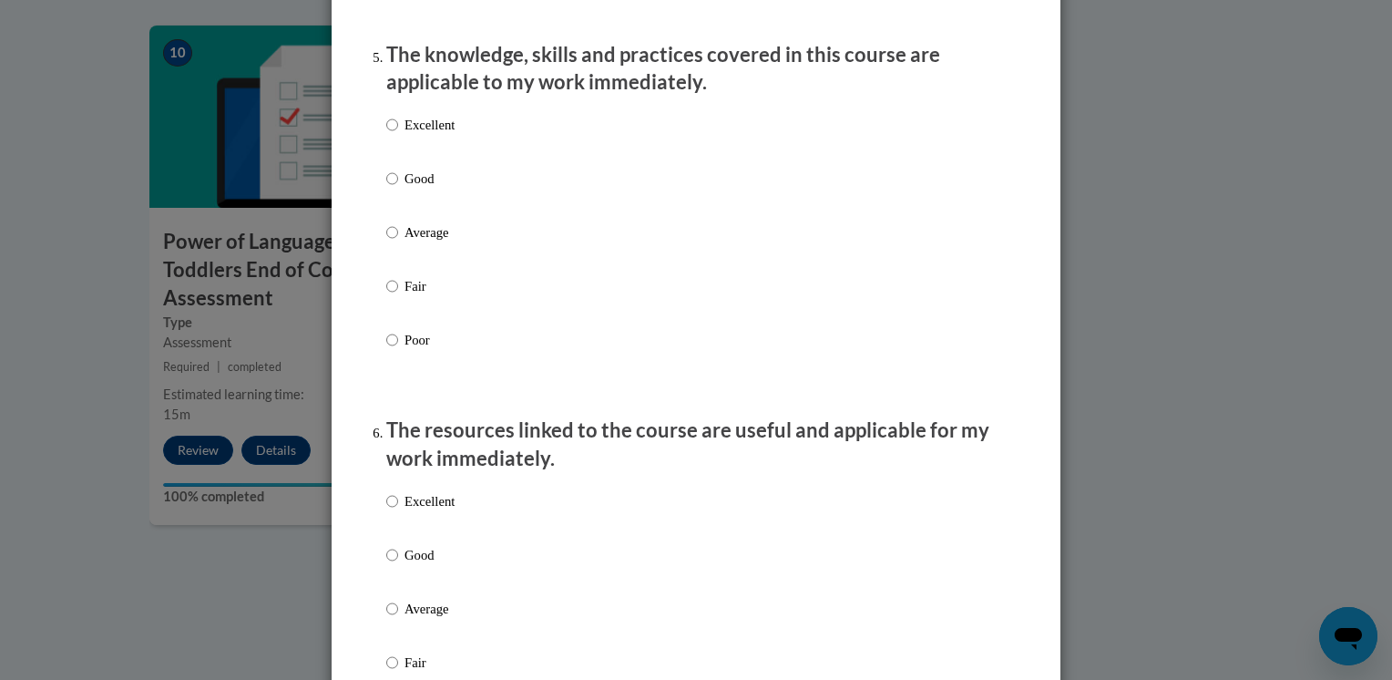
scroll to position [1635, 0]
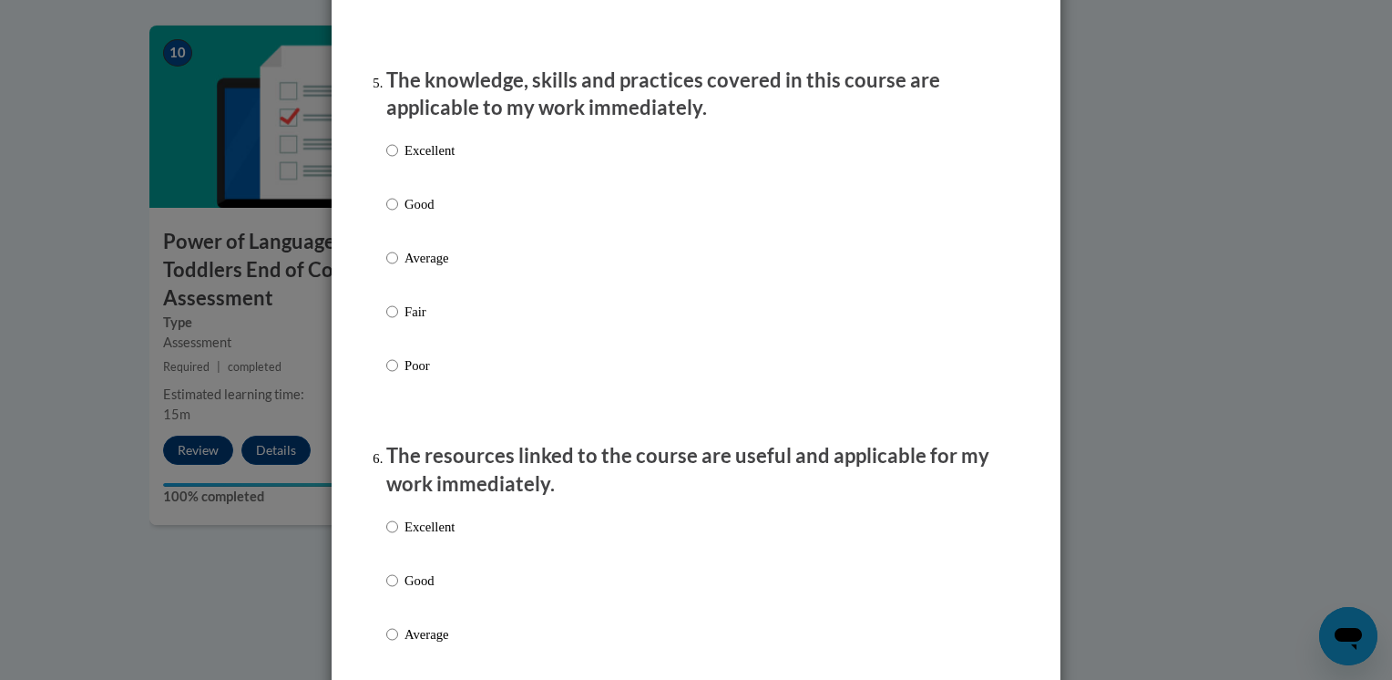
click at [425, 160] on p "Excellent" at bounding box center [429, 150] width 50 height 20
click at [398, 160] on input "Excellent" at bounding box center [392, 150] width 12 height 20
radio input "true"
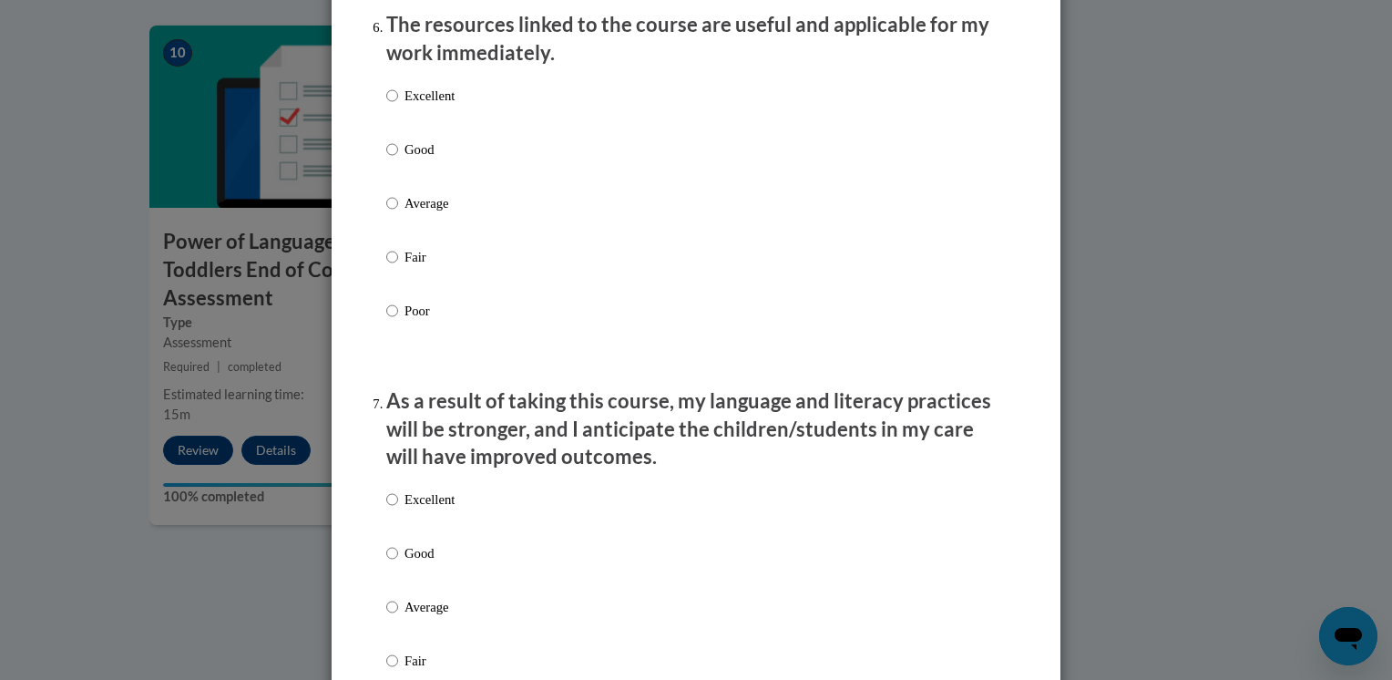
scroll to position [2162, 0]
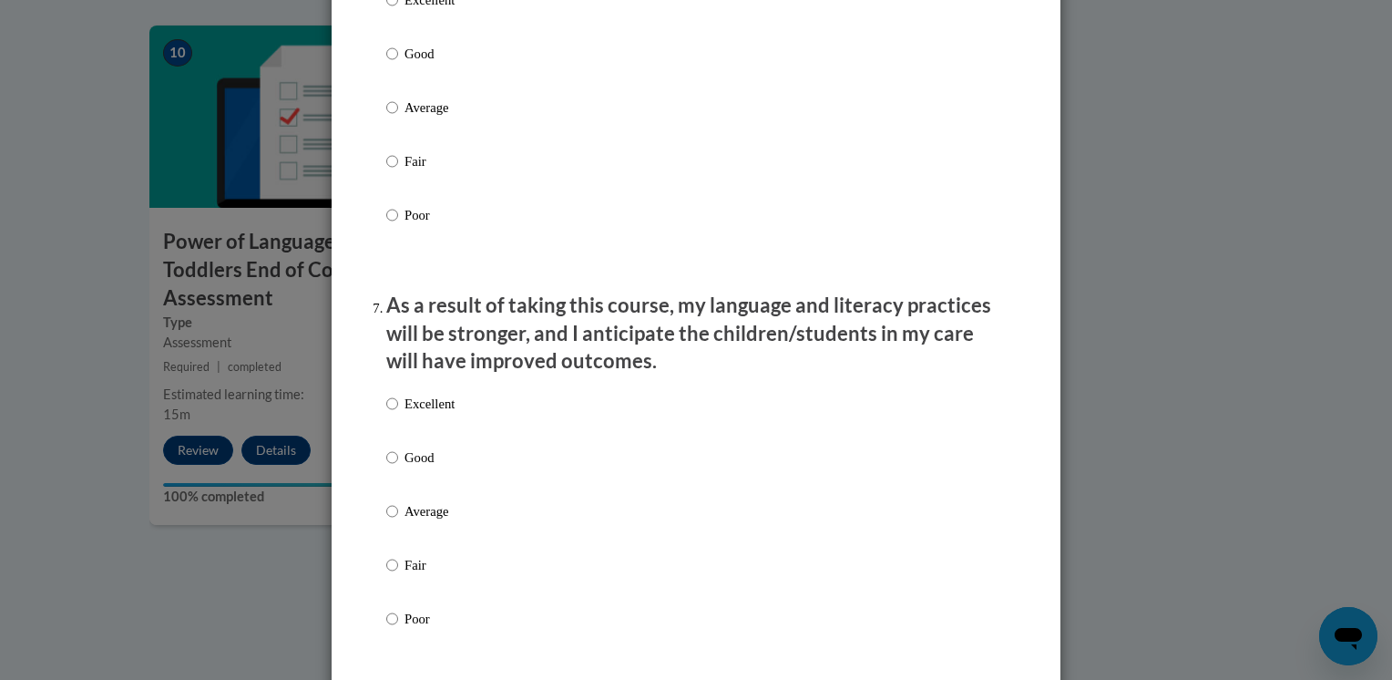
click at [404, 64] on p "Good" at bounding box center [429, 54] width 50 height 20
click at [398, 64] on input "Good" at bounding box center [392, 54] width 12 height 20
radio input "true"
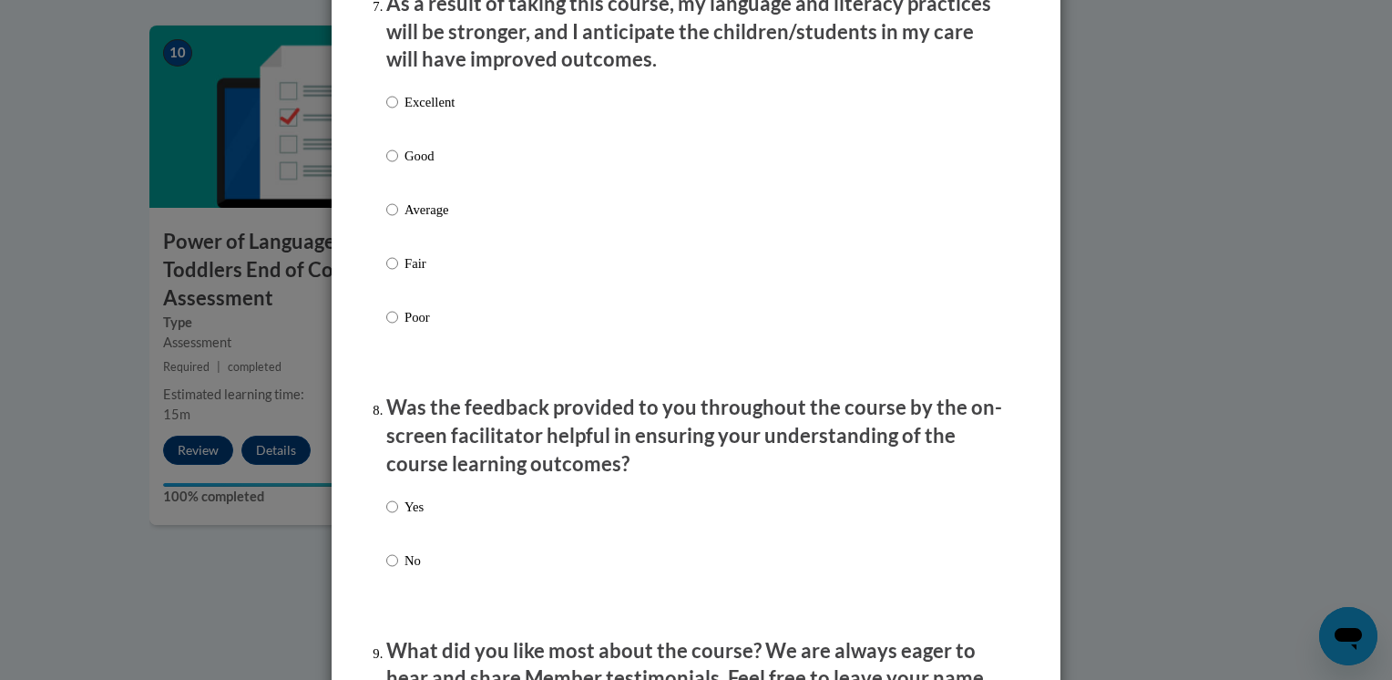
scroll to position [2493, 0]
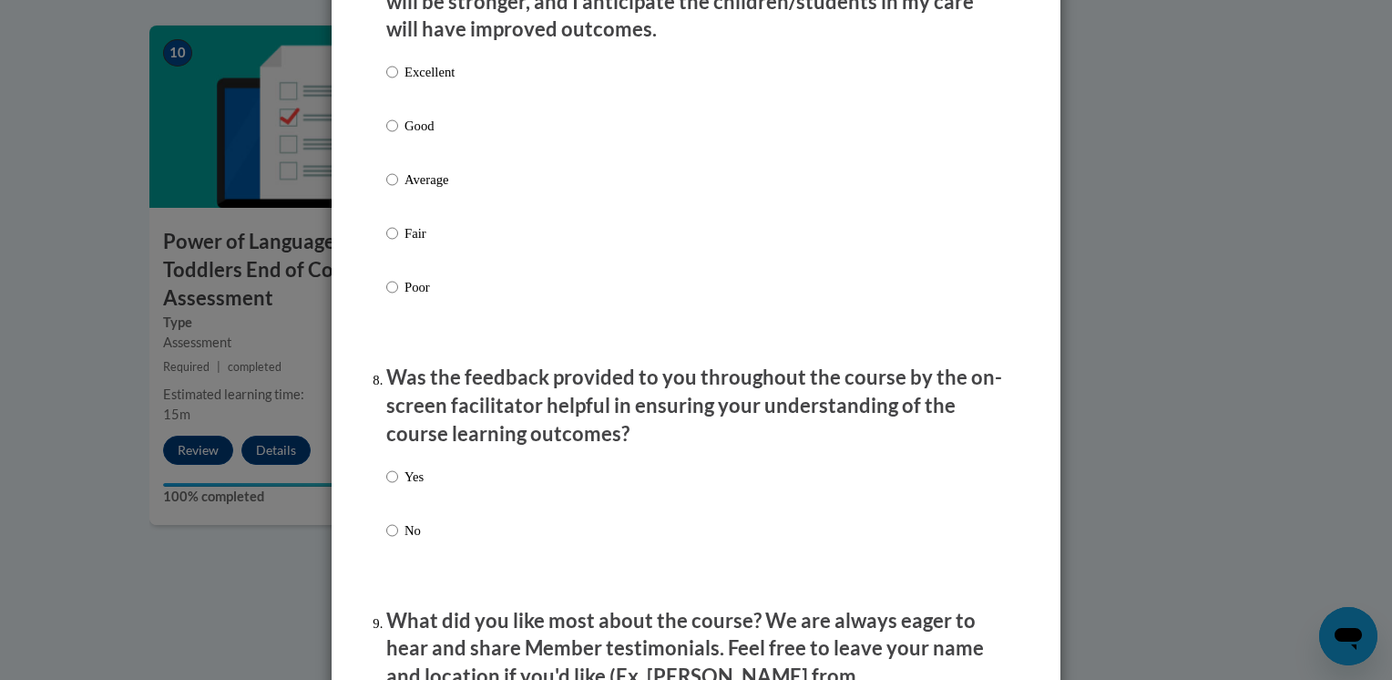
click at [432, 103] on label "Excellent" at bounding box center [420, 86] width 68 height 49
click at [398, 82] on input "Excellent" at bounding box center [392, 72] width 12 height 20
radio input "true"
click at [386, 507] on label "Yes" at bounding box center [404, 490] width 37 height 49
click at [386, 486] on input "Yes" at bounding box center [392, 476] width 12 height 20
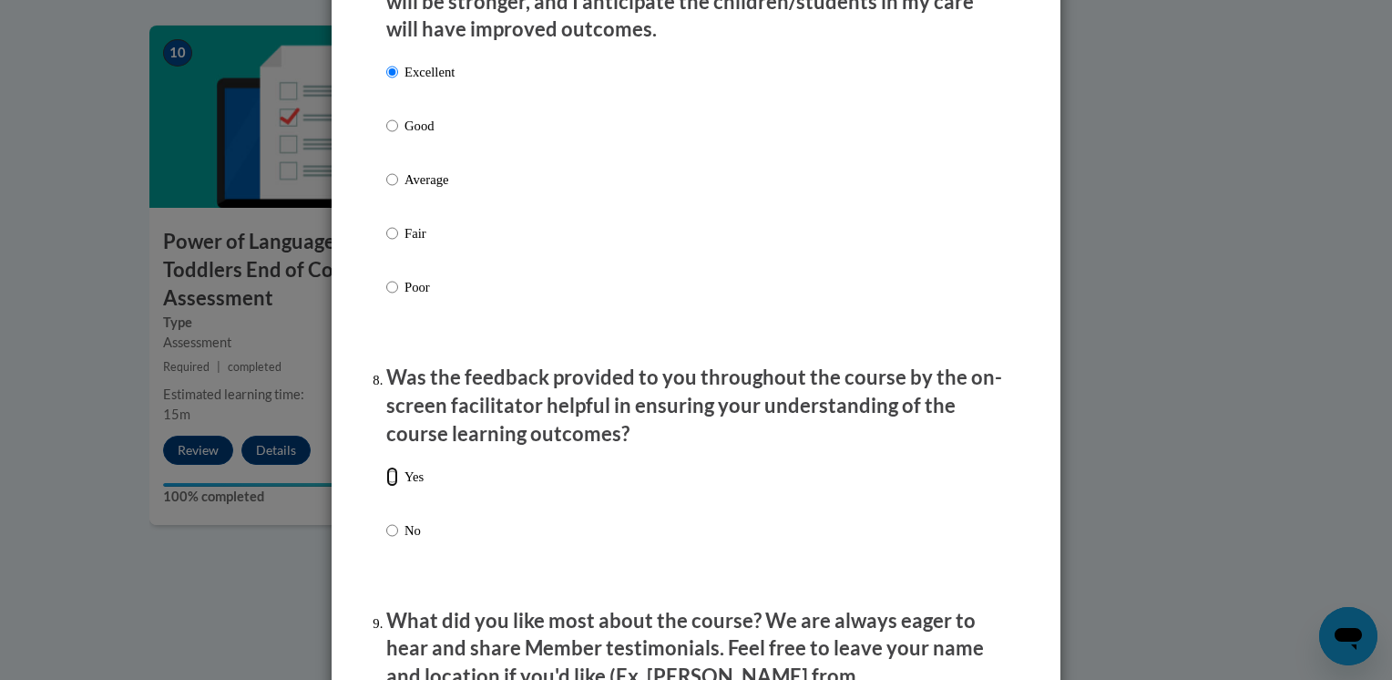
radio input "true"
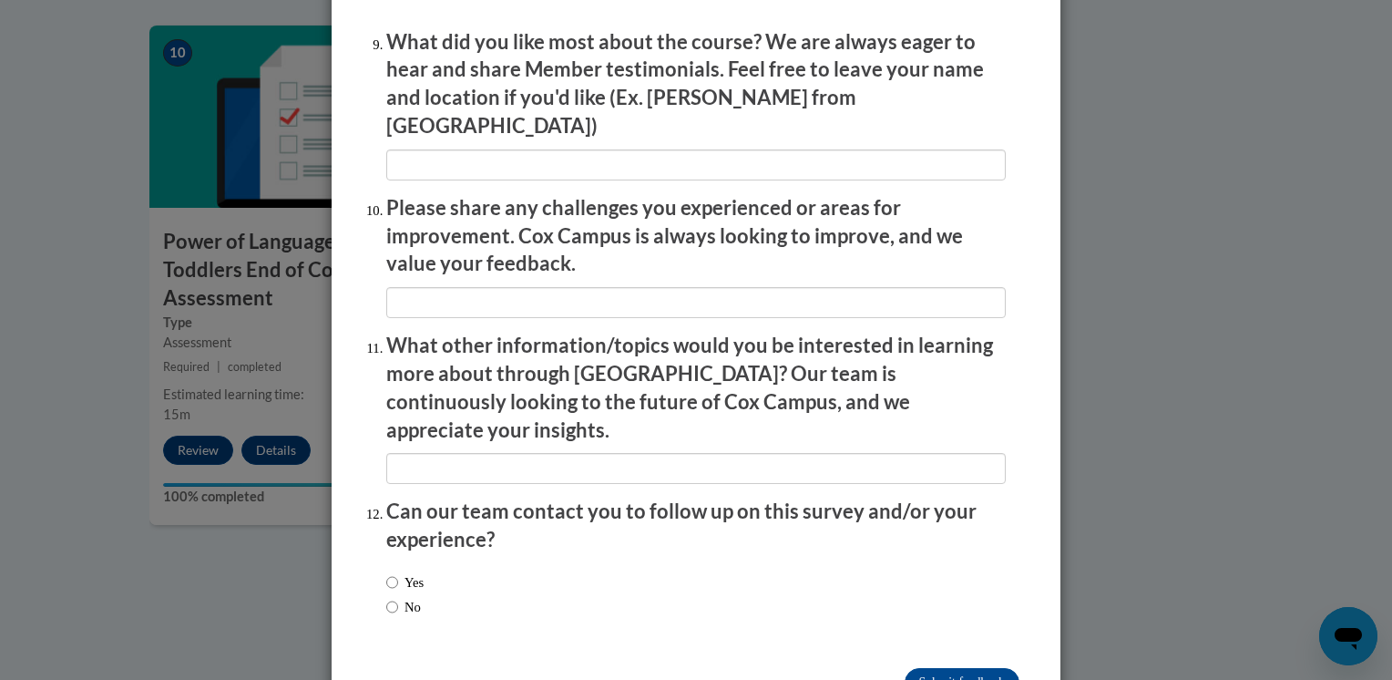
scroll to position [3103, 0]
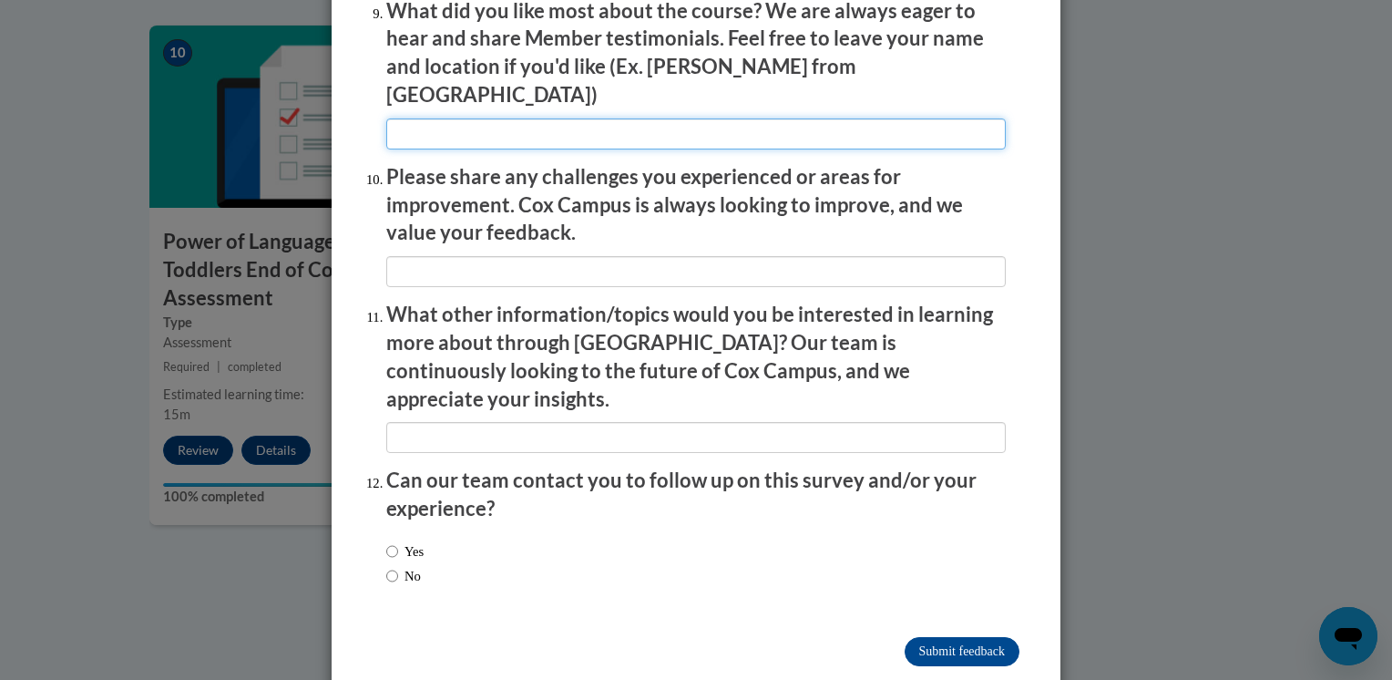
click at [798, 129] on input "textbox" at bounding box center [695, 133] width 619 height 31
type input "the examoles"
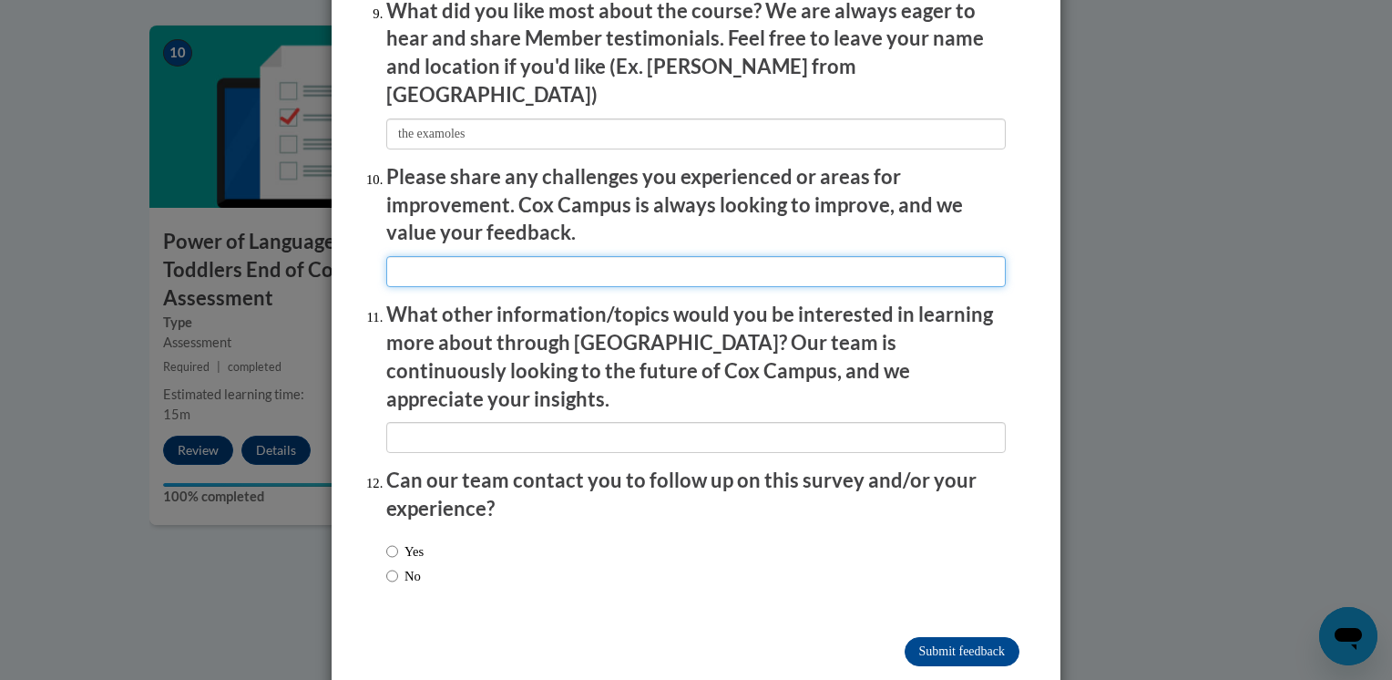
click at [650, 271] on input "textbox" at bounding box center [695, 271] width 619 height 31
type input "n/a"
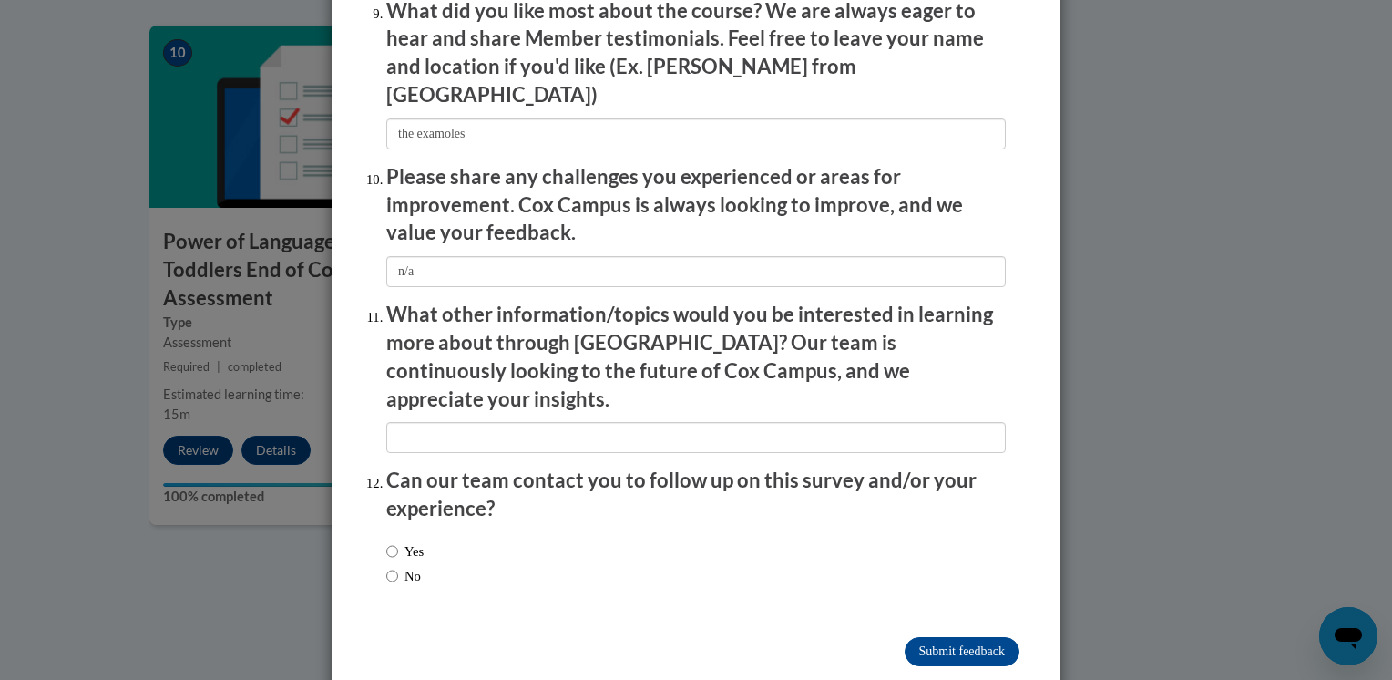
click at [540, 466] on p "Can our team contact you to follow up on this survey and/or your experience?" at bounding box center [695, 494] width 619 height 56
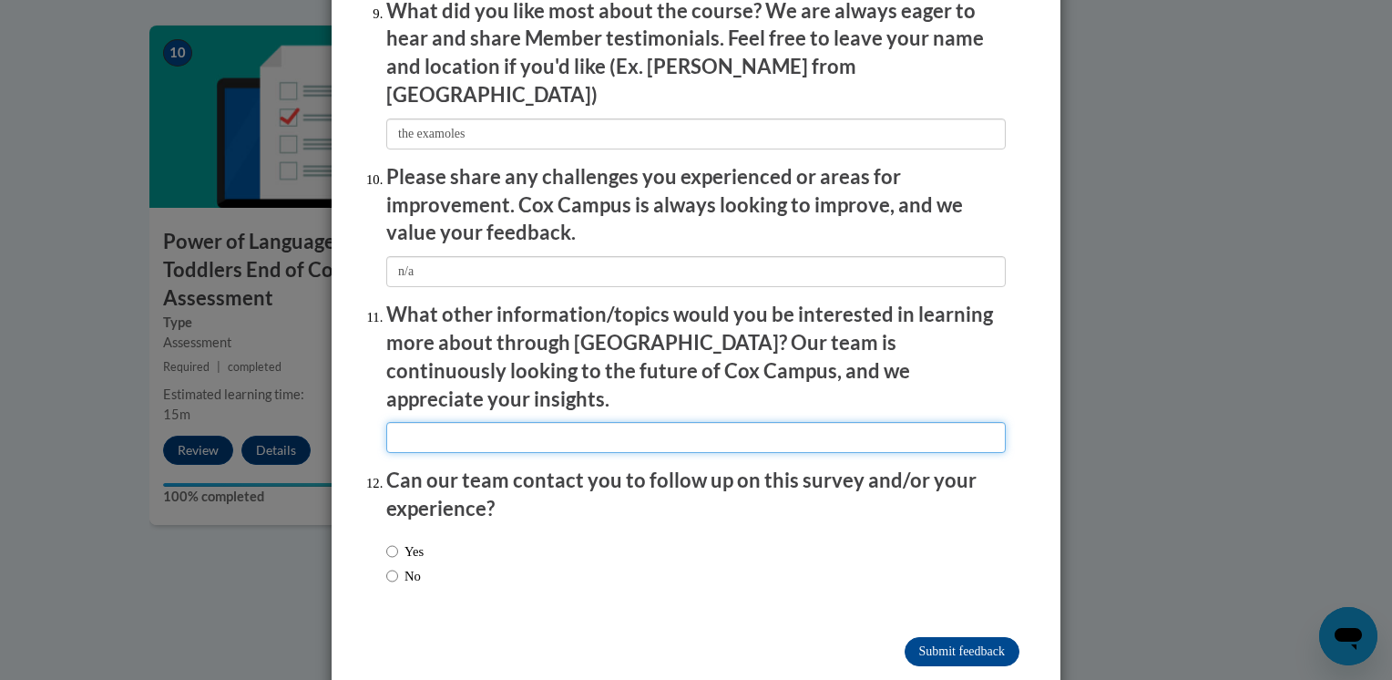
click at [535, 422] on input "textbox" at bounding box center [695, 437] width 619 height 31
type input "n/a"
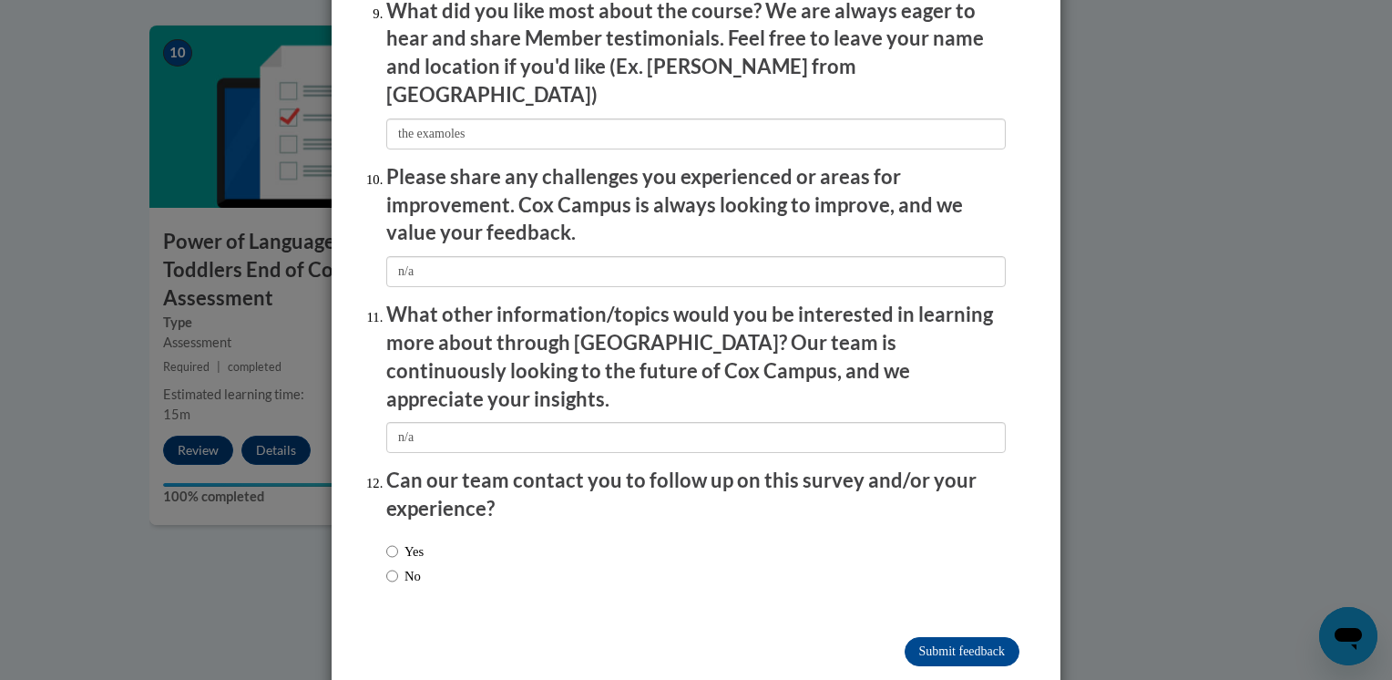
click at [408, 566] on label "No" at bounding box center [403, 576] width 35 height 20
click at [398, 566] on input "No" at bounding box center [392, 576] width 12 height 20
radio input "true"
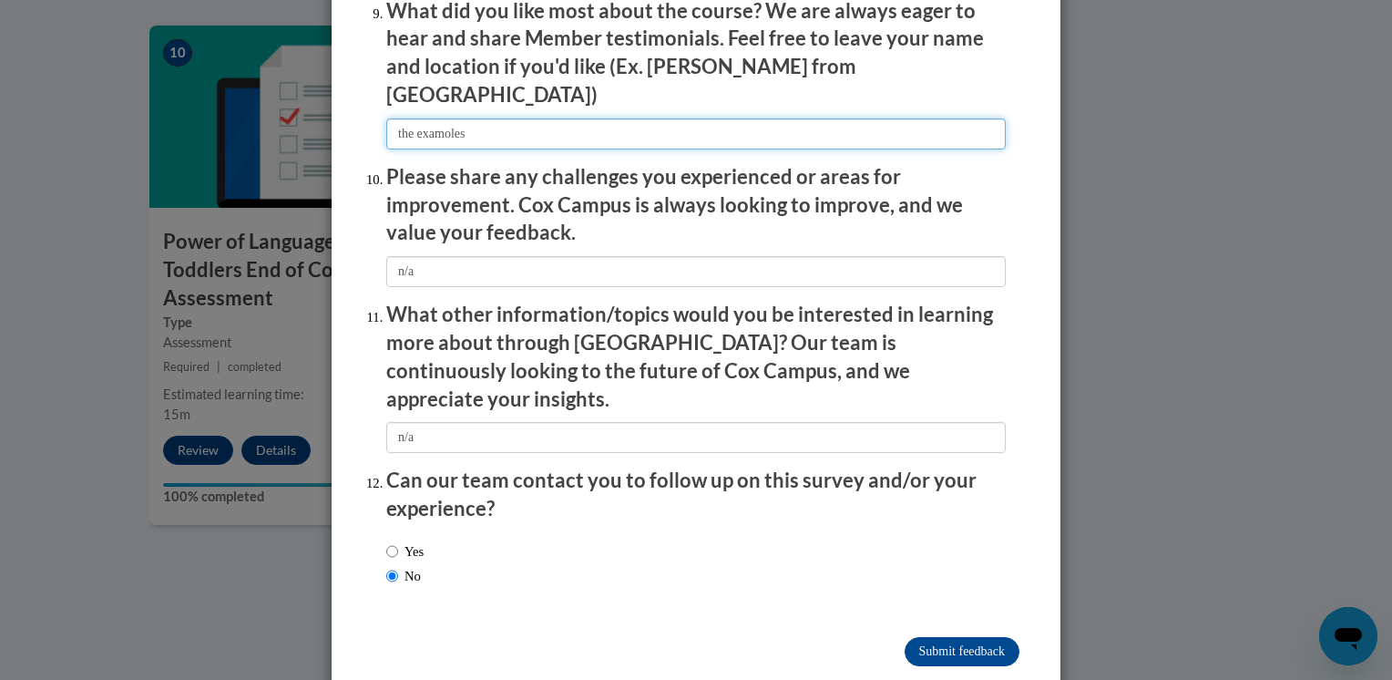
click at [554, 119] on input "textbox" at bounding box center [695, 133] width 619 height 31
type input "the examples"
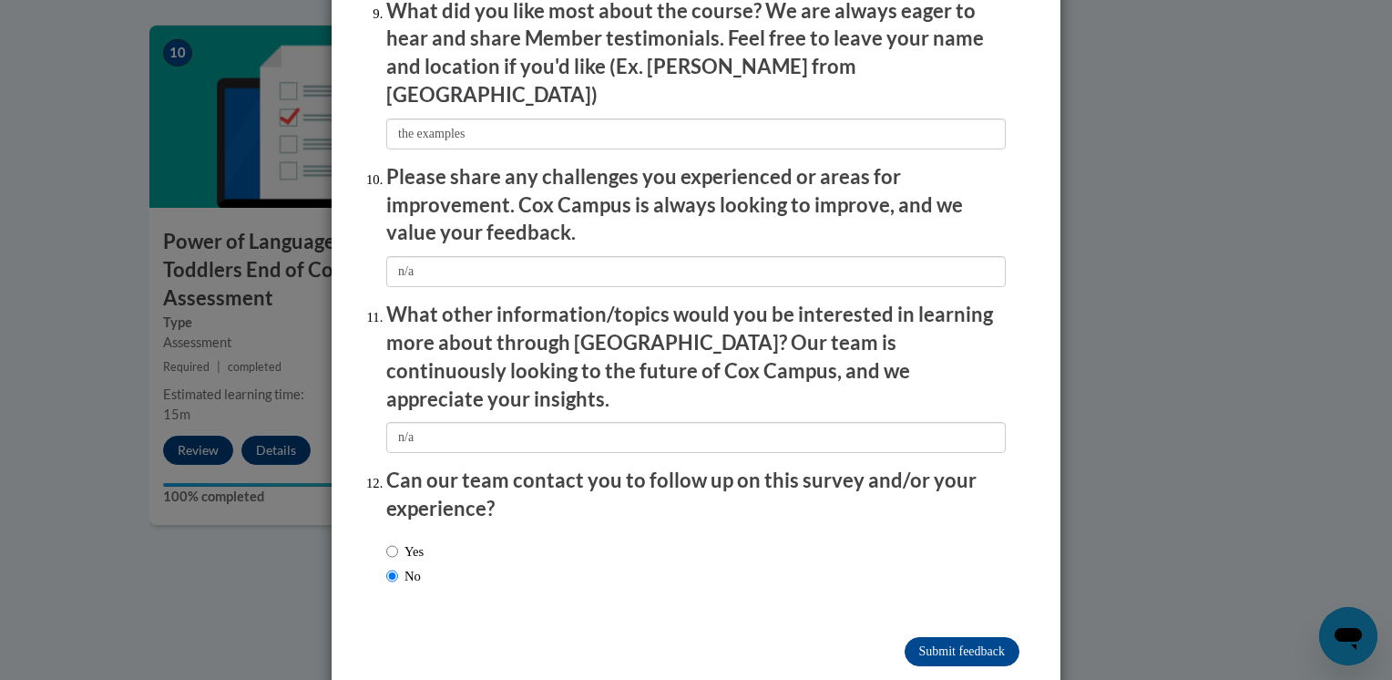
click at [641, 532] on div "Yes No" at bounding box center [695, 566] width 619 height 68
click at [937, 637] on input "Submit feedback" at bounding box center [962, 651] width 115 height 29
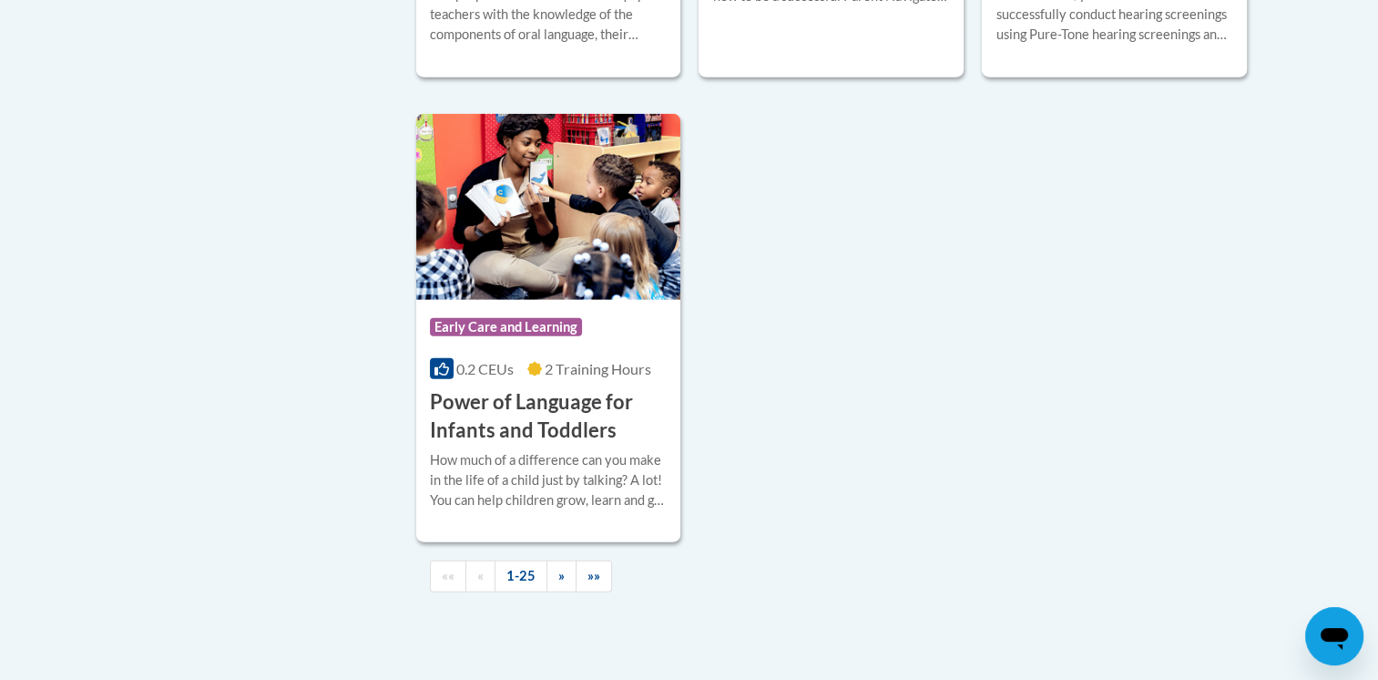
scroll to position [4260, 0]
